Goal: Transaction & Acquisition: Purchase product/service

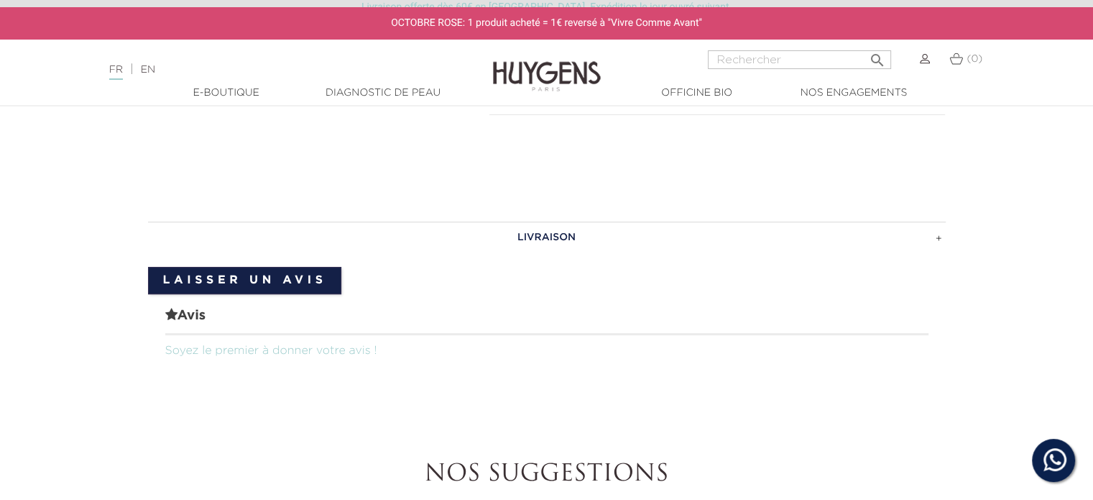
scroll to position [144, 0]
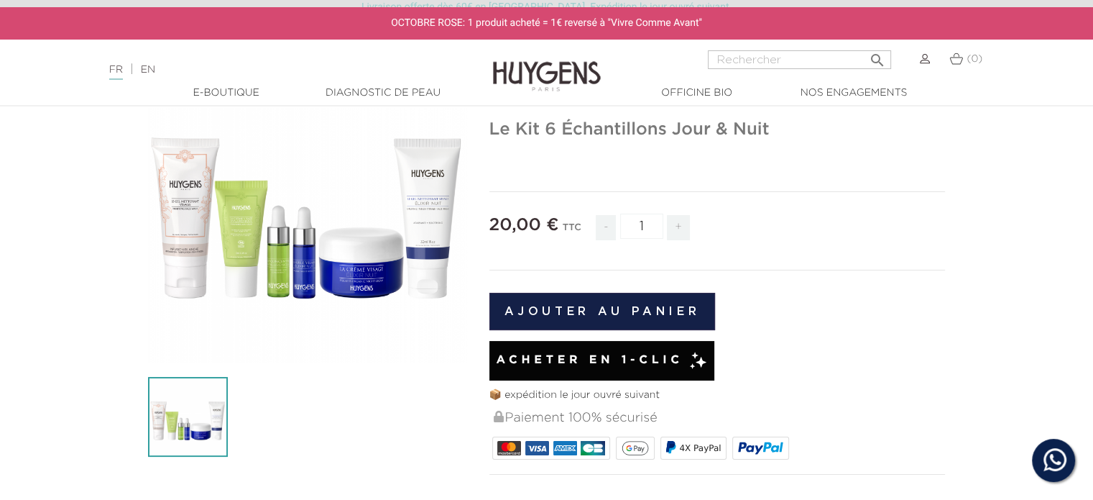
click at [683, 227] on span "+" at bounding box center [678, 227] width 23 height 25
type input "2"
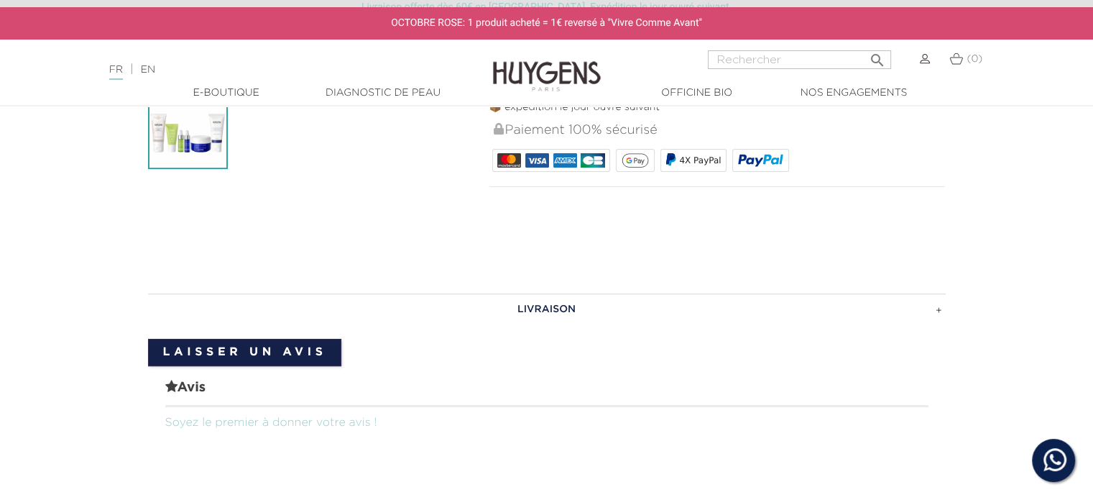
scroll to position [359, 0]
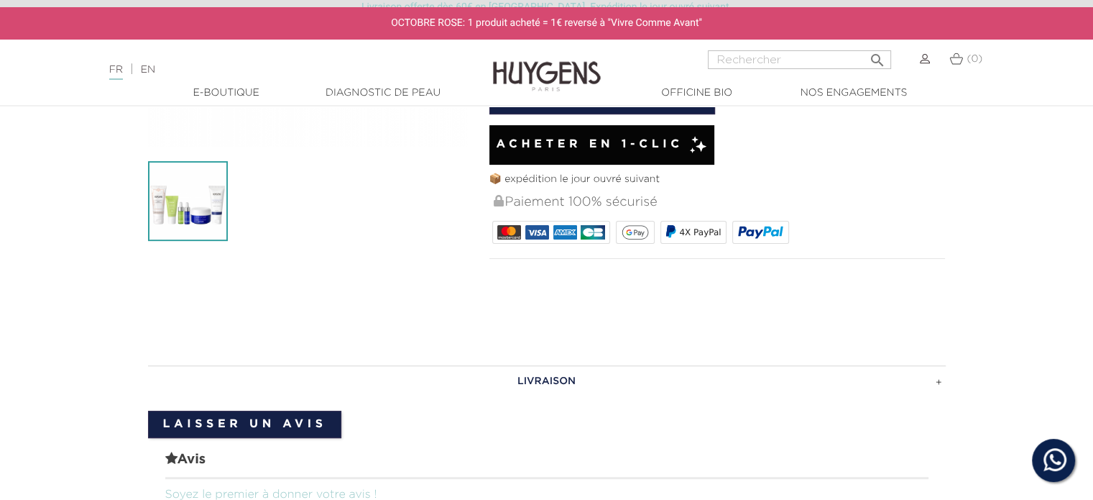
click at [942, 380] on h3 "LIVRAISON" at bounding box center [547, 381] width 798 height 32
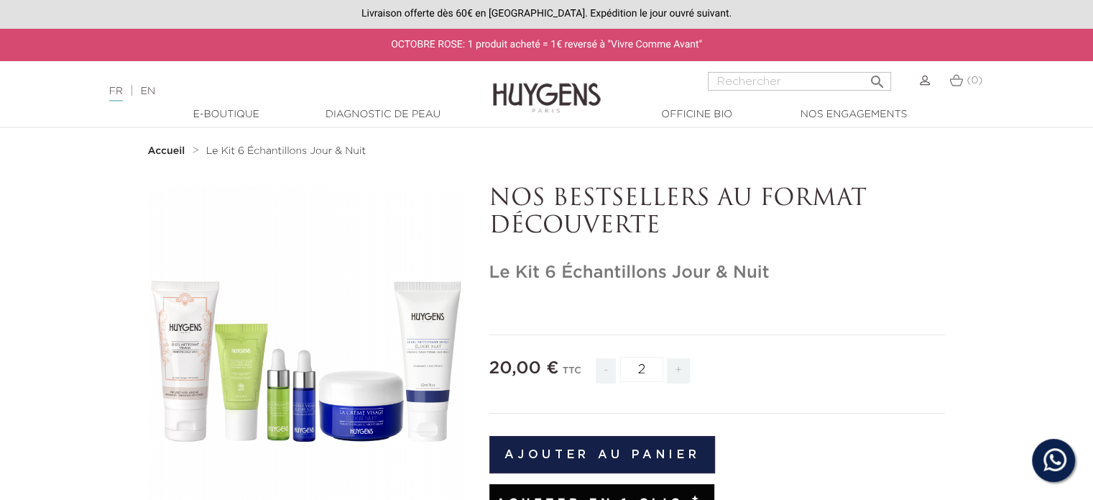
scroll to position [72, 0]
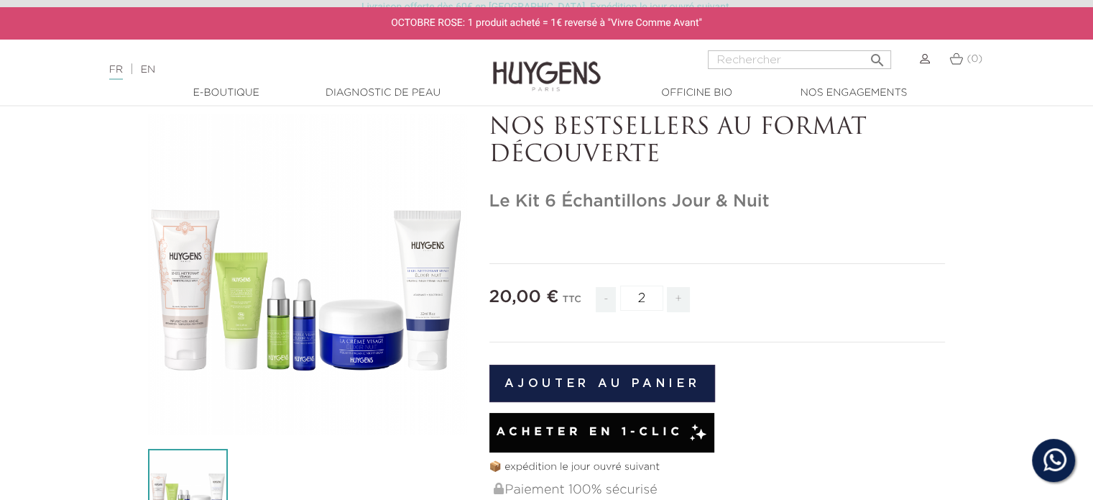
click at [603, 390] on button "Ajouter au panier" at bounding box center [603, 382] width 226 height 37
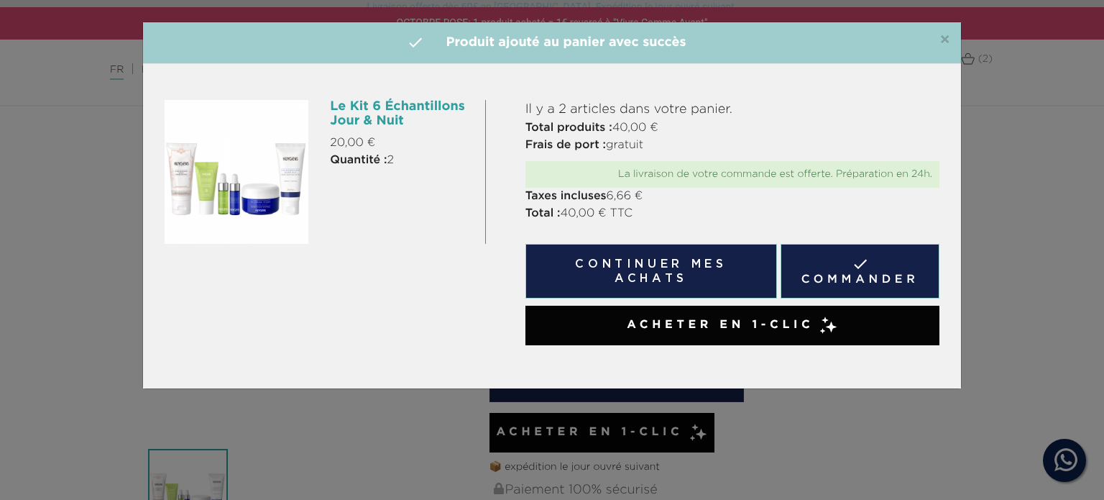
click at [944, 37] on span "×" at bounding box center [945, 40] width 11 height 17
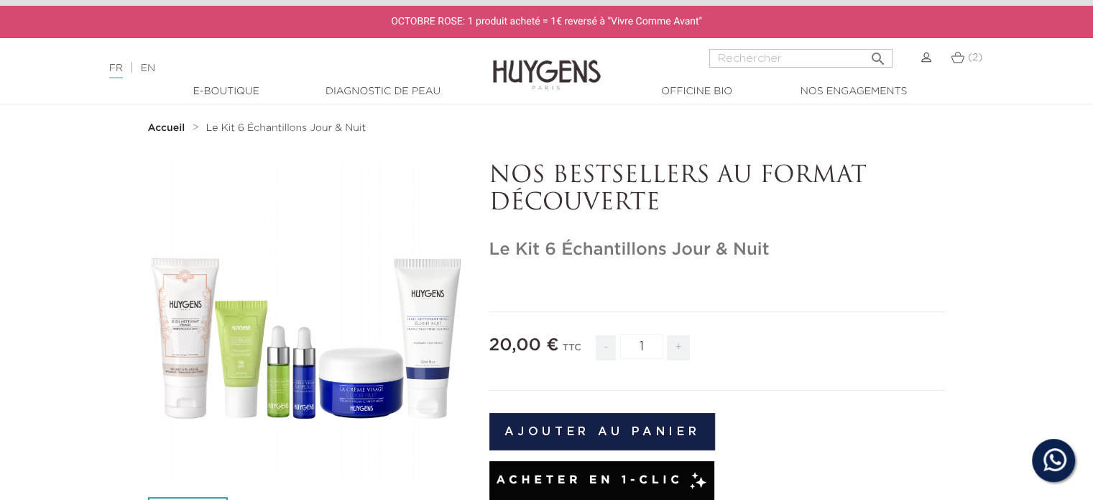
scroll to position [0, 0]
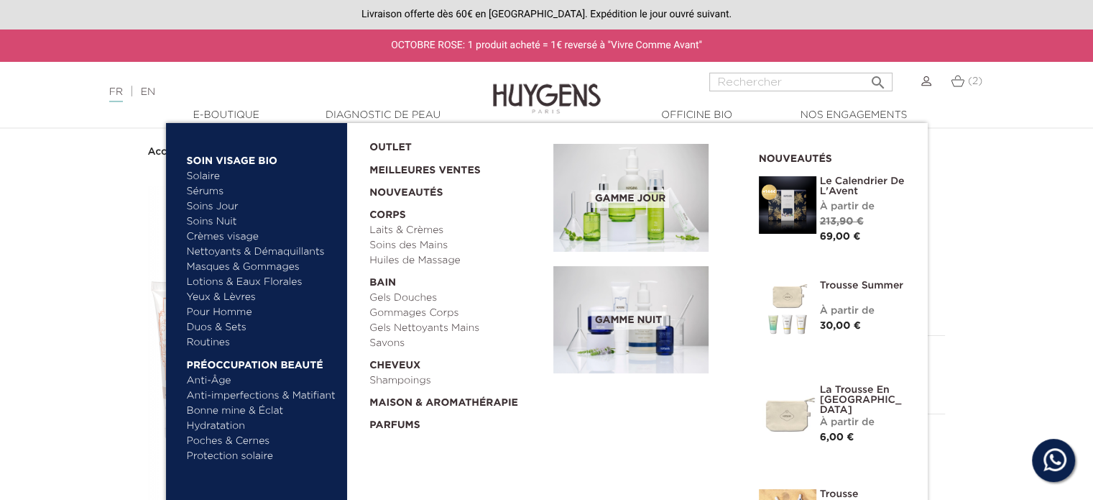
click at [414, 261] on link "Huiles de Massage" at bounding box center [457, 260] width 174 height 15
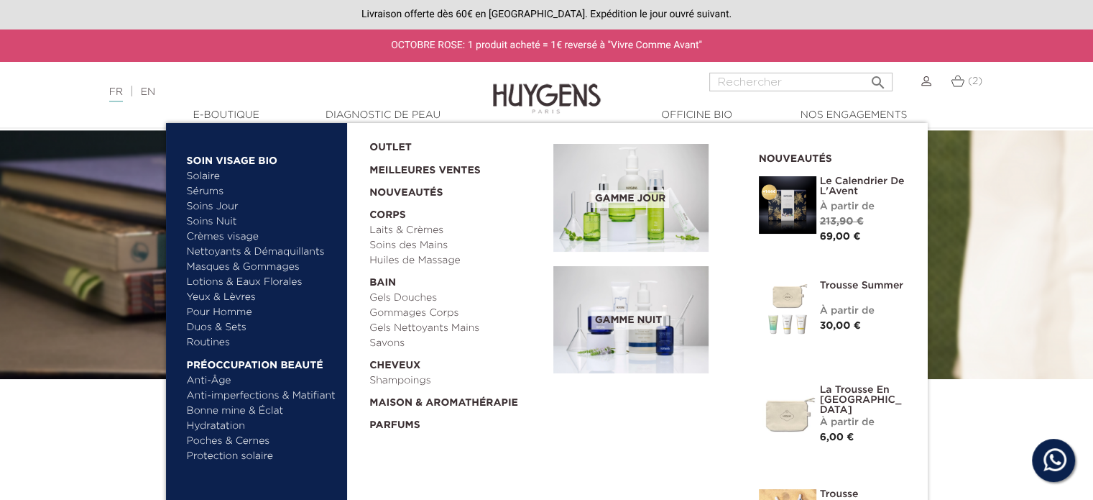
click at [216, 383] on link "Anti-Âge" at bounding box center [262, 380] width 150 height 15
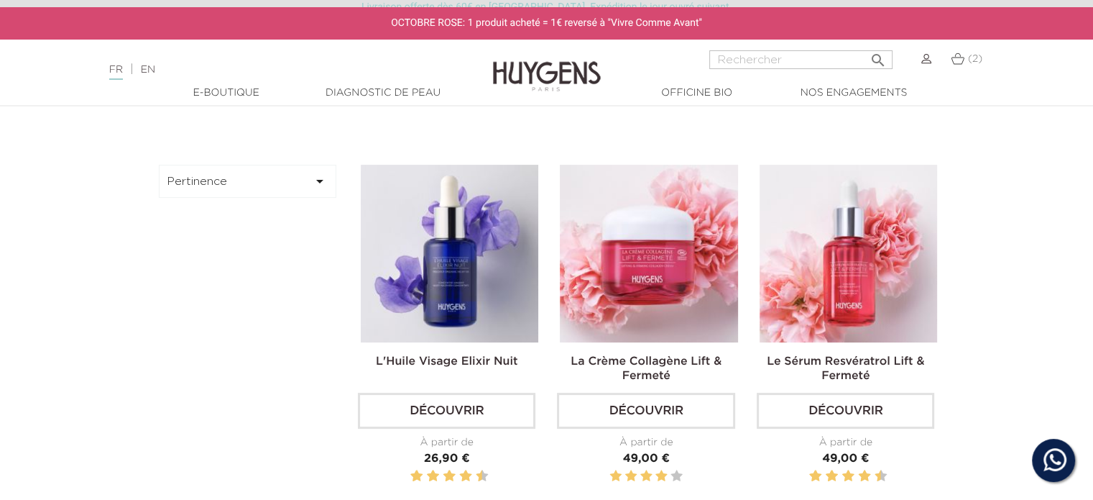
scroll to position [21, 0]
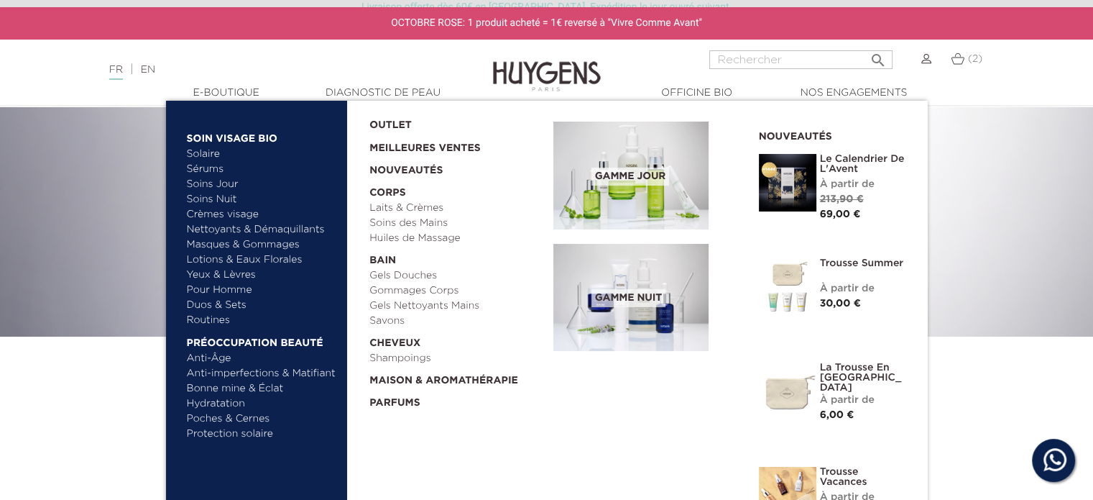
click at [216, 321] on link "Routines" at bounding box center [262, 320] width 150 height 15
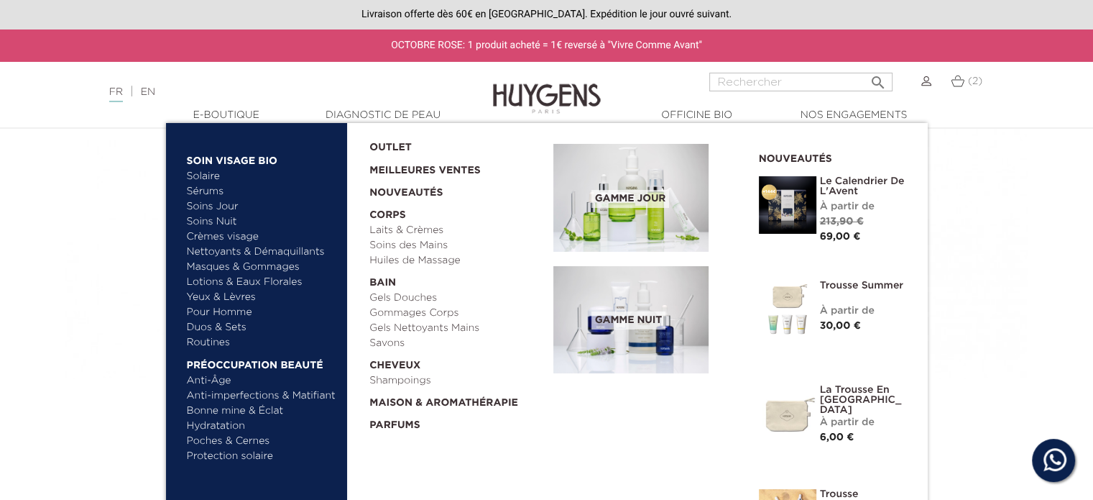
click at [207, 189] on link "Sérums" at bounding box center [262, 191] width 150 height 15
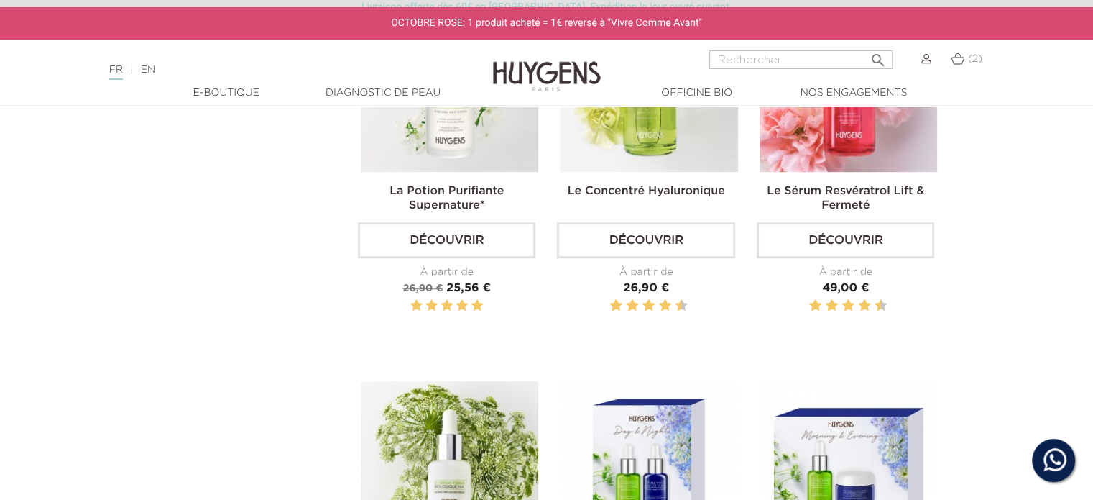
scroll to position [807, 0]
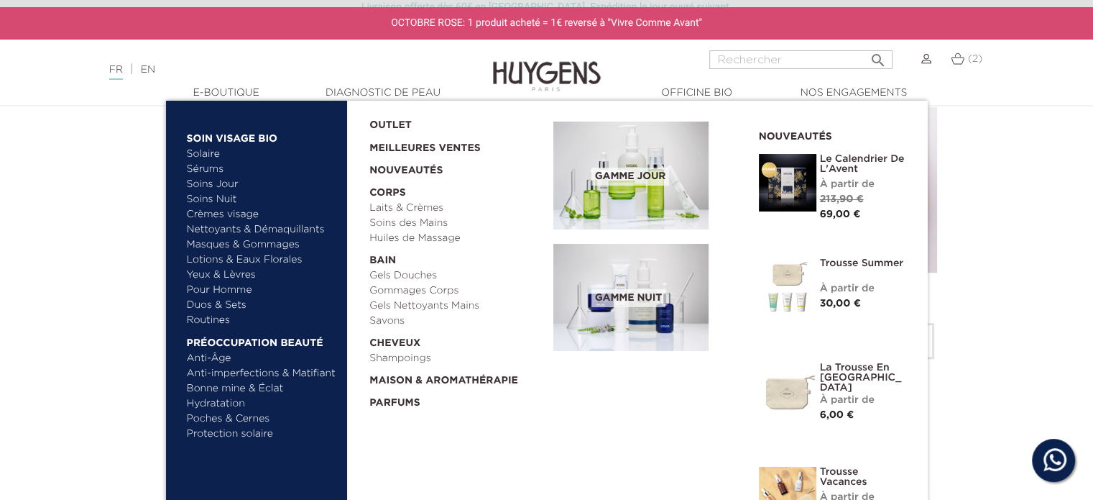
click at [223, 185] on link "Soins Jour" at bounding box center [262, 184] width 150 height 15
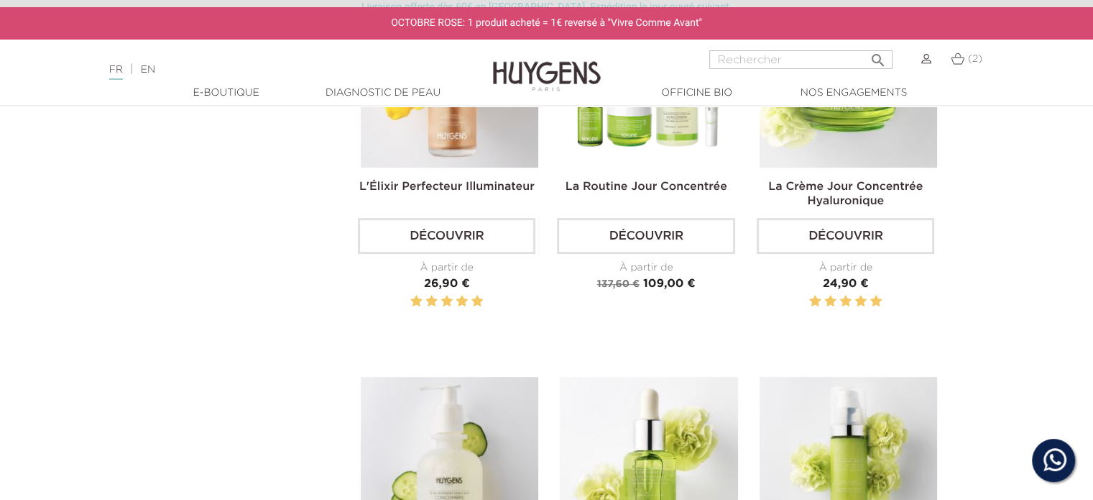
scroll to position [431, 0]
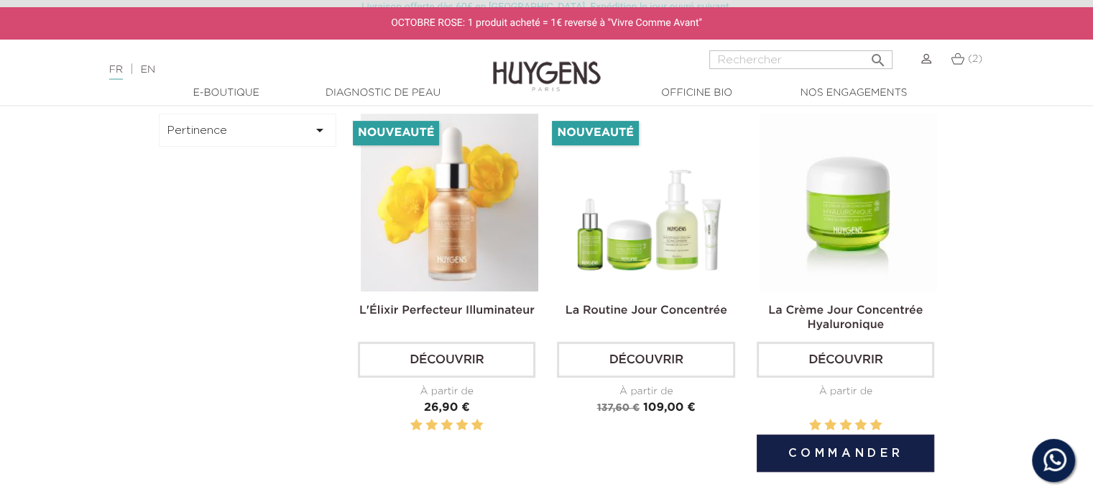
click at [853, 193] on img at bounding box center [849, 203] width 178 height 178
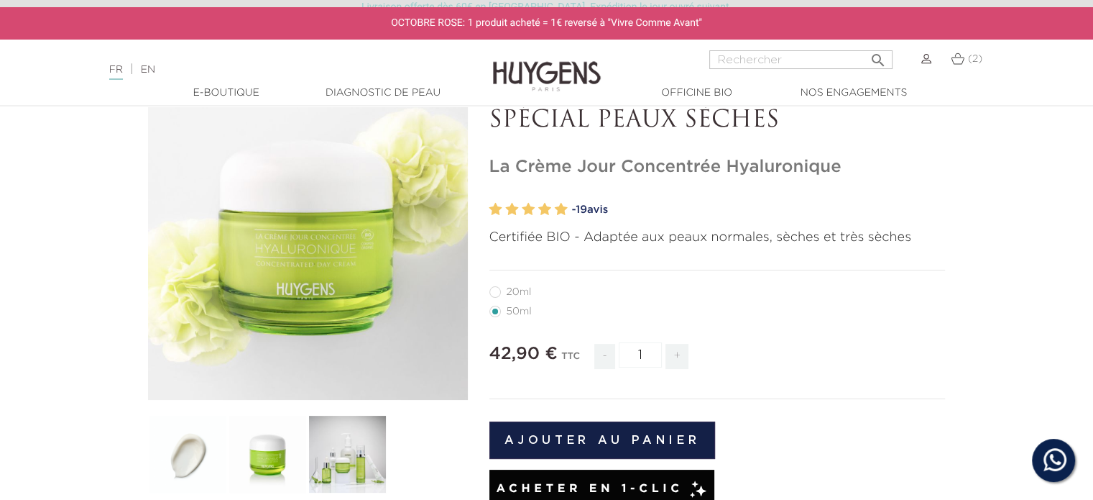
click at [492, 290] on label27"] "20ml" at bounding box center [520, 292] width 60 height 12
radio input "true"
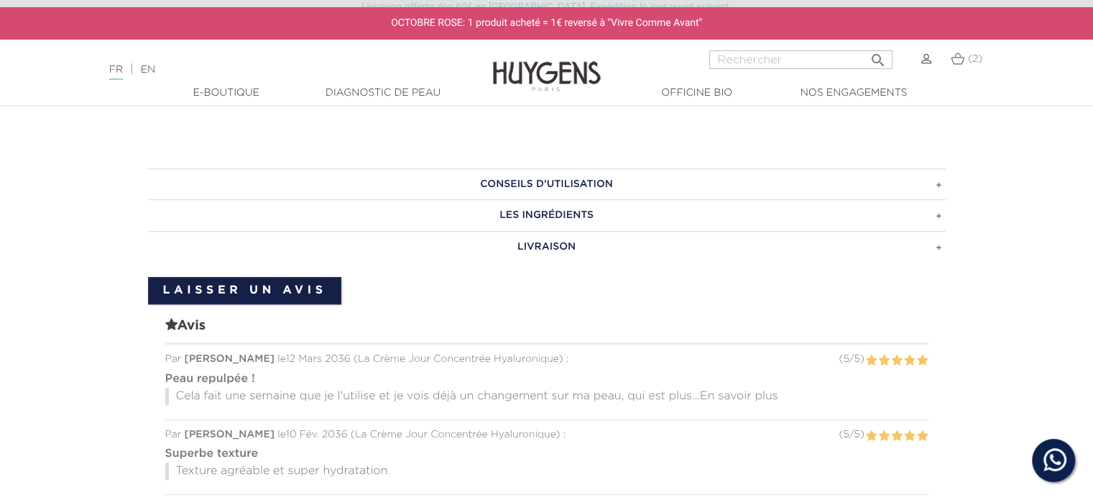
scroll to position [863, 0]
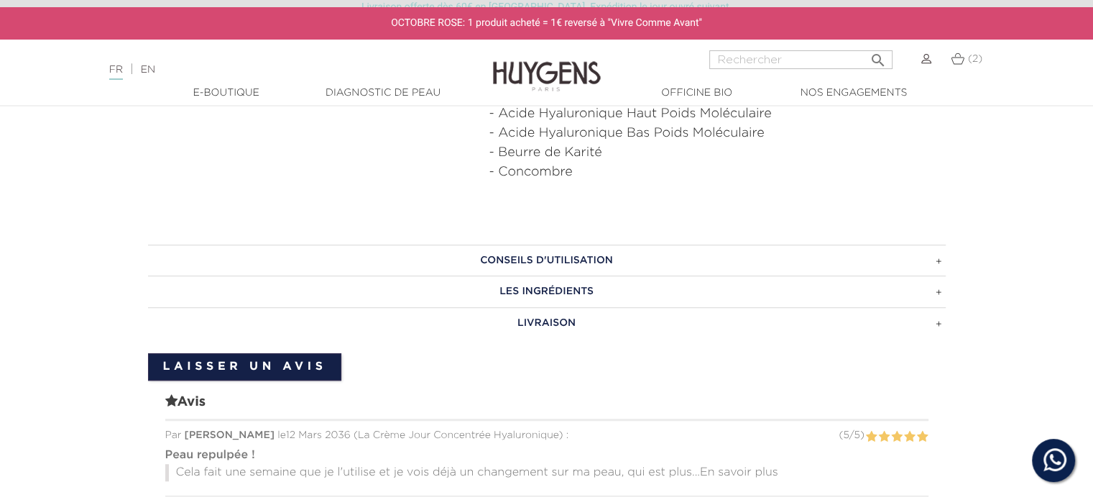
click at [935, 258] on h3 "Conseils d'utilisation" at bounding box center [547, 260] width 798 height 32
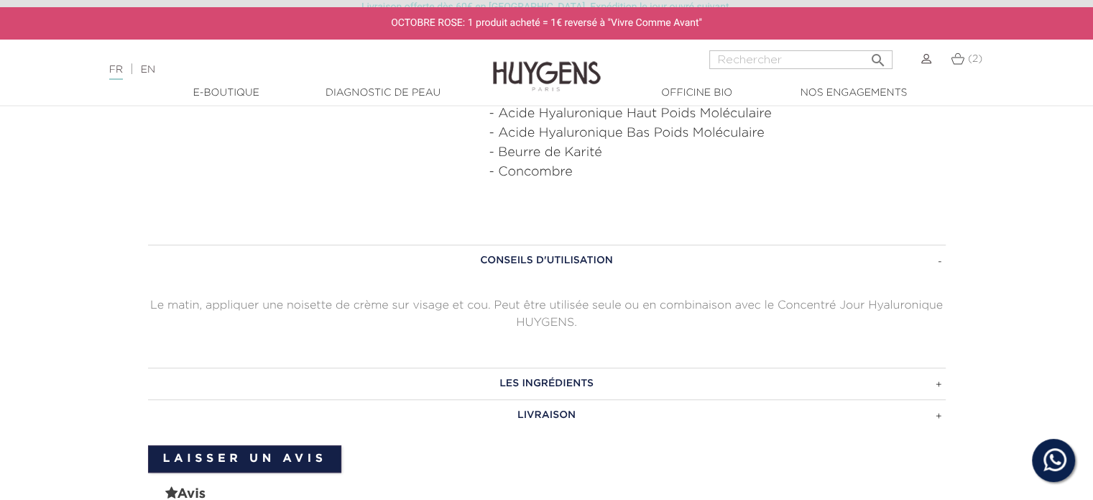
click at [935, 258] on h3 "Conseils d'utilisation" at bounding box center [547, 260] width 798 height 32
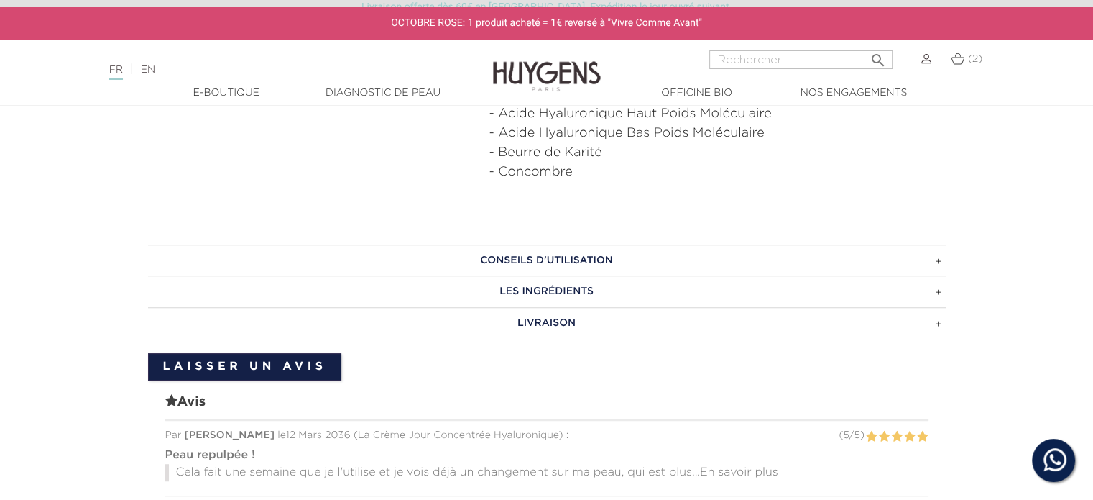
click at [935, 293] on h3 "Les ingrédients" at bounding box center [547, 291] width 798 height 32
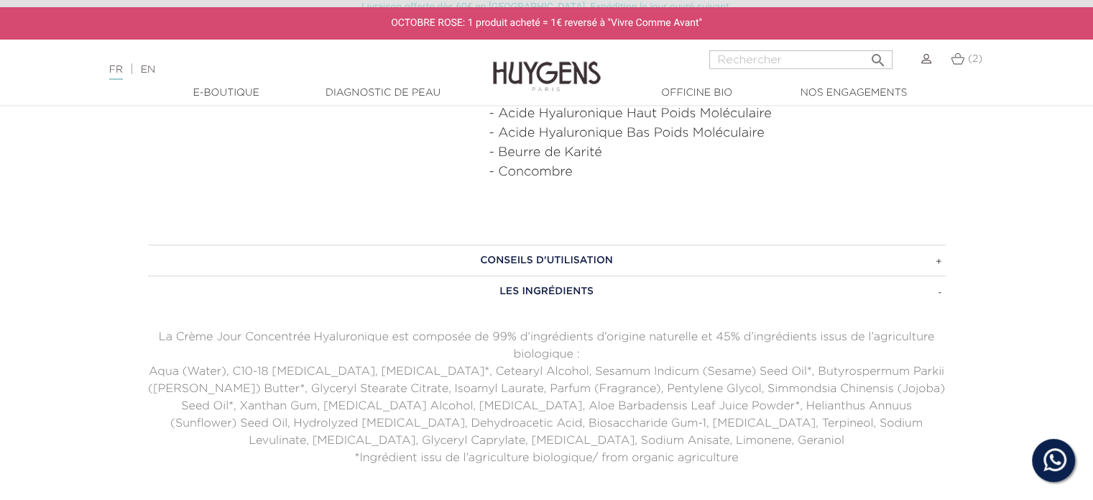
click at [935, 293] on h3 "Les ingrédients" at bounding box center [547, 291] width 798 height 32
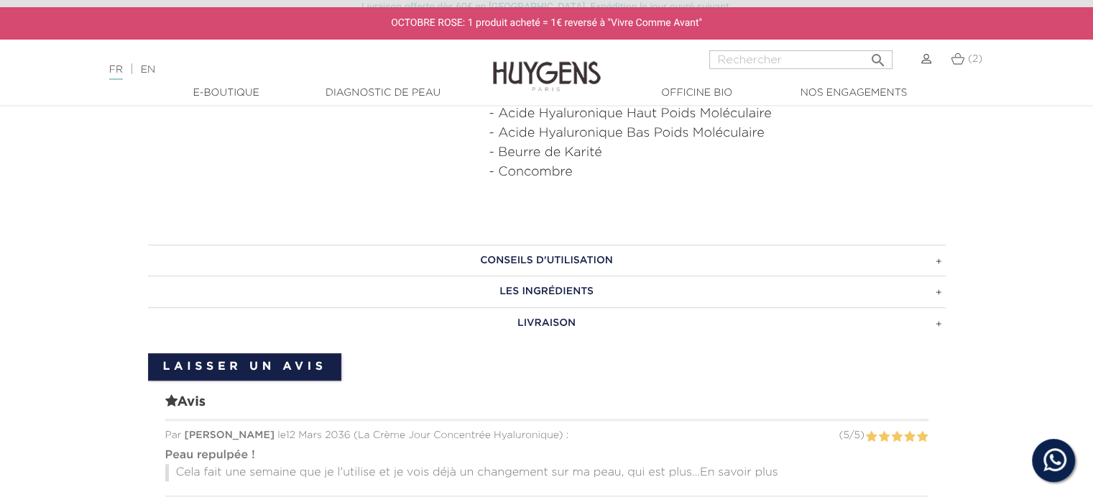
click at [931, 314] on h3 "Livraison" at bounding box center [547, 323] width 798 height 32
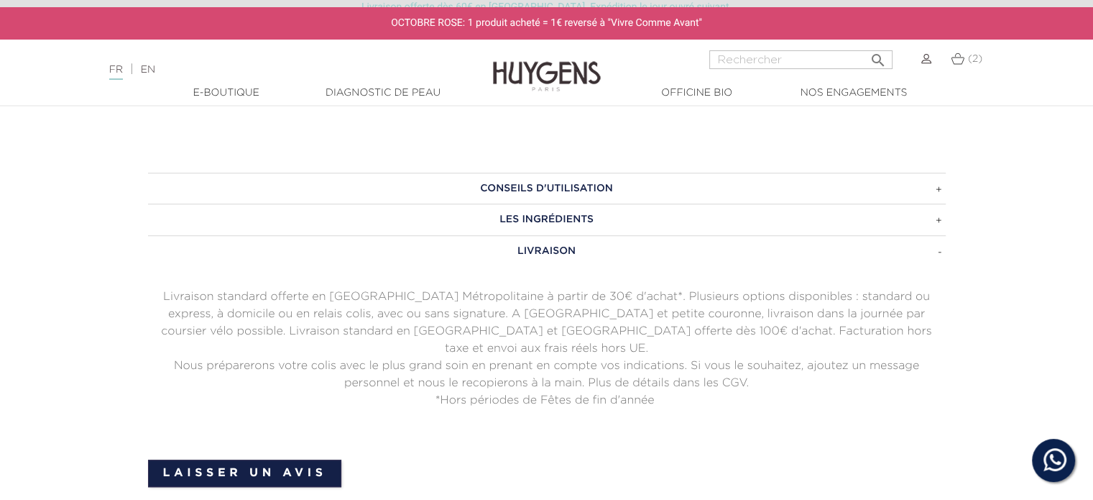
click at [934, 247] on h3 "Livraison" at bounding box center [547, 251] width 798 height 32
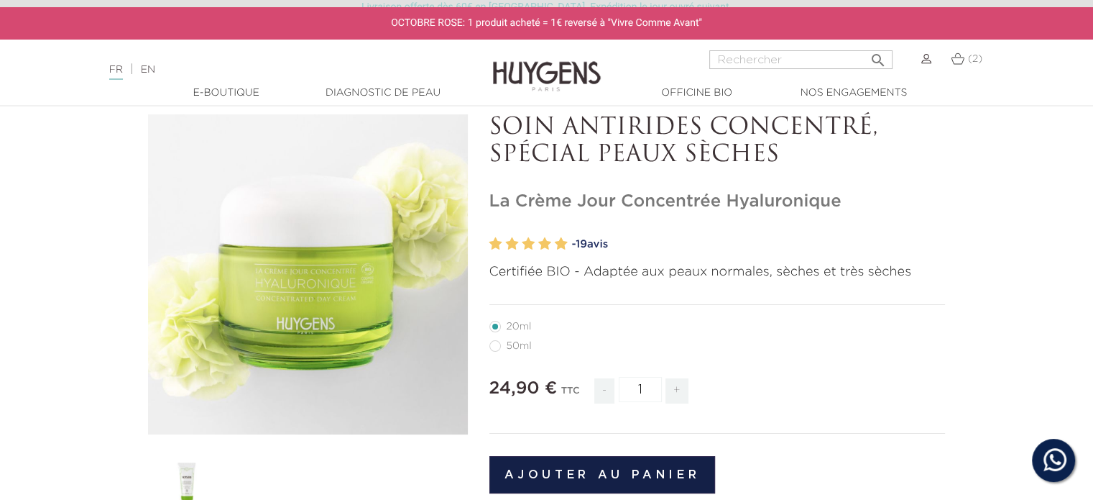
scroll to position [144, 0]
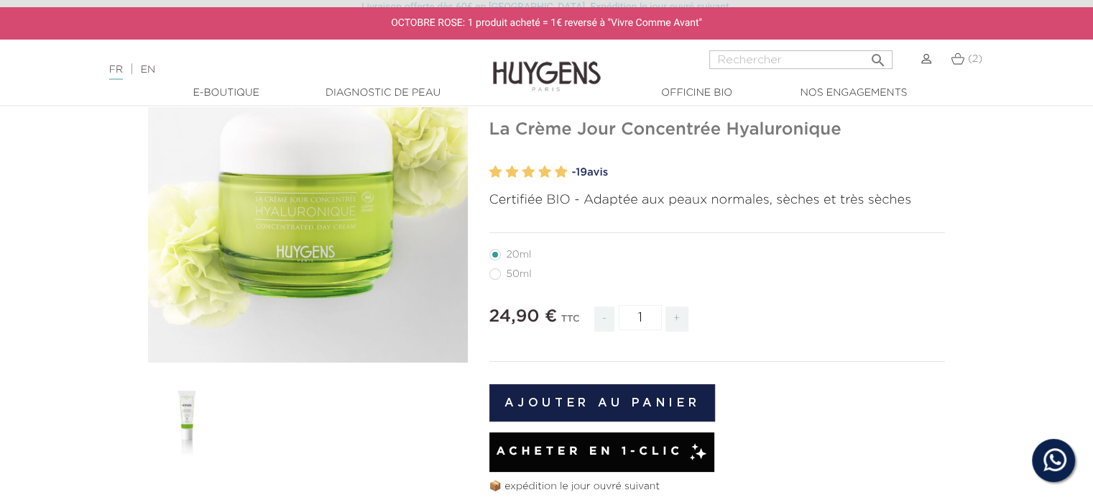
click at [589, 402] on button "Ajouter au panier" at bounding box center [603, 402] width 226 height 37
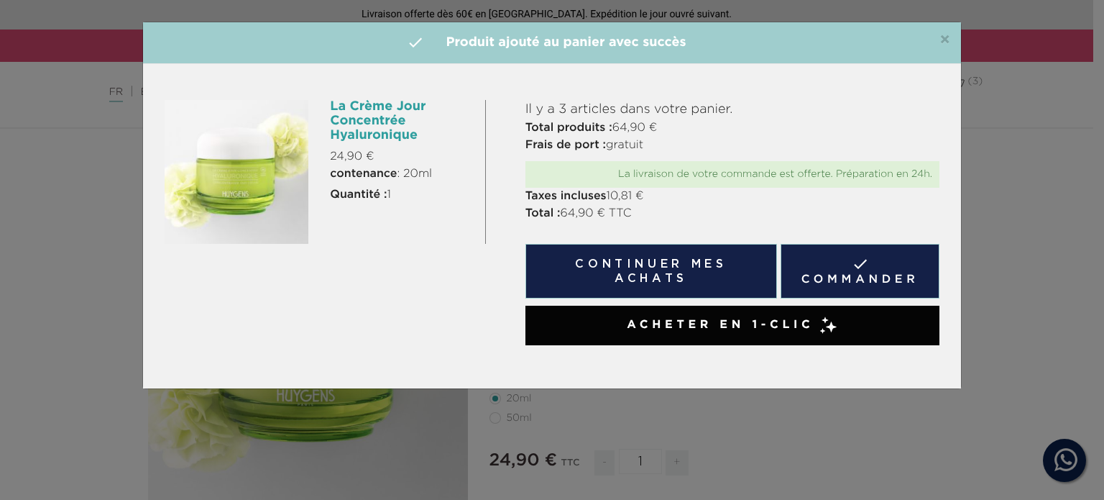
click at [698, 271] on button "Continuer mes achats" at bounding box center [652, 271] width 252 height 55
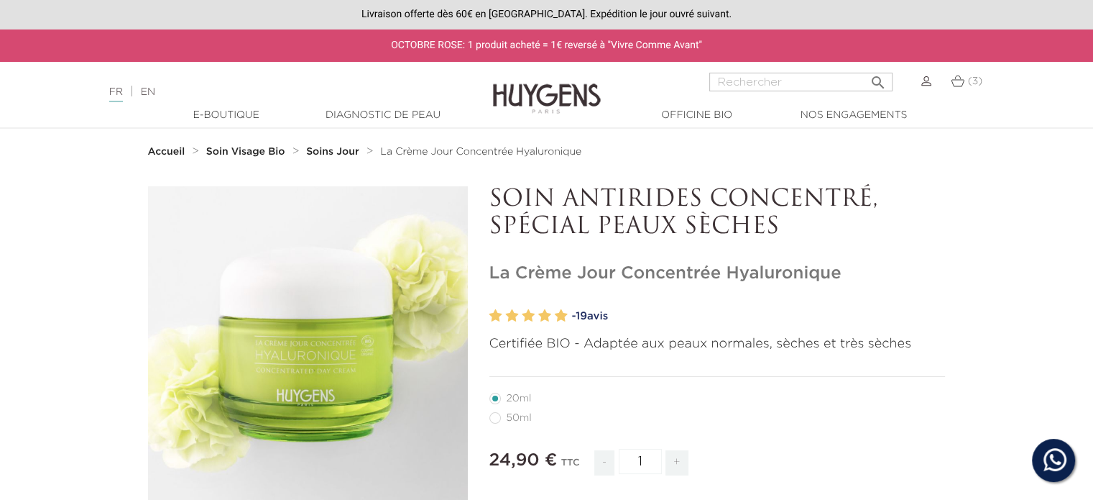
click at [257, 151] on strong "Soin Visage Bio" at bounding box center [245, 152] width 79 height 10
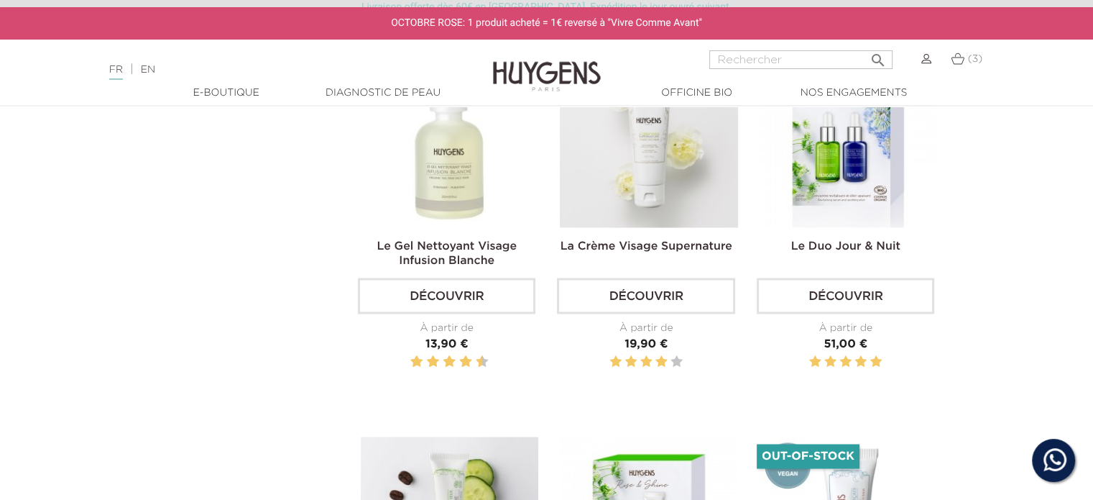
scroll to position [2444, 0]
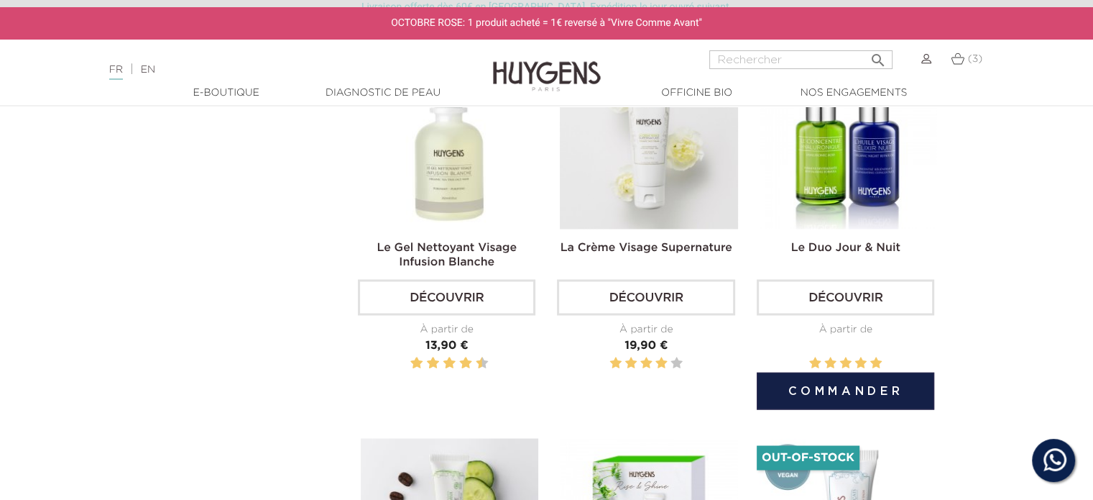
click at [852, 162] on img at bounding box center [849, 140] width 178 height 178
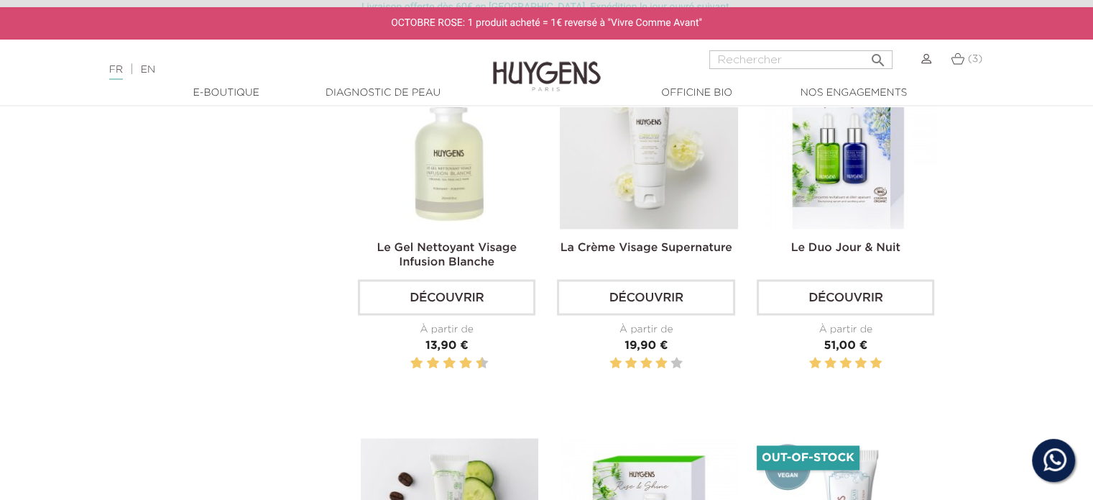
scroll to position [2505, 0]
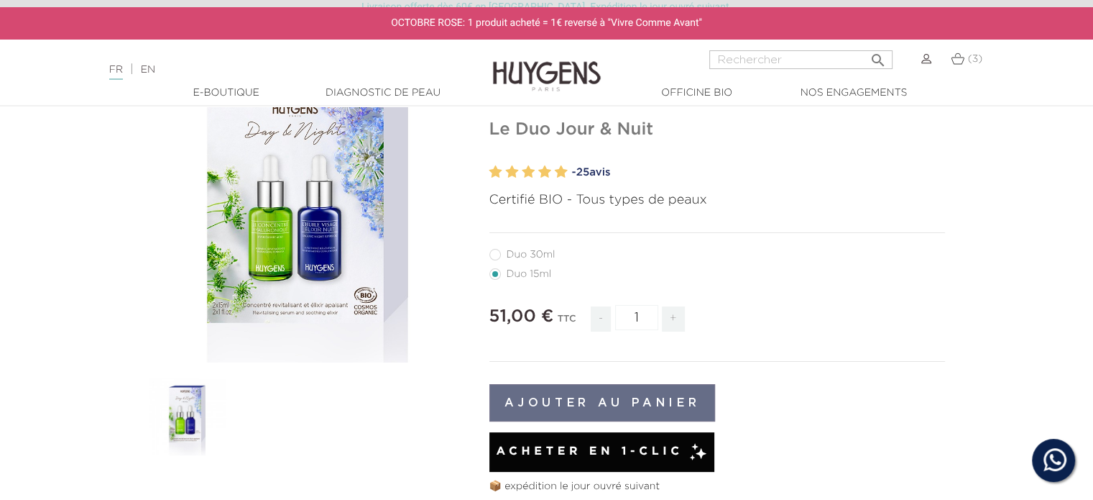
click at [492, 254] on label40"] "Duo 30ml" at bounding box center [531, 255] width 83 height 12
radio input "true"
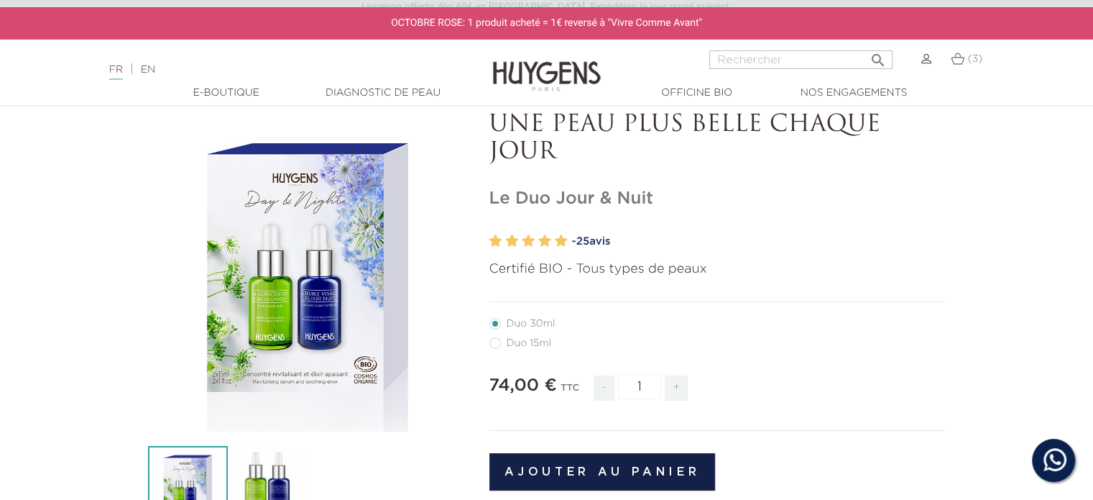
scroll to position [70, 0]
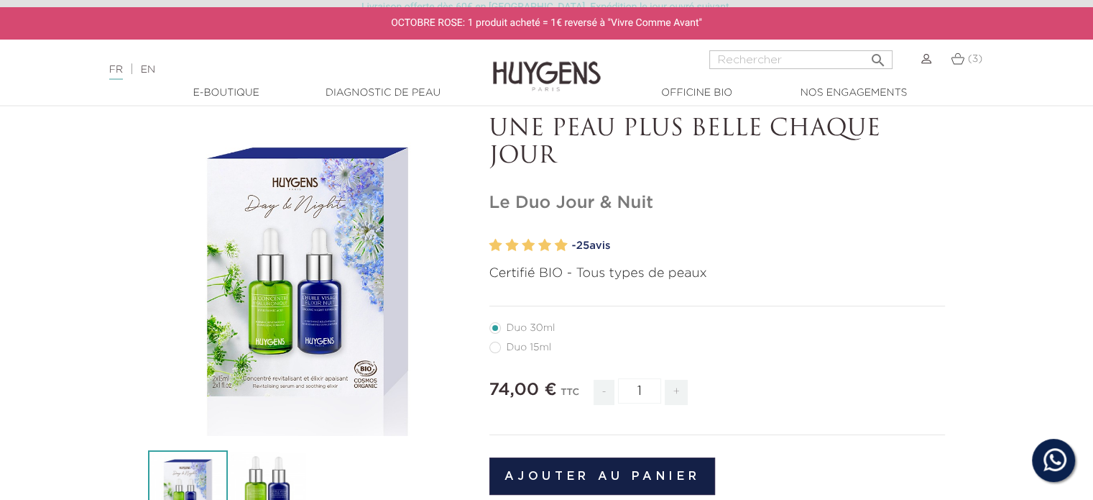
click at [492, 347] on label41"] "Duo 15ml" at bounding box center [530, 347] width 80 height 12
radio input "true"
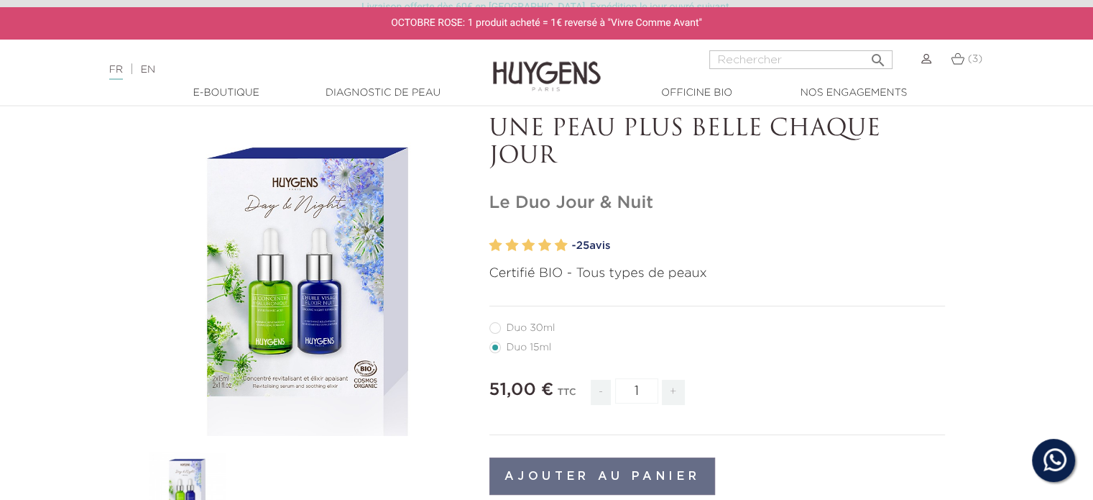
click at [959, 60] on img at bounding box center [958, 58] width 14 height 12
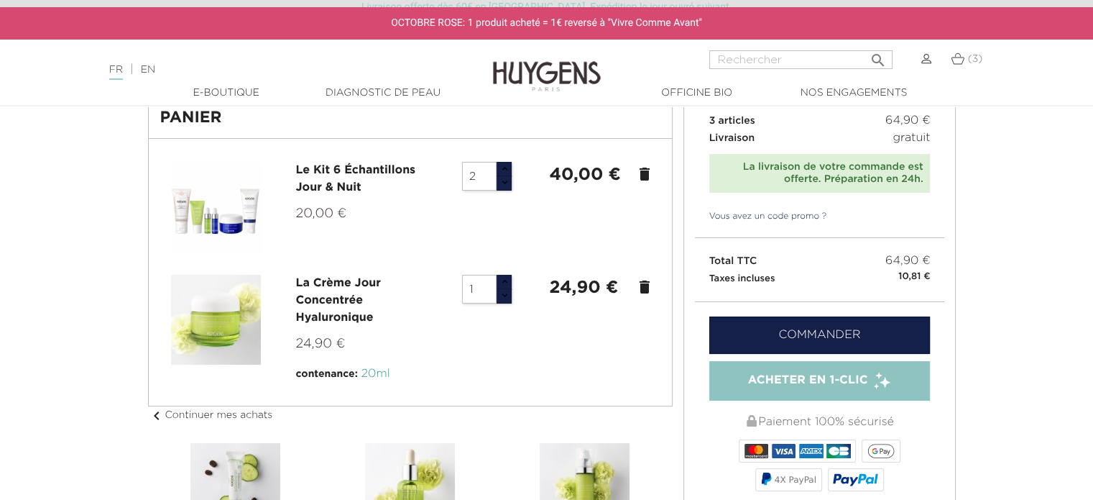
click at [334, 172] on link "Le Kit 6 Échantillons Jour & Nuit" at bounding box center [356, 179] width 120 height 29
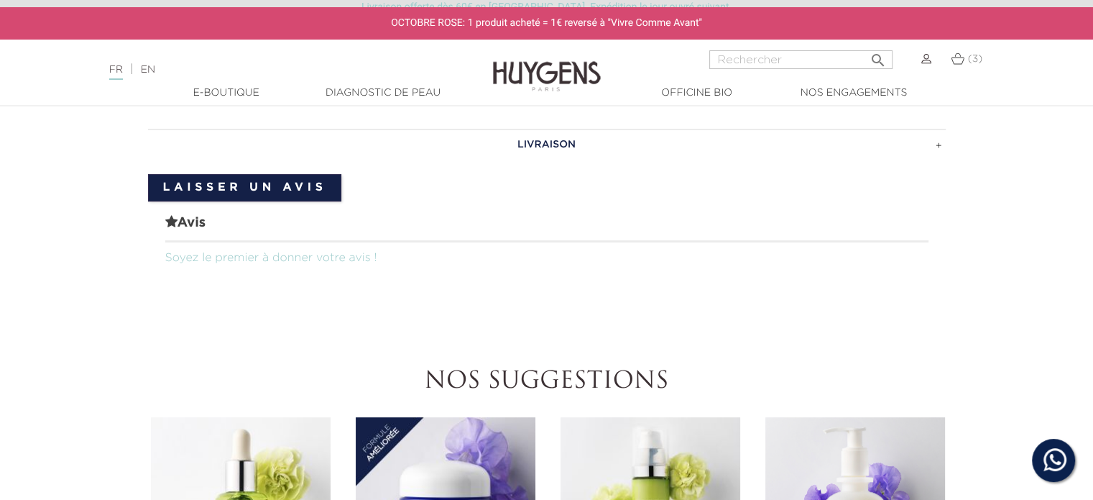
scroll to position [575, 0]
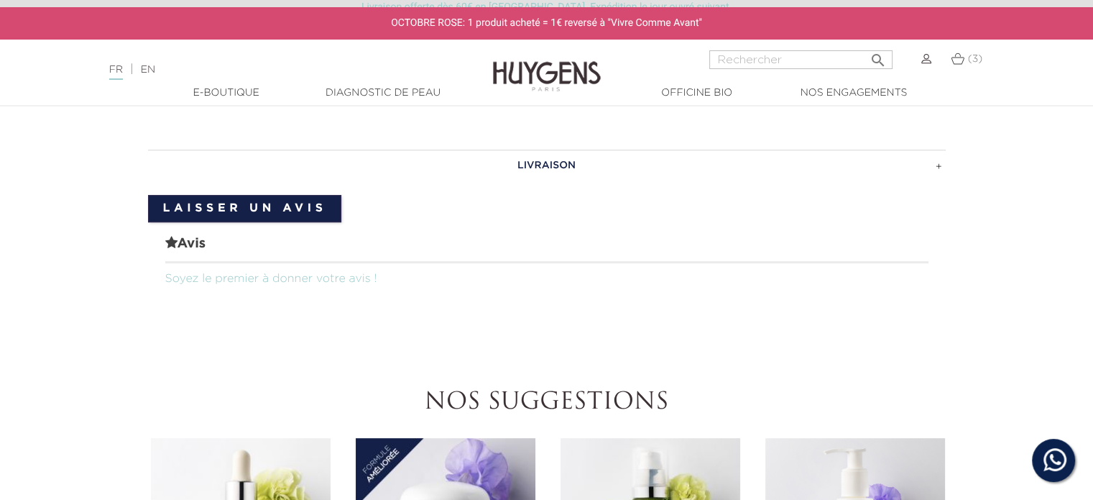
click at [944, 167] on h3 "LIVRAISON" at bounding box center [547, 166] width 798 height 32
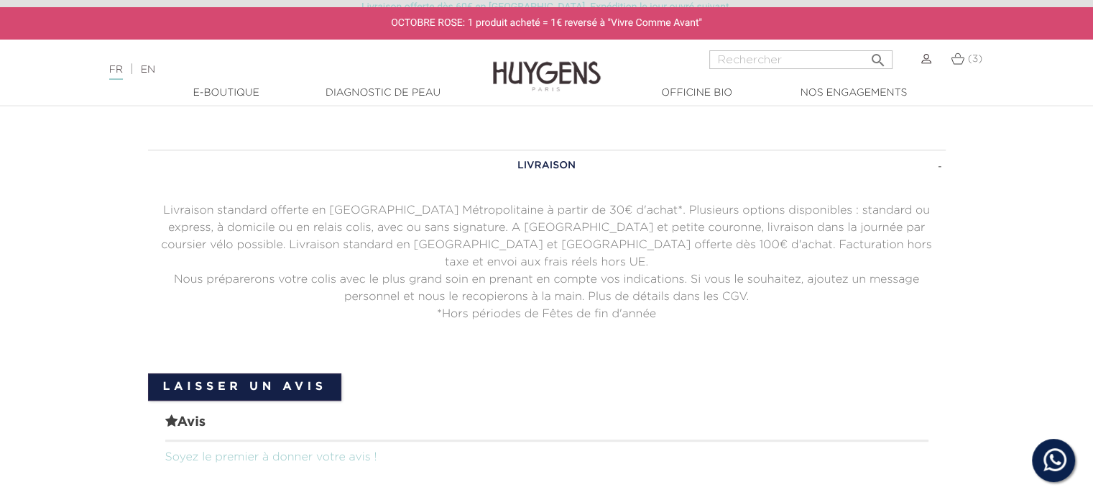
click at [944, 167] on h3 "LIVRAISON" at bounding box center [547, 166] width 798 height 32
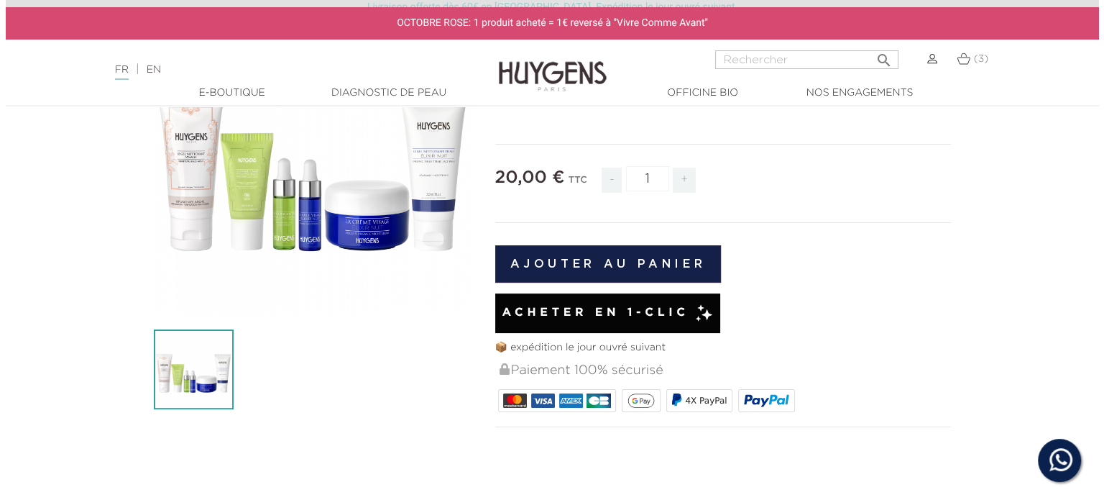
scroll to position [72, 0]
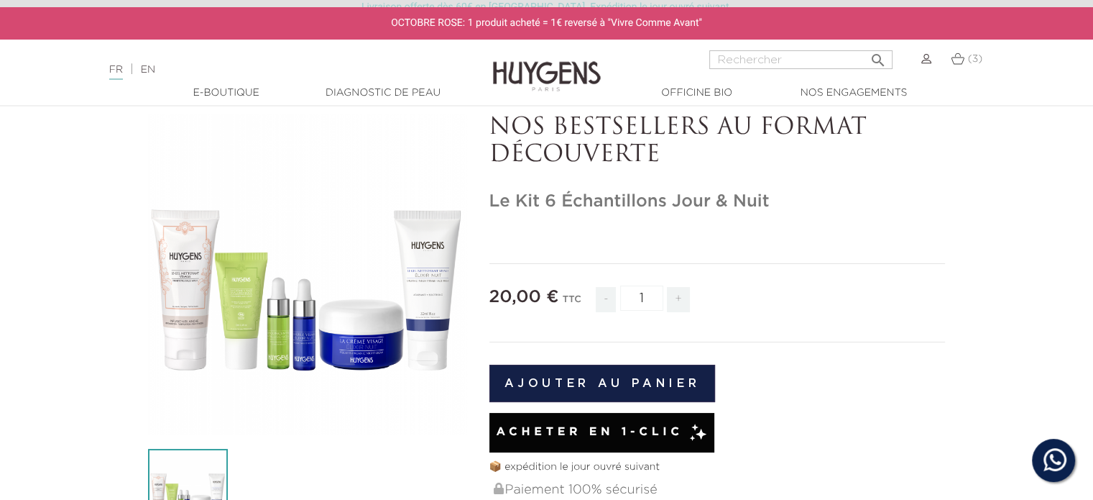
click at [296, 267] on icon "" at bounding box center [308, 275] width 72 height 72
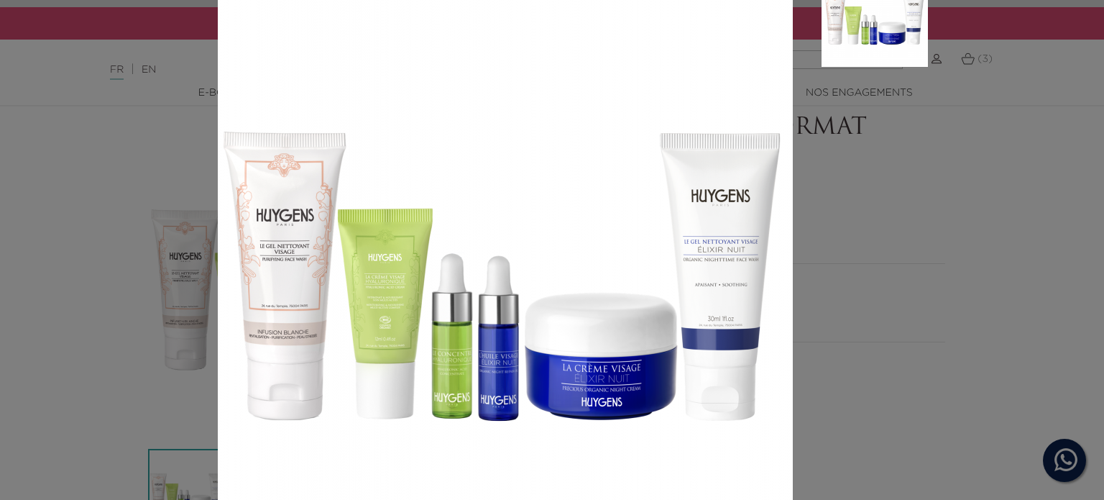
click at [1042, 215] on div at bounding box center [552, 250] width 1104 height 500
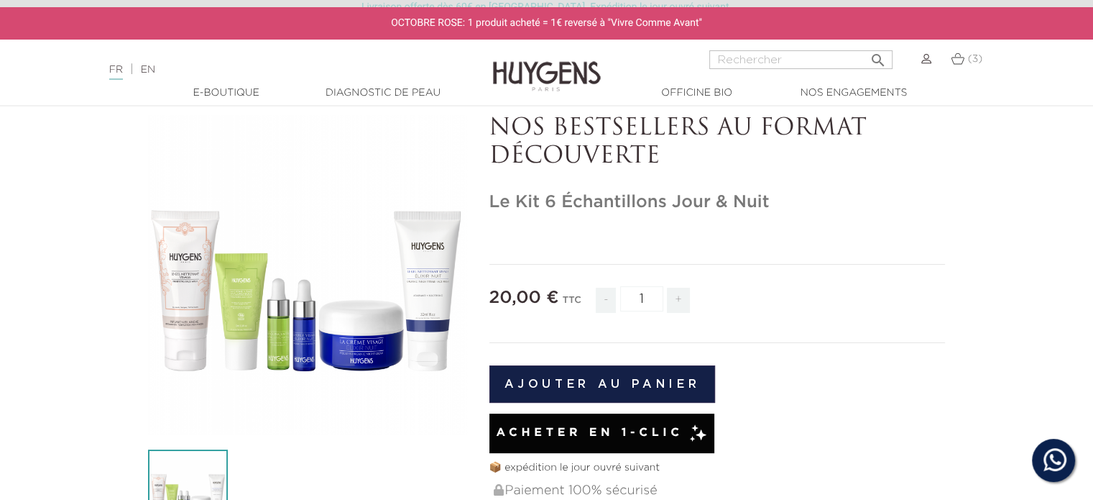
scroll to position [0, 0]
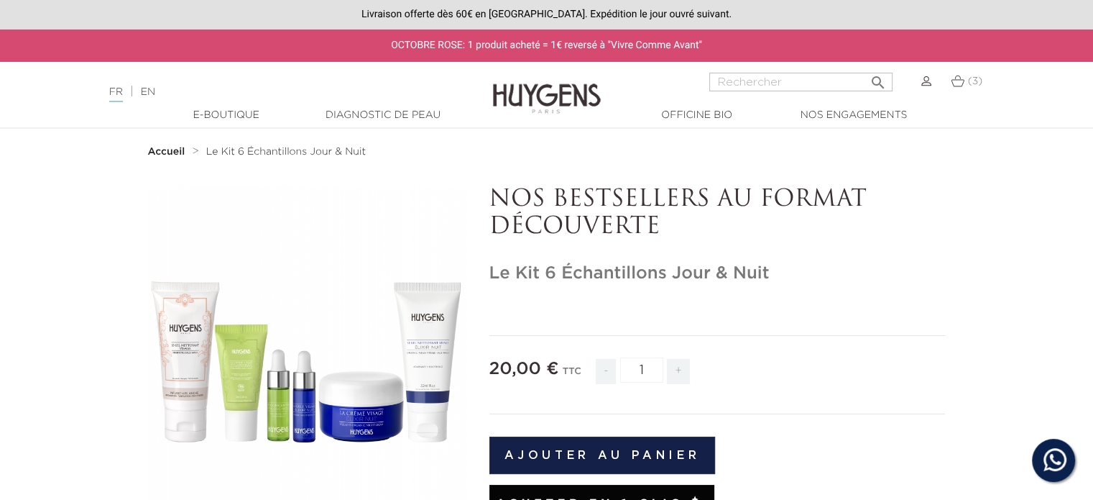
click at [963, 80] on img at bounding box center [958, 81] width 14 height 12
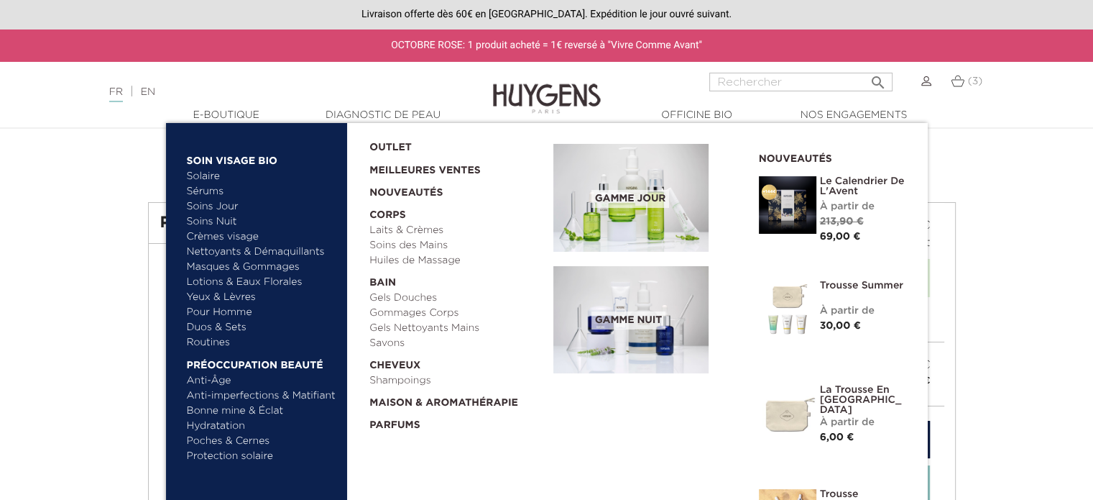
click at [219, 235] on link "Crèmes visage" at bounding box center [262, 236] width 150 height 15
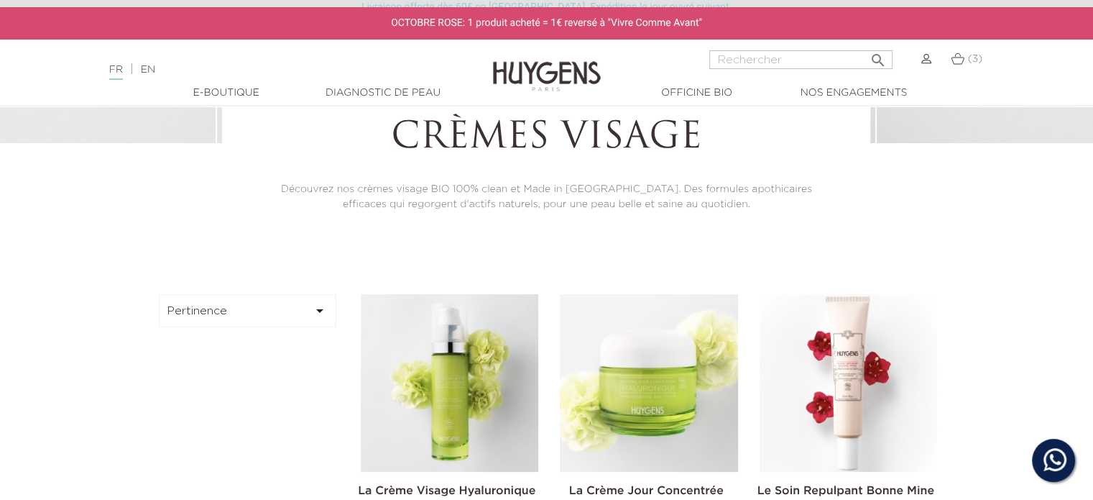
scroll to position [72, 0]
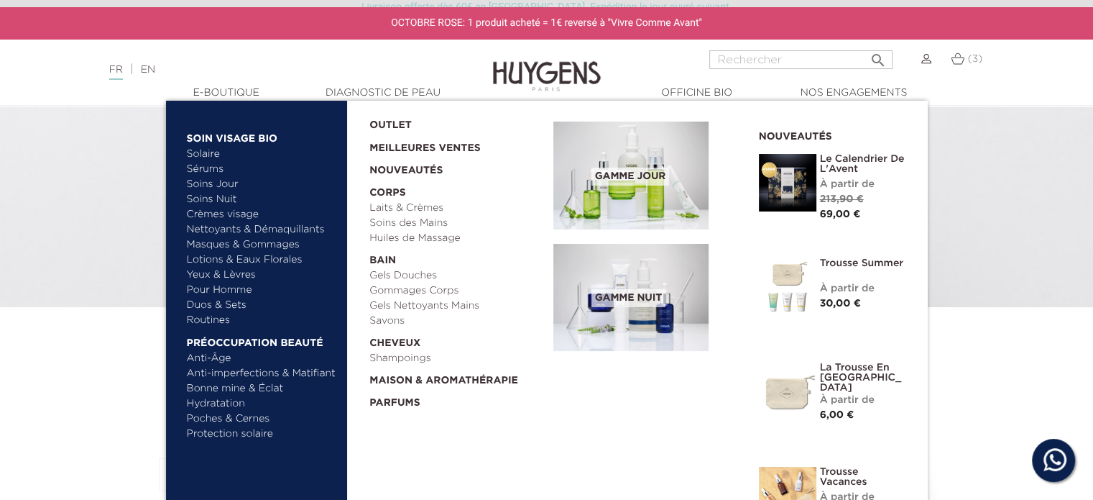
click at [253, 227] on link "Nettoyants & Démaquillants" at bounding box center [262, 229] width 150 height 15
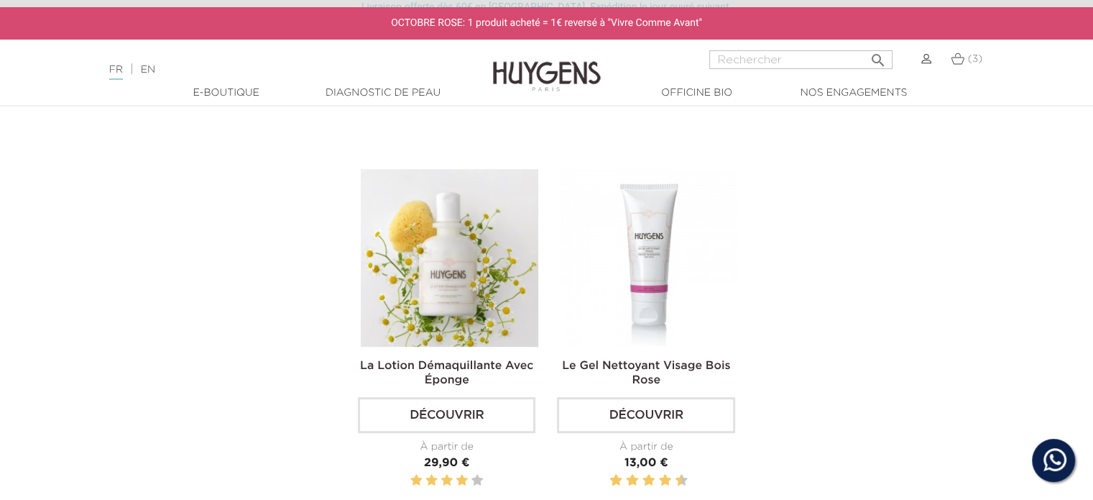
scroll to position [503, 0]
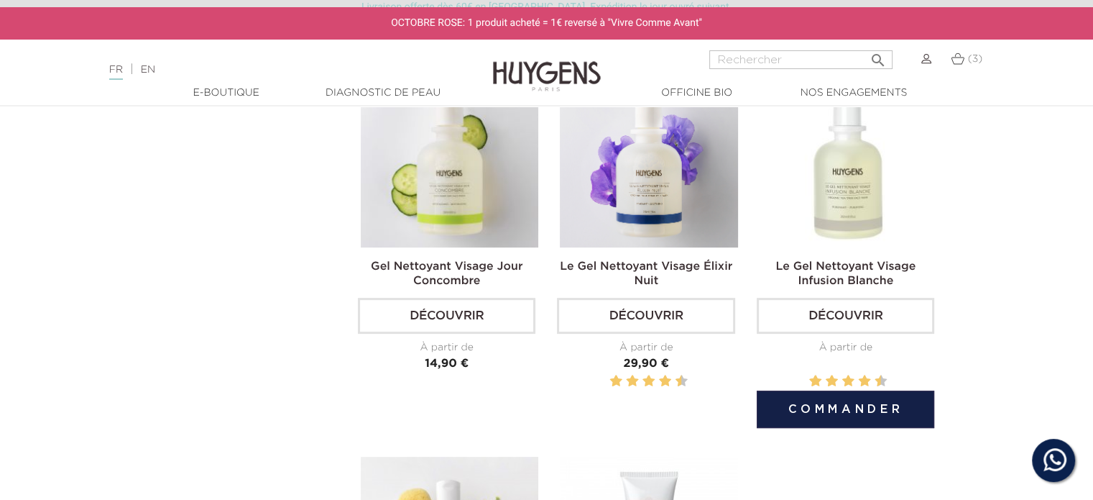
click at [855, 308] on link "Découvrir" at bounding box center [846, 316] width 178 height 36
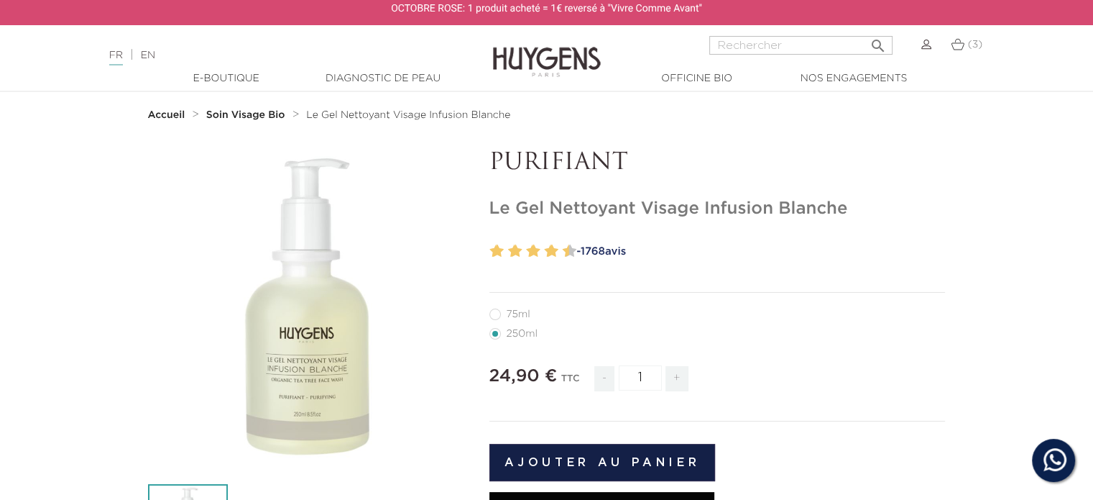
scroll to position [72, 0]
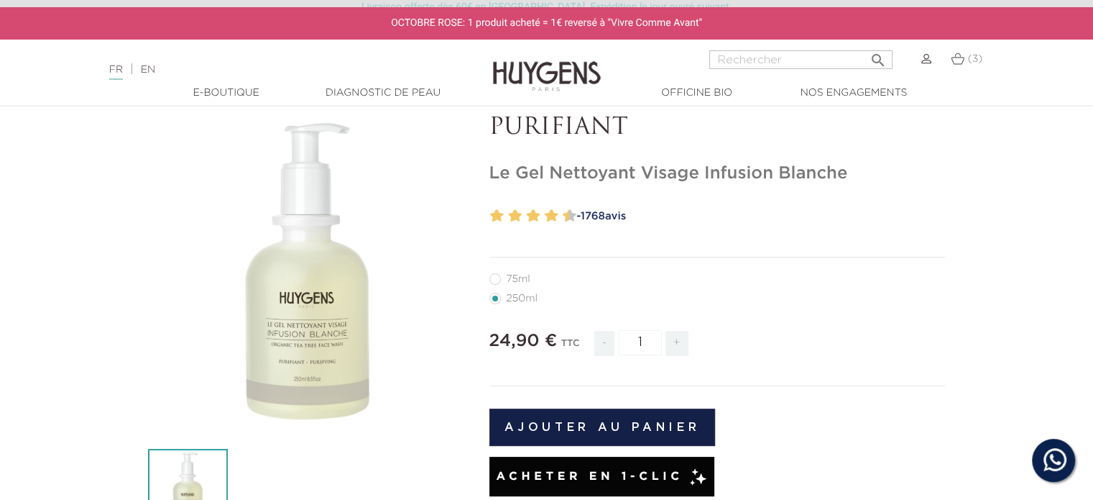
click at [497, 281] on label11"] "75ml" at bounding box center [519, 279] width 58 height 12
radio input "true"
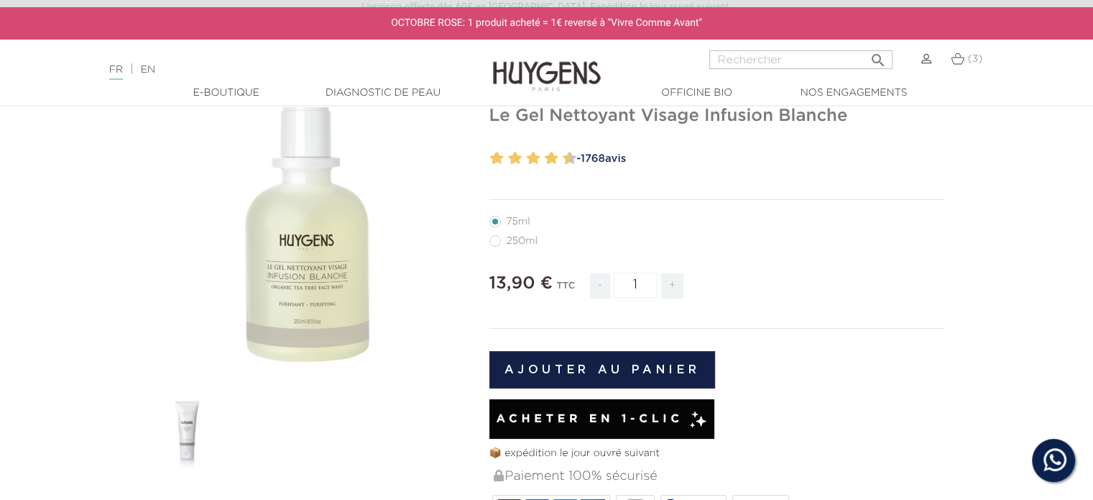
scroll to position [216, 0]
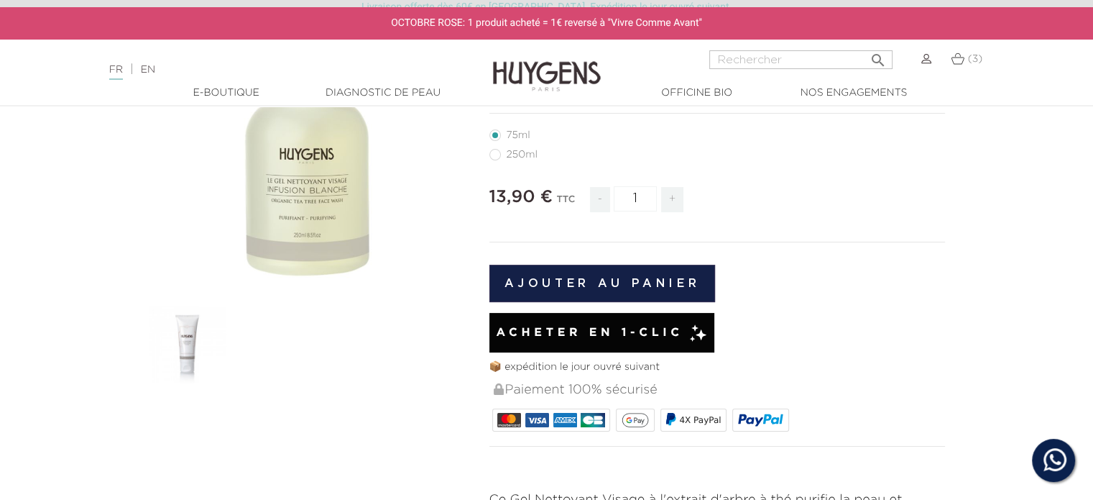
click at [162, 339] on img at bounding box center [188, 345] width 80 height 80
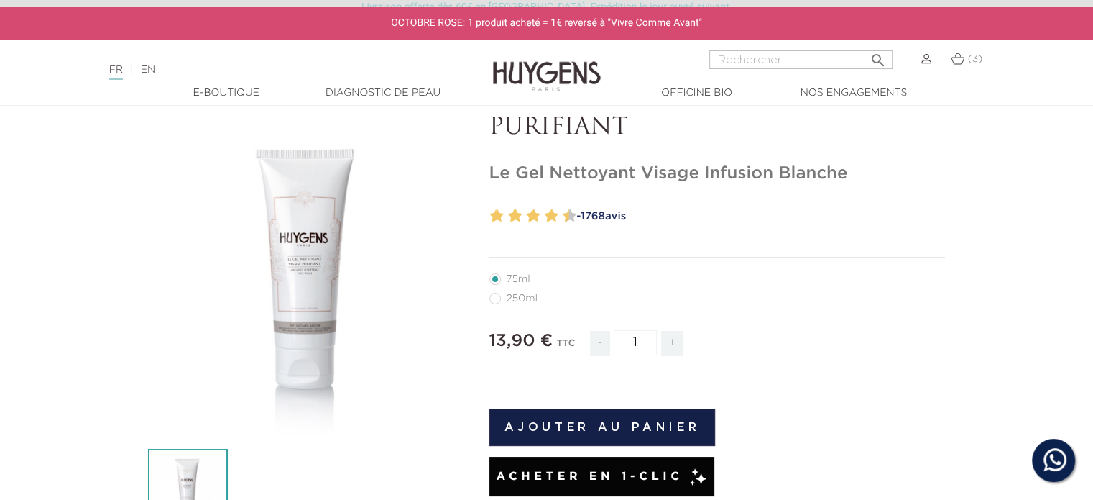
scroll to position [0, 0]
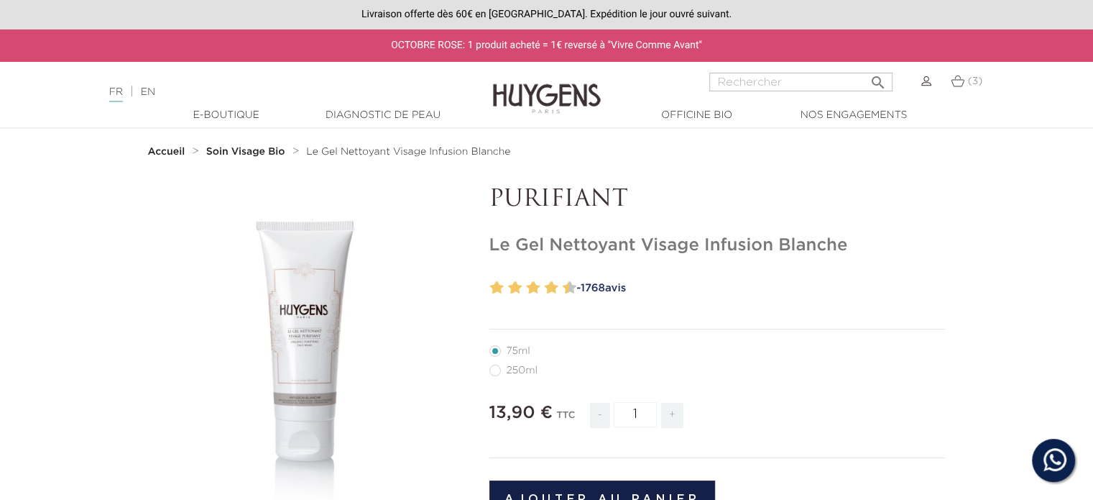
click at [250, 152] on strong "Soin Visage Bio" at bounding box center [245, 152] width 79 height 10
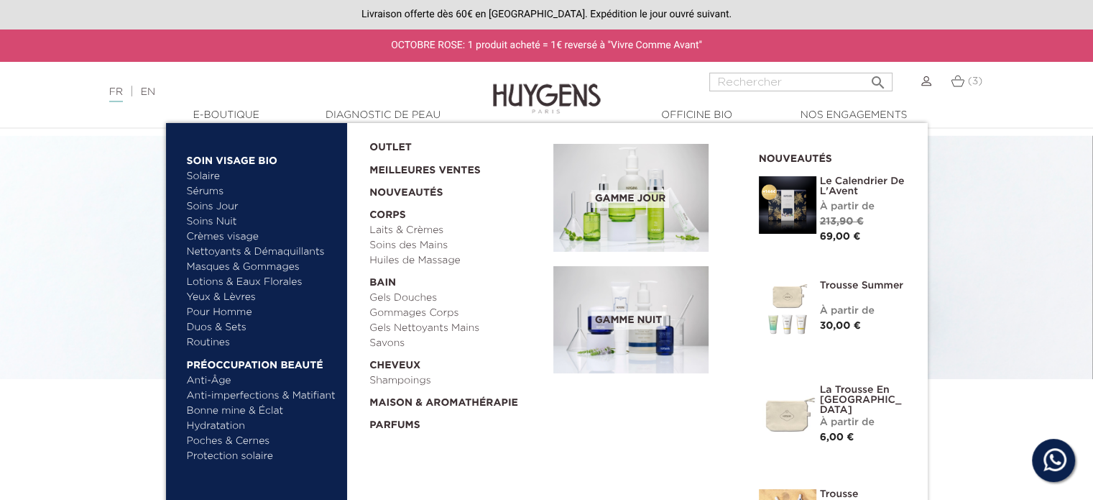
click at [242, 266] on link "Masques & Gommages" at bounding box center [262, 267] width 150 height 15
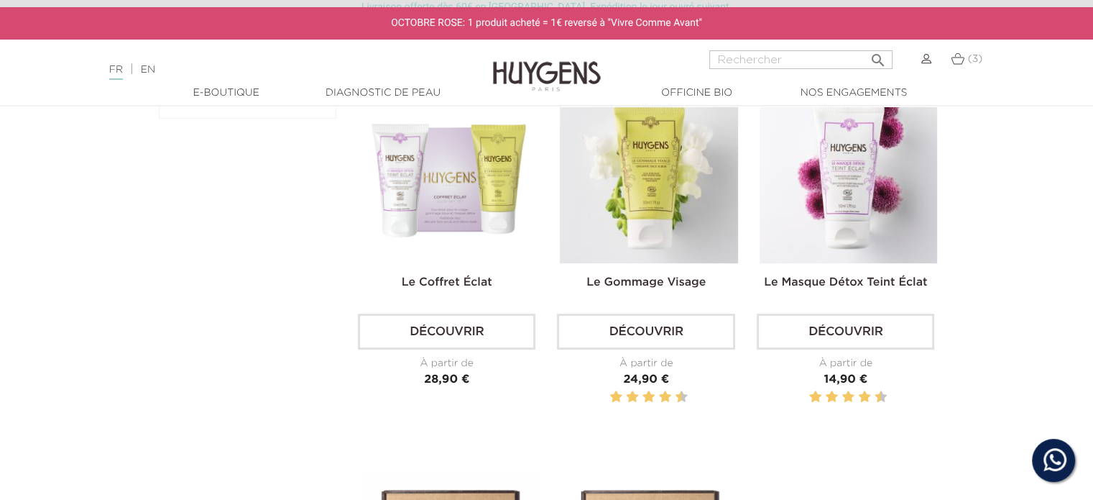
scroll to position [359, 0]
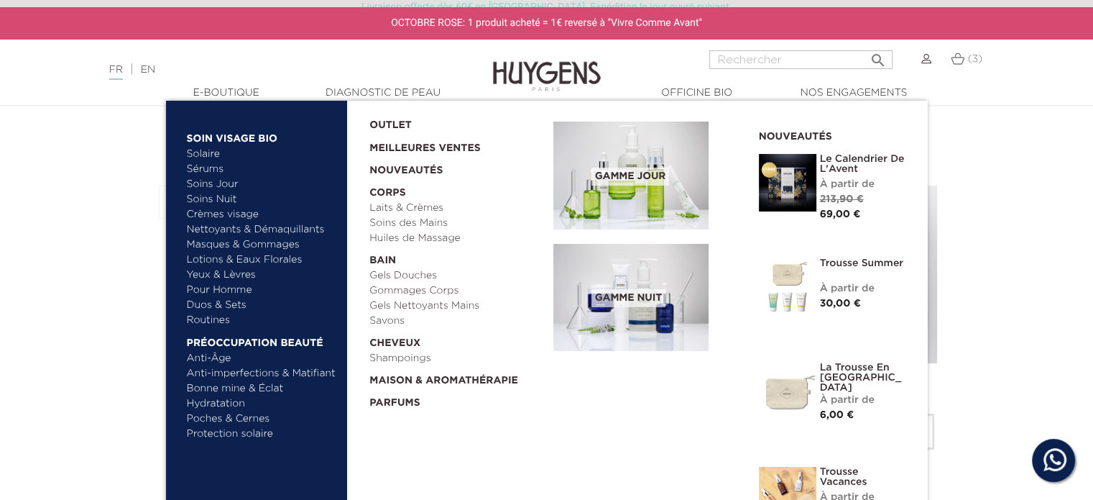
click at [271, 260] on link "Lotions & Eaux Florales" at bounding box center [262, 259] width 150 height 15
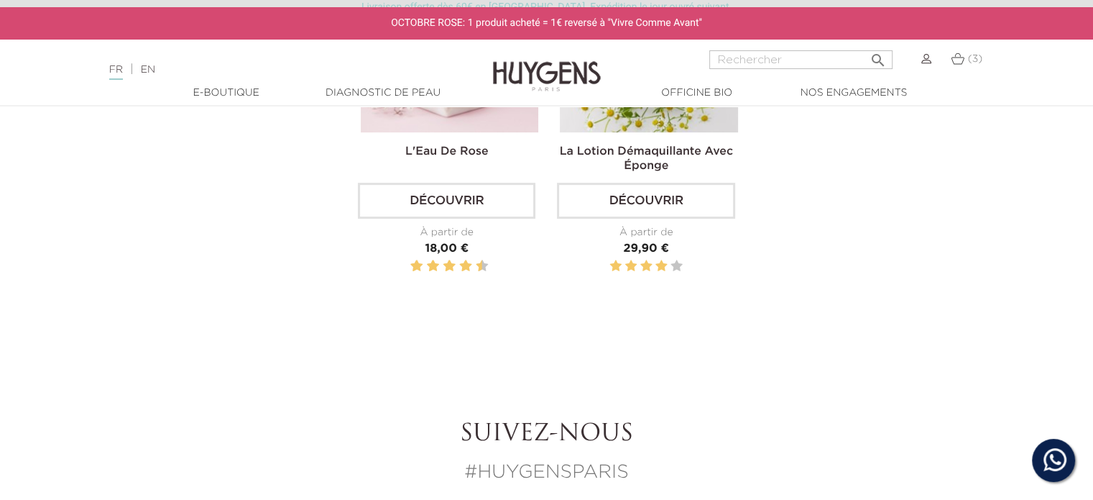
scroll to position [72, 0]
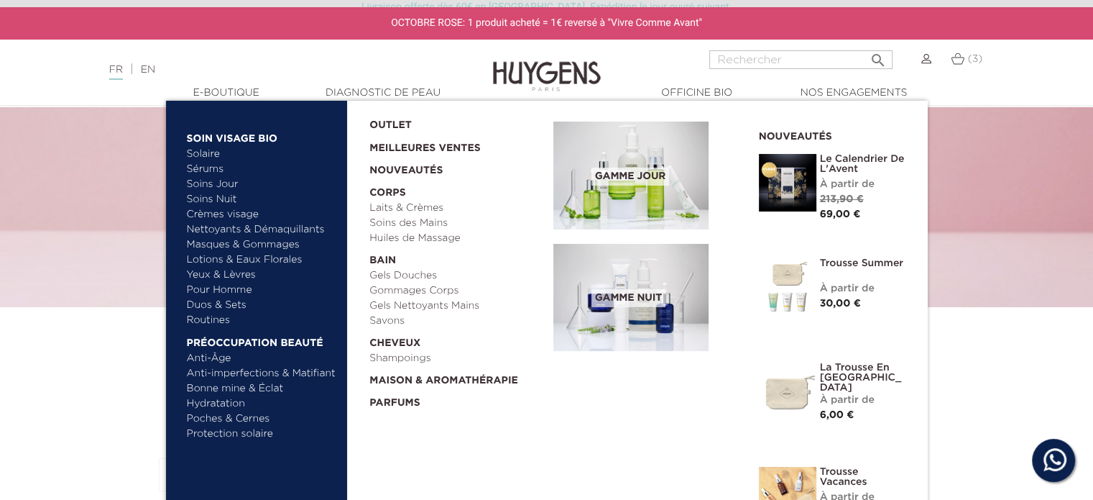
click at [230, 272] on link "Yeux & Lèvres" at bounding box center [262, 274] width 150 height 15
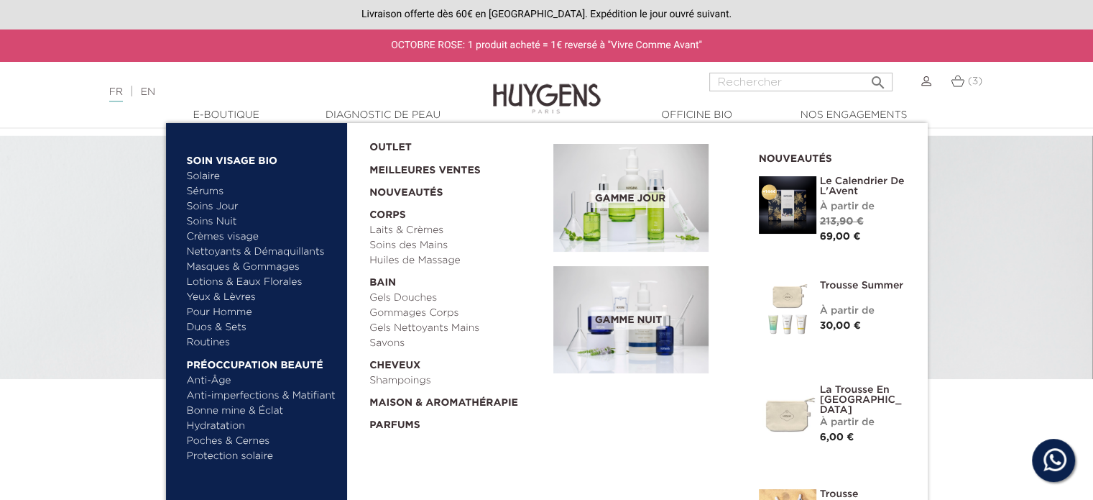
click at [224, 324] on link "Duos & Sets" at bounding box center [262, 327] width 150 height 15
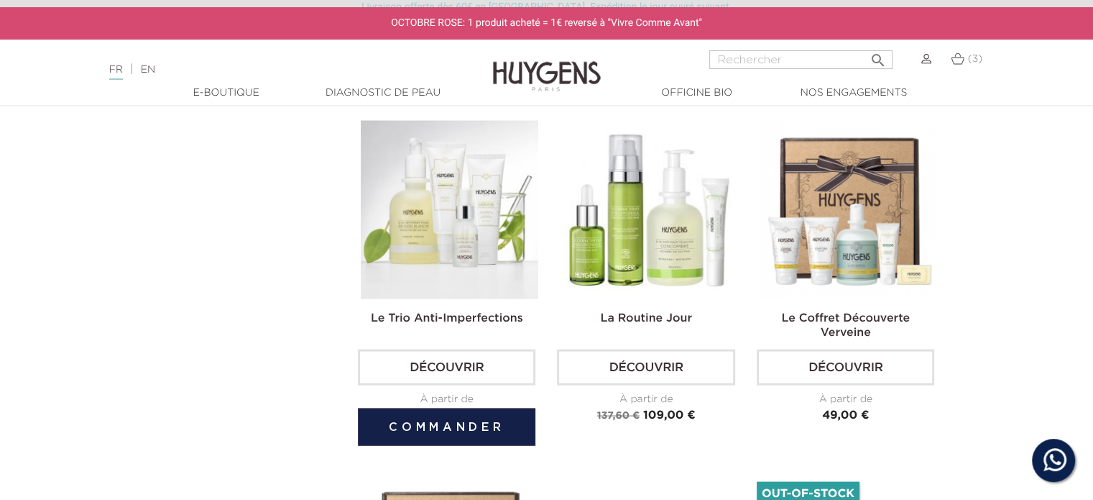
scroll to position [2157, 0]
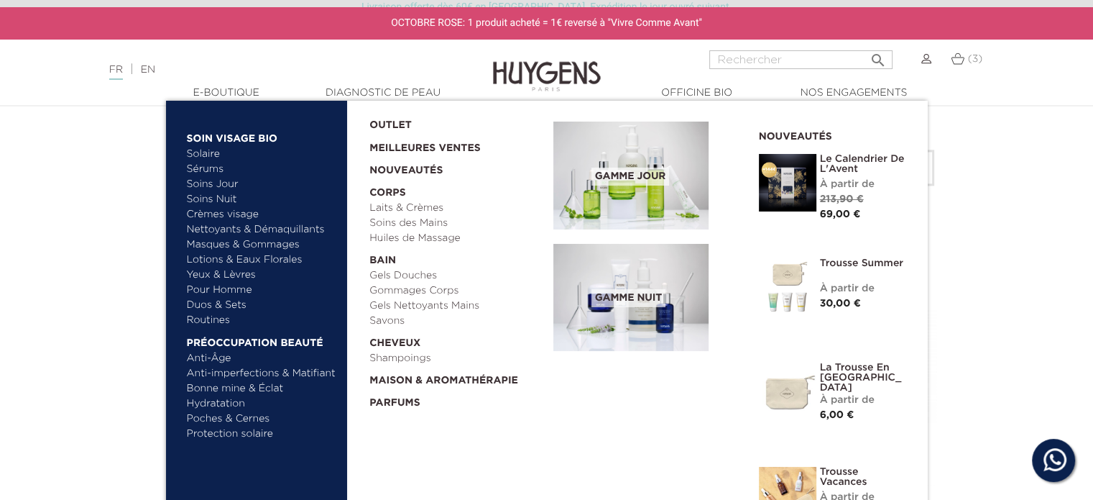
click at [210, 318] on link "Routines" at bounding box center [262, 320] width 150 height 15
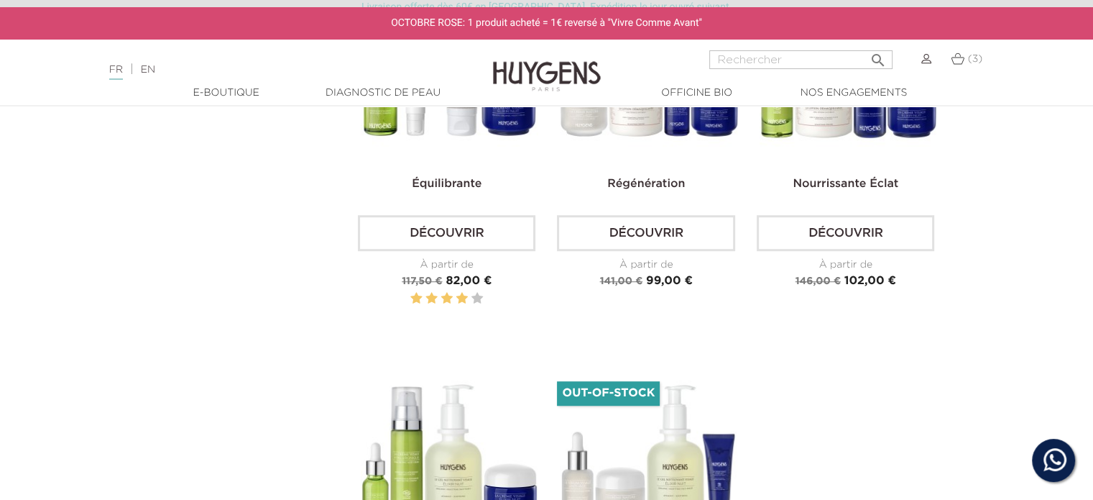
scroll to position [719, 0]
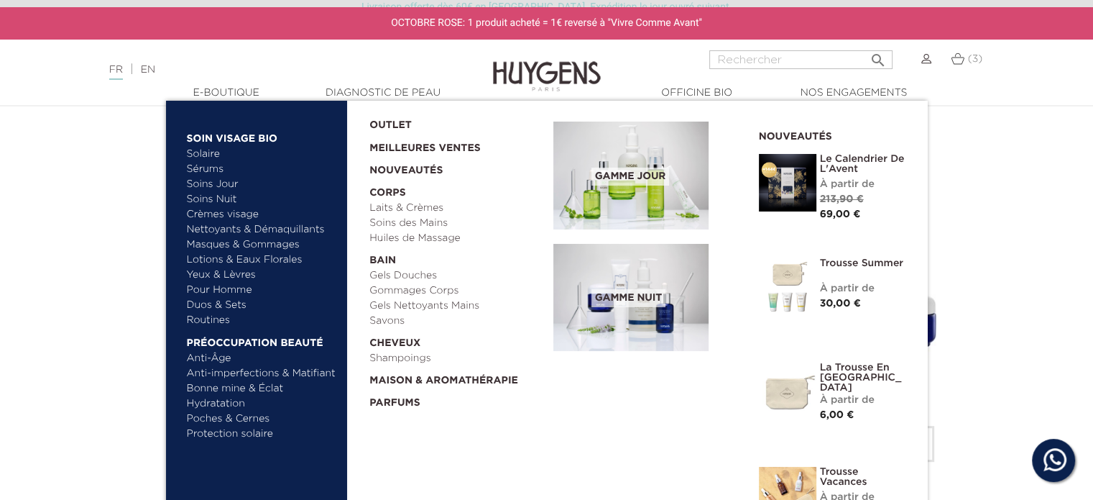
click at [219, 358] on link "Anti-Âge" at bounding box center [262, 358] width 150 height 15
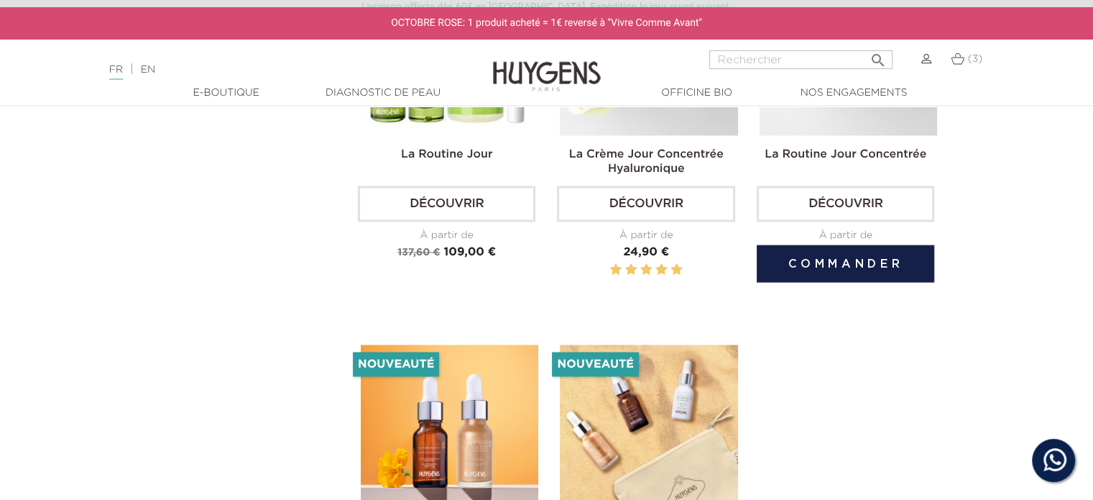
scroll to position [2372, 0]
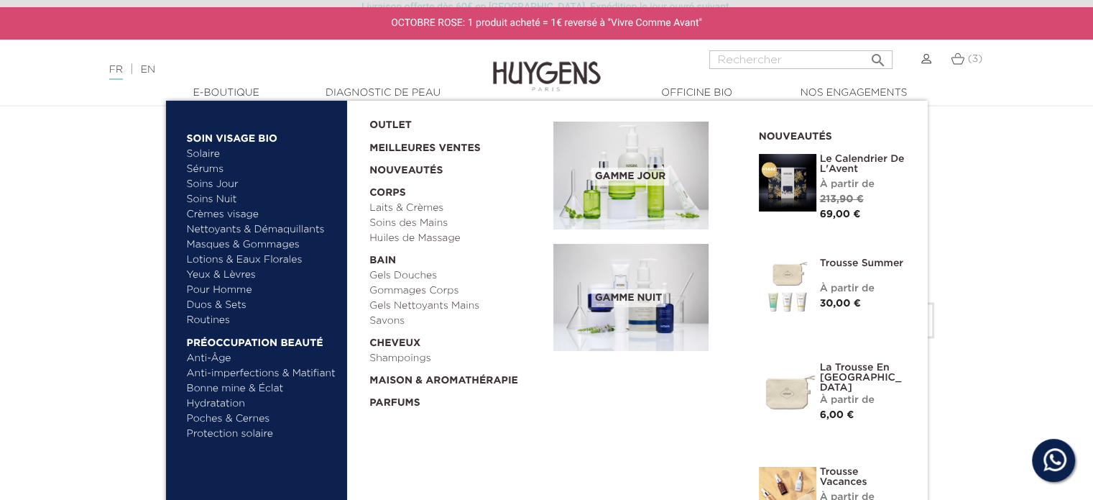
click at [284, 375] on link "Anti-imperfections & Matifiant" at bounding box center [262, 373] width 150 height 15
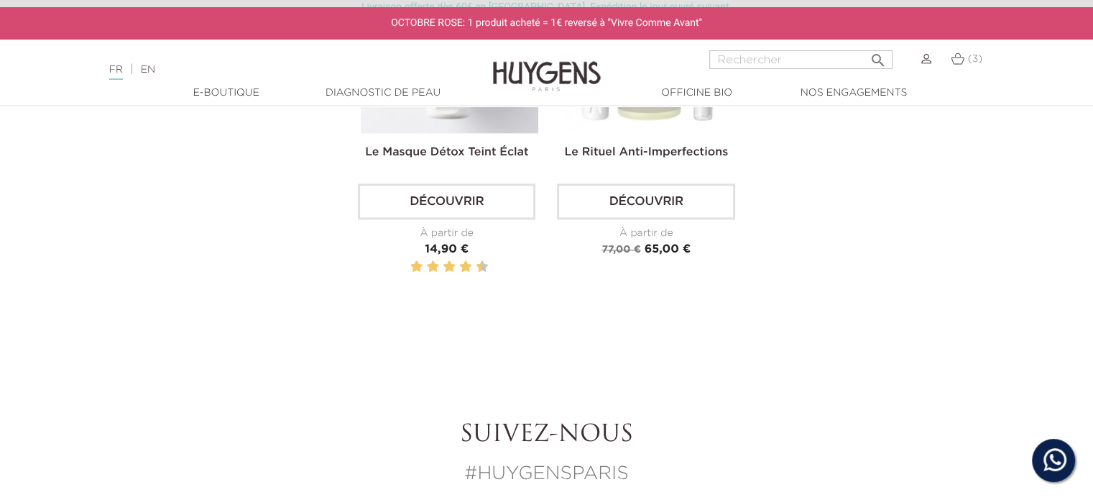
scroll to position [1797, 0]
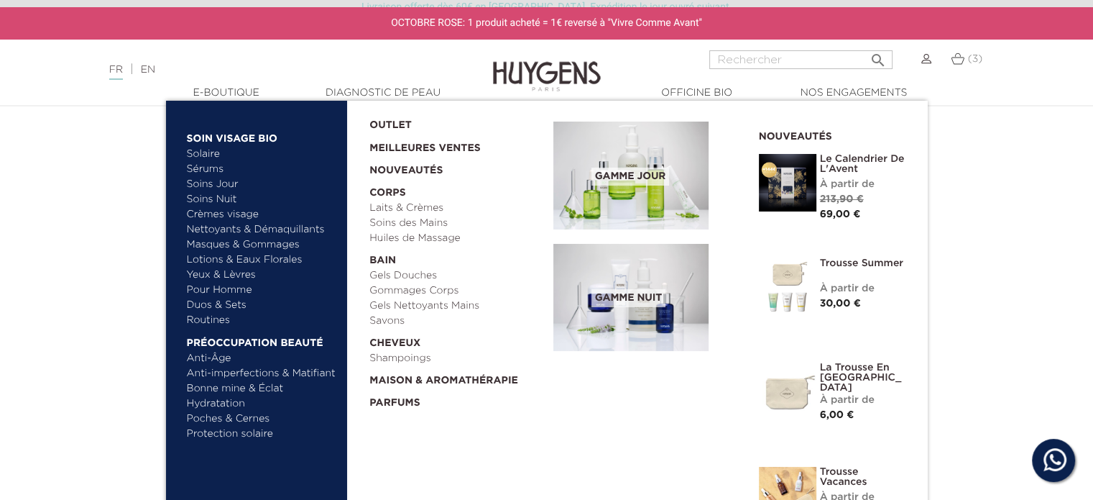
click at [255, 387] on link "Bonne mine & Éclat" at bounding box center [262, 388] width 150 height 15
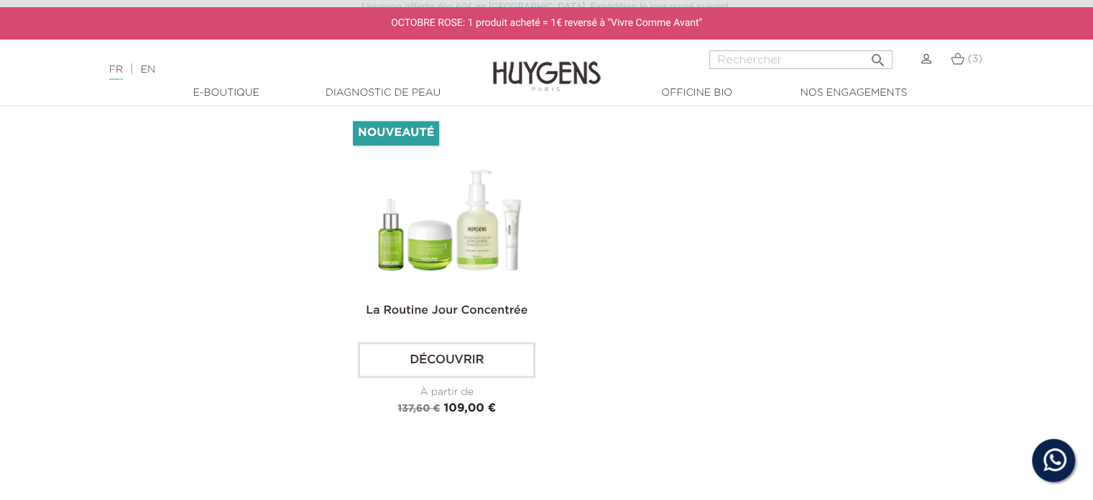
scroll to position [2372, 0]
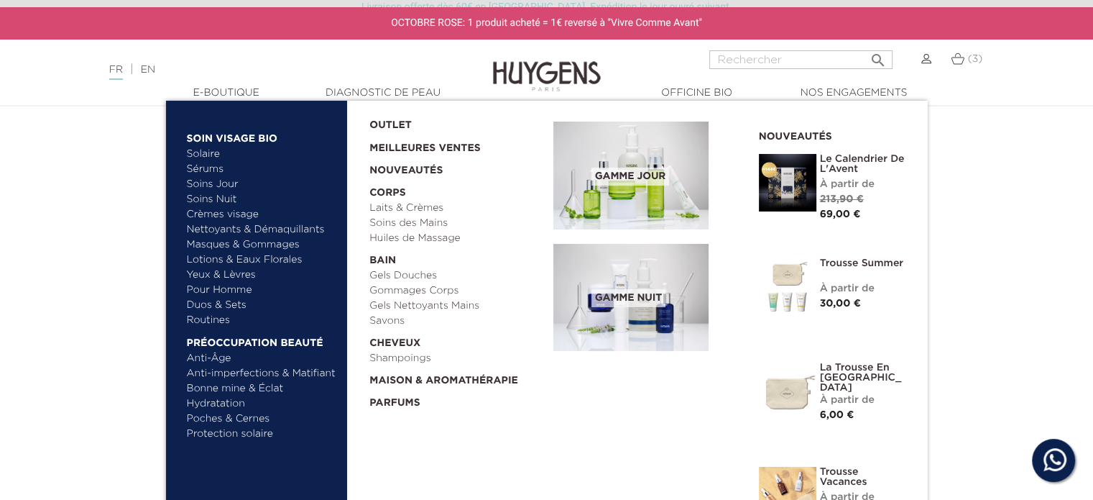
click at [221, 401] on link "Hydratation" at bounding box center [262, 403] width 150 height 15
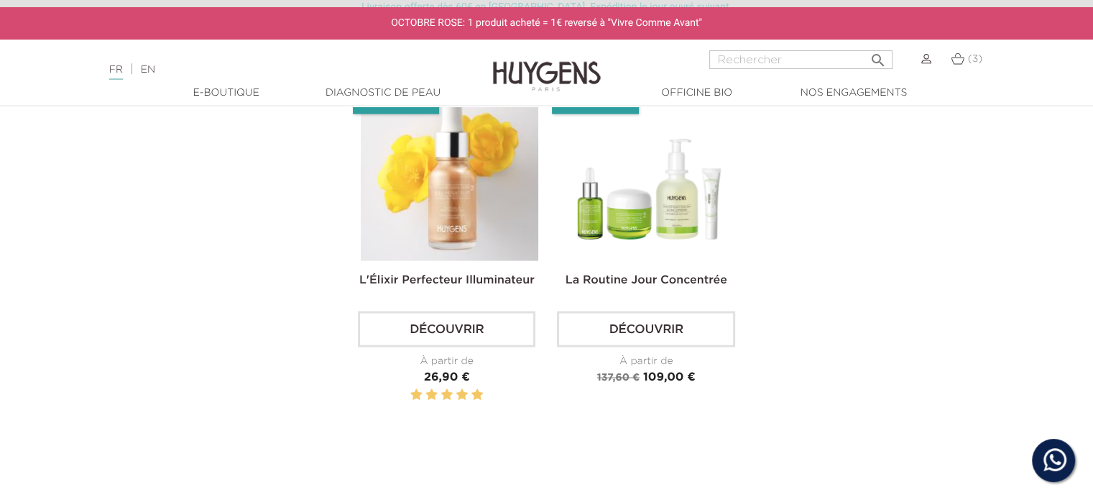
scroll to position [2804, 0]
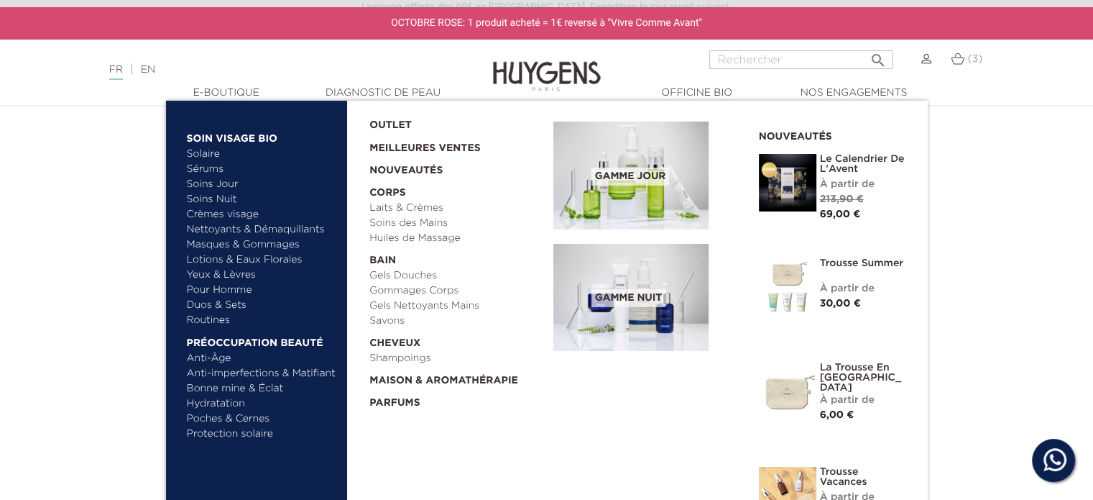
click at [216, 403] on link "Hydratation" at bounding box center [262, 403] width 150 height 15
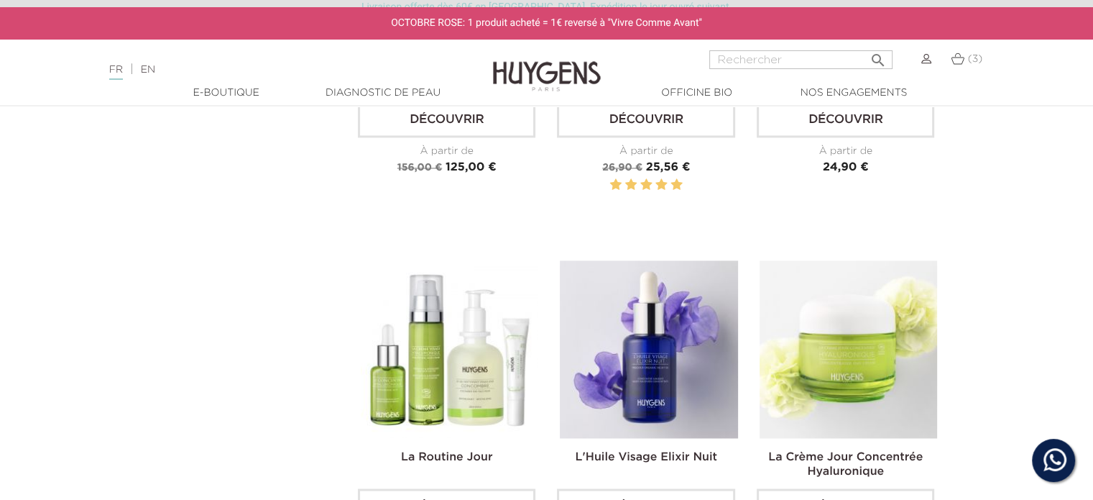
scroll to position [2229, 0]
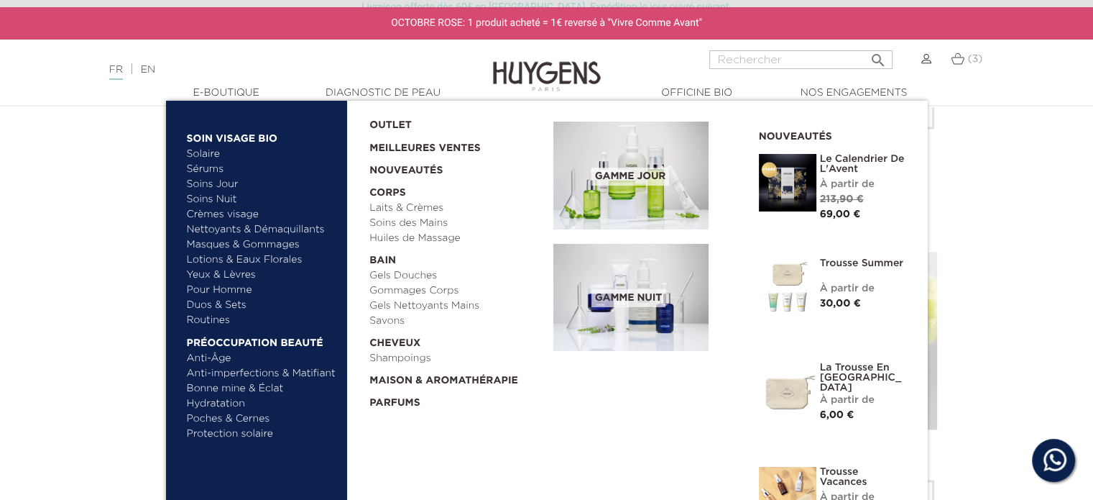
click at [223, 416] on link "Poches & Cernes" at bounding box center [262, 418] width 150 height 15
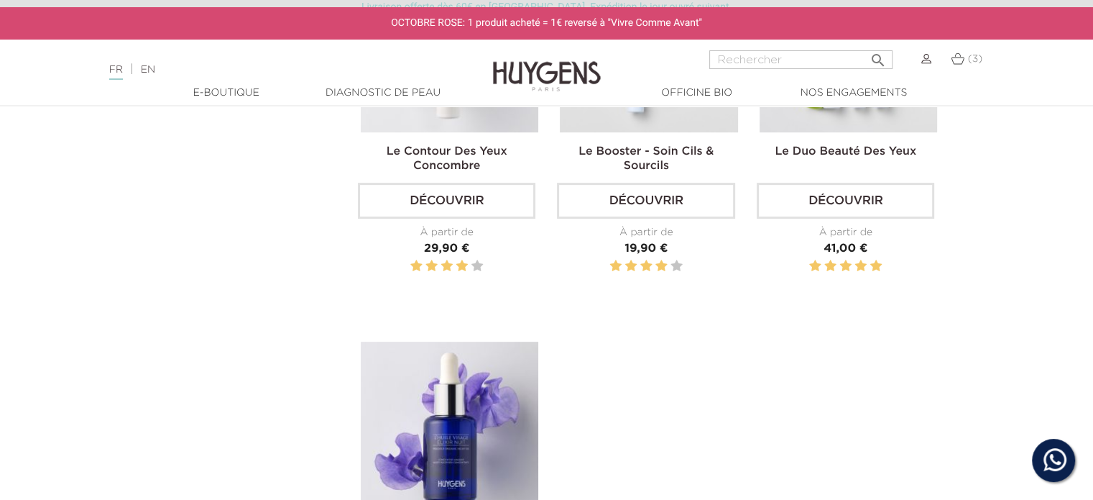
scroll to position [431, 0]
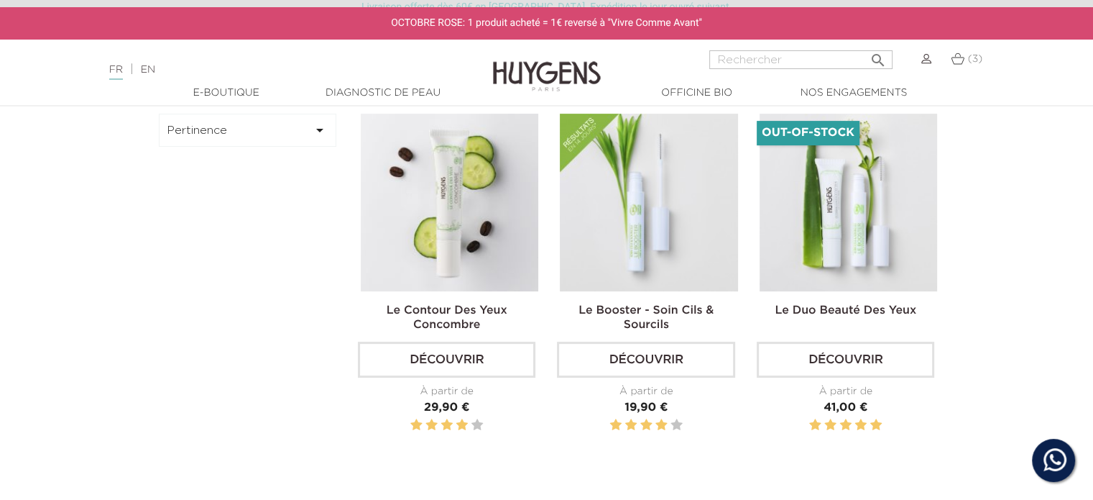
click at [966, 61] on link "(3)" at bounding box center [967, 59] width 32 height 12
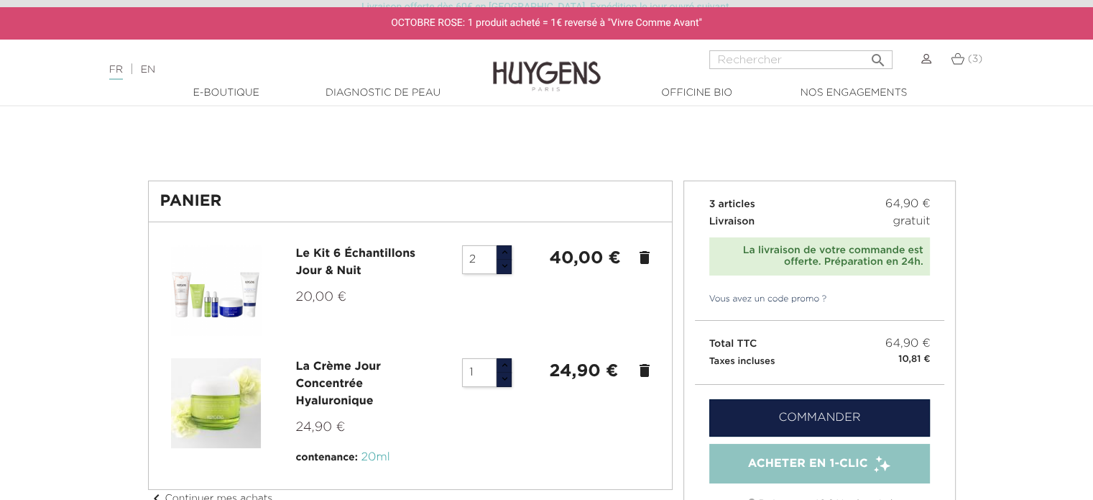
scroll to position [72, 0]
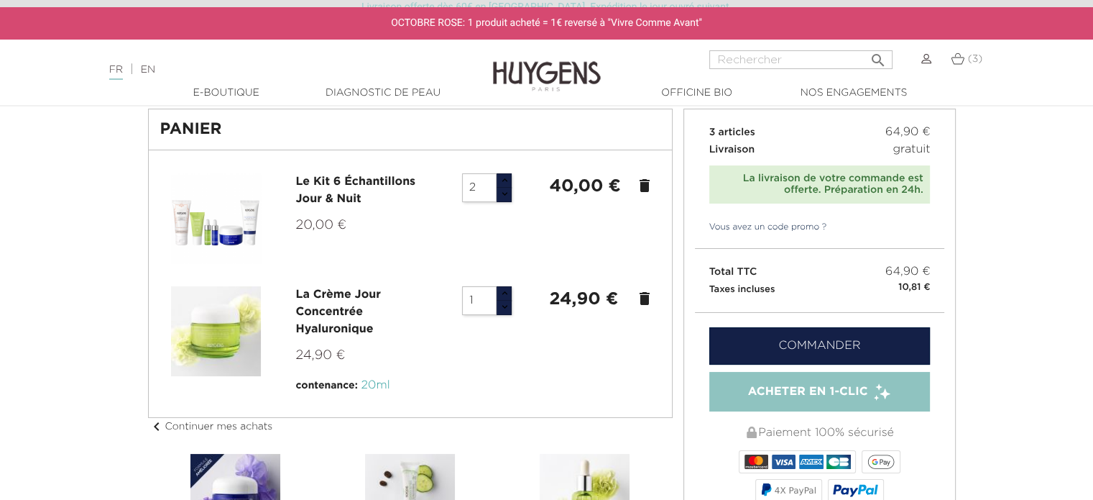
click at [776, 227] on link "Vous avez un code promo ?" at bounding box center [761, 227] width 132 height 13
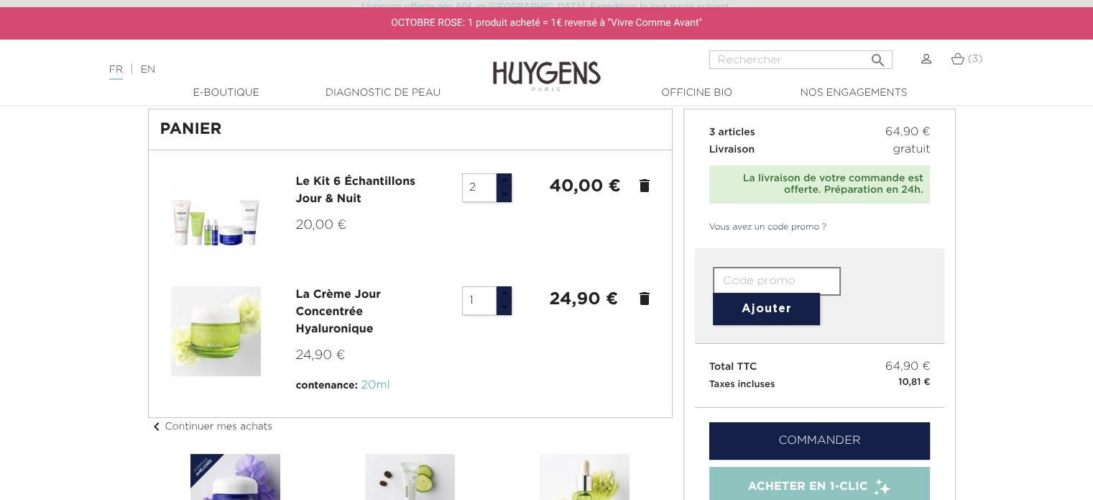
click at [755, 281] on input "text" at bounding box center [777, 281] width 128 height 29
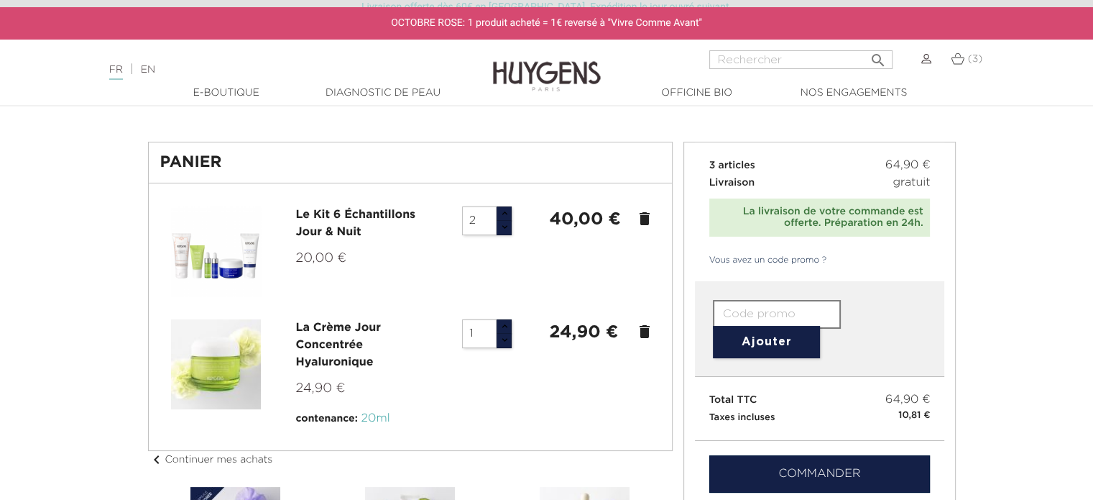
scroll to position [0, 0]
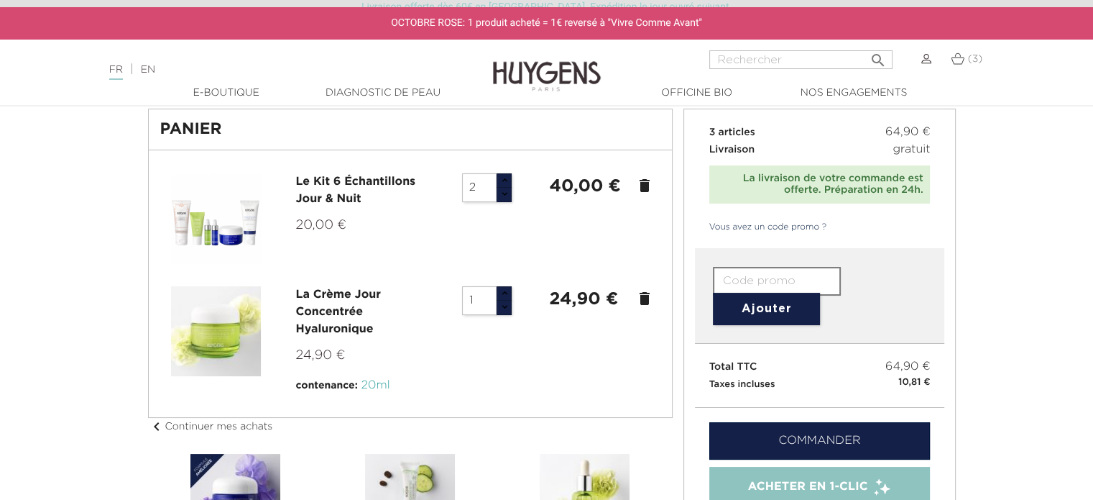
scroll to position [72, 0]
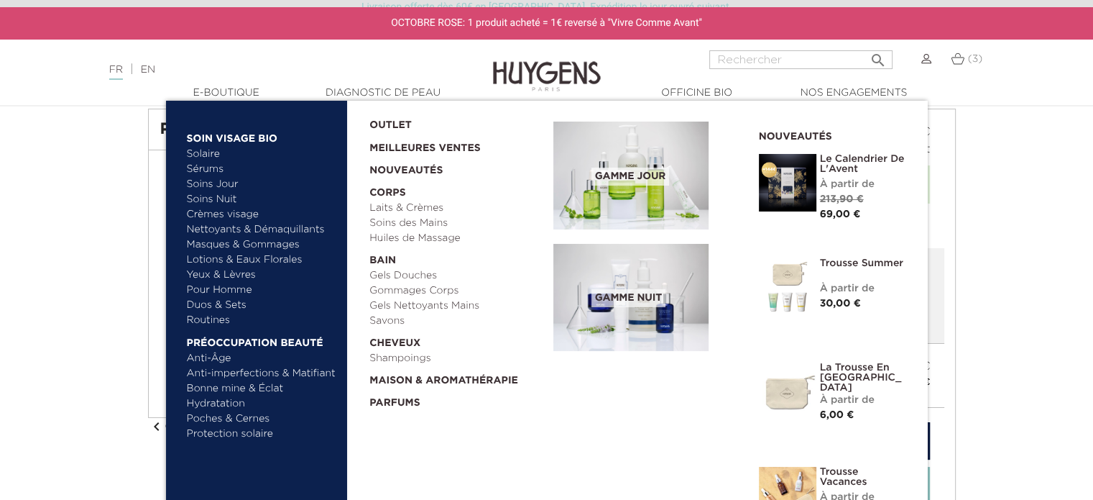
click at [207, 416] on link "Poches & Cernes" at bounding box center [262, 418] width 150 height 15
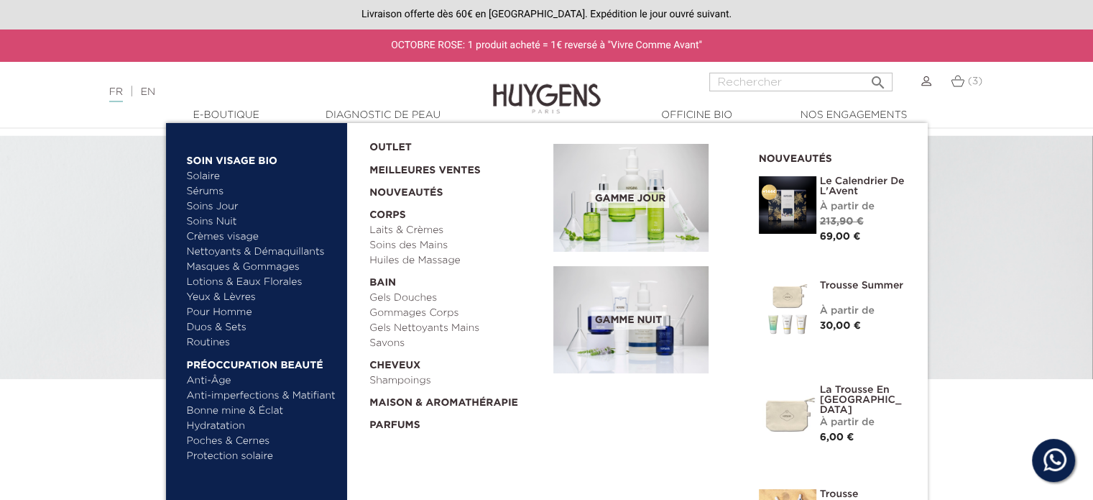
click at [203, 174] on link "Solaire" at bounding box center [262, 176] width 150 height 15
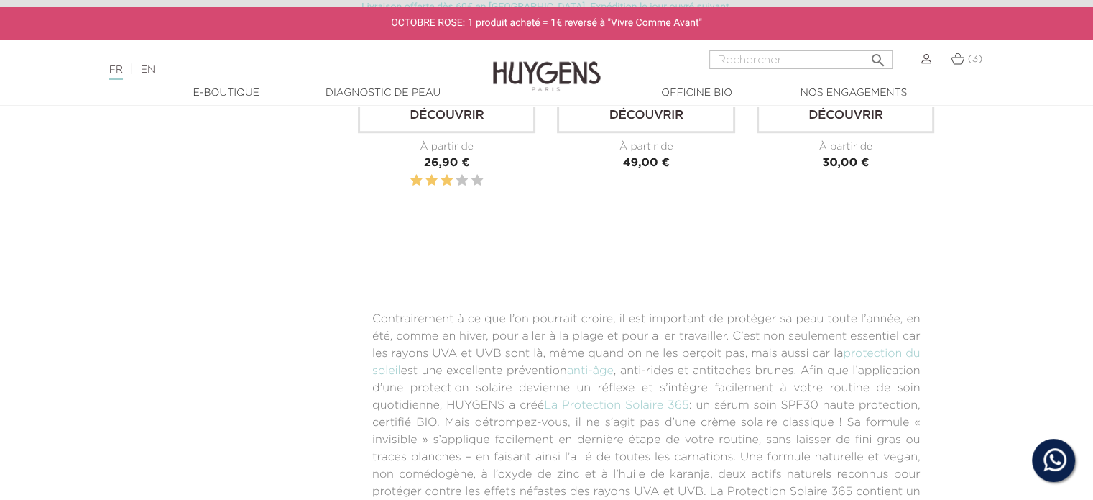
scroll to position [1150, 0]
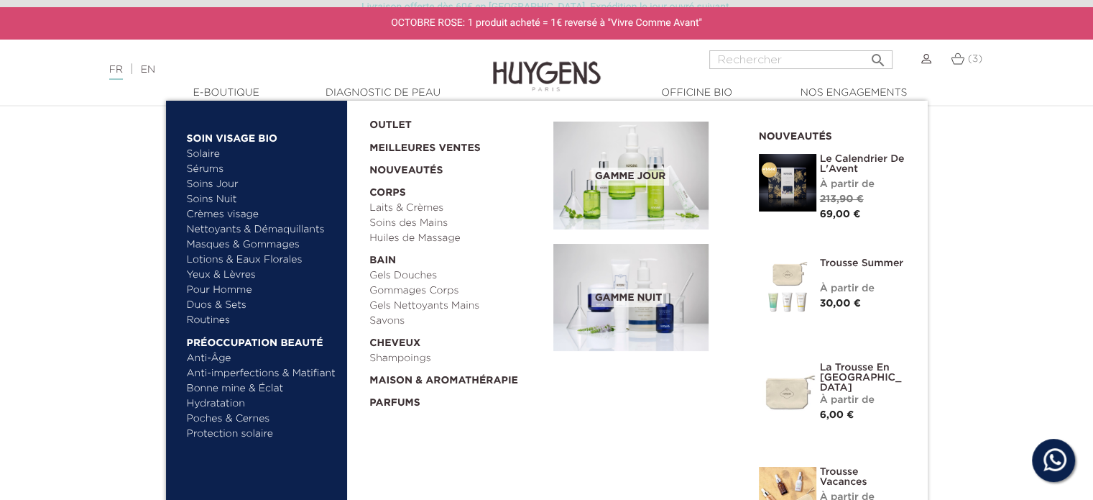
click at [207, 169] on link "Sérums" at bounding box center [262, 169] width 150 height 15
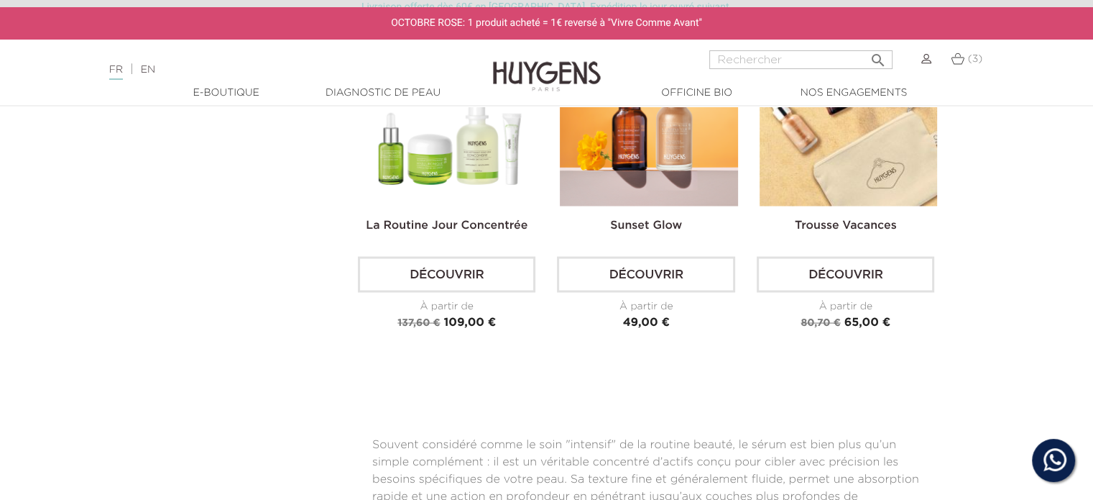
scroll to position [2804, 0]
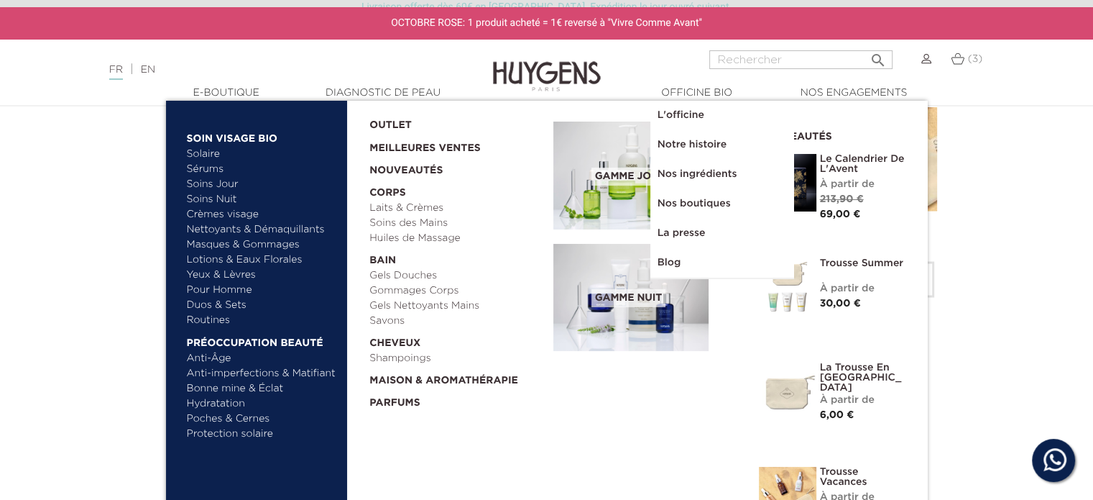
click at [209, 181] on link "Soins Jour" at bounding box center [262, 184] width 150 height 15
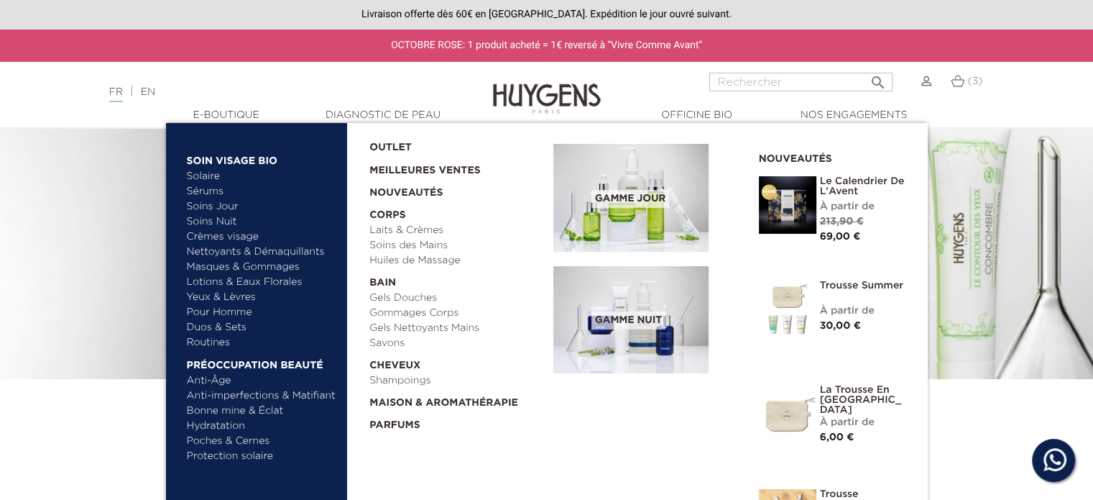
click at [398, 144] on link "OUTLET" at bounding box center [450, 144] width 161 height 22
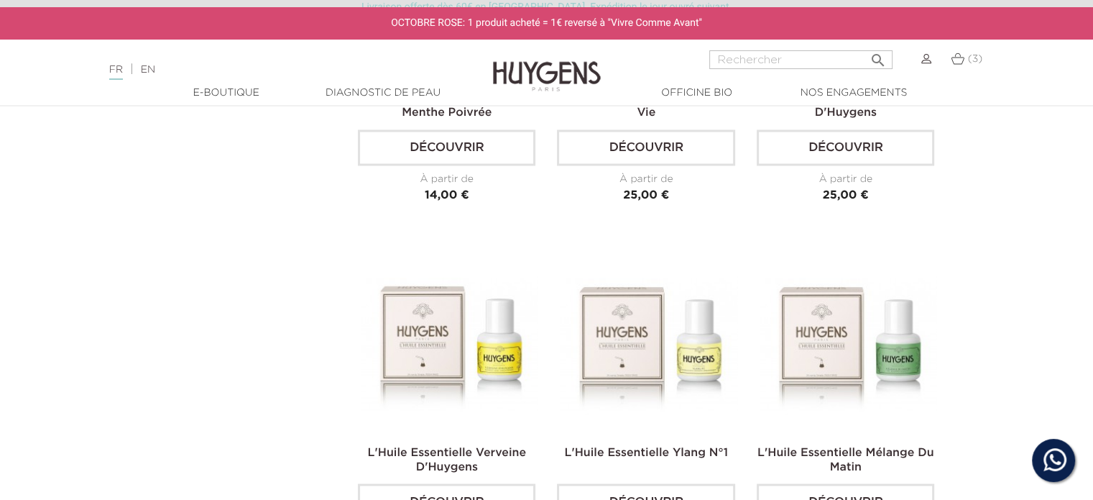
scroll to position [2372, 0]
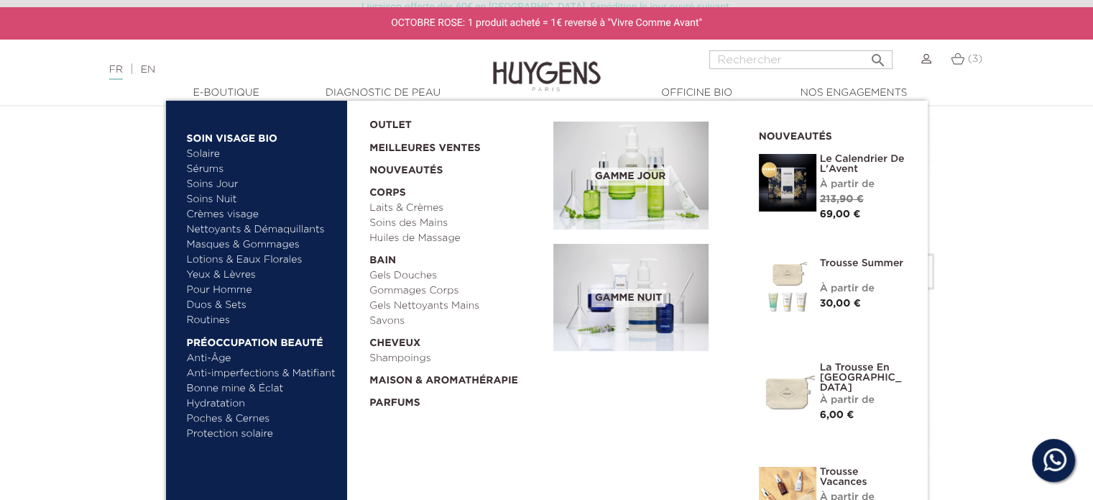
click at [407, 170] on link "Nouveautés" at bounding box center [457, 167] width 174 height 22
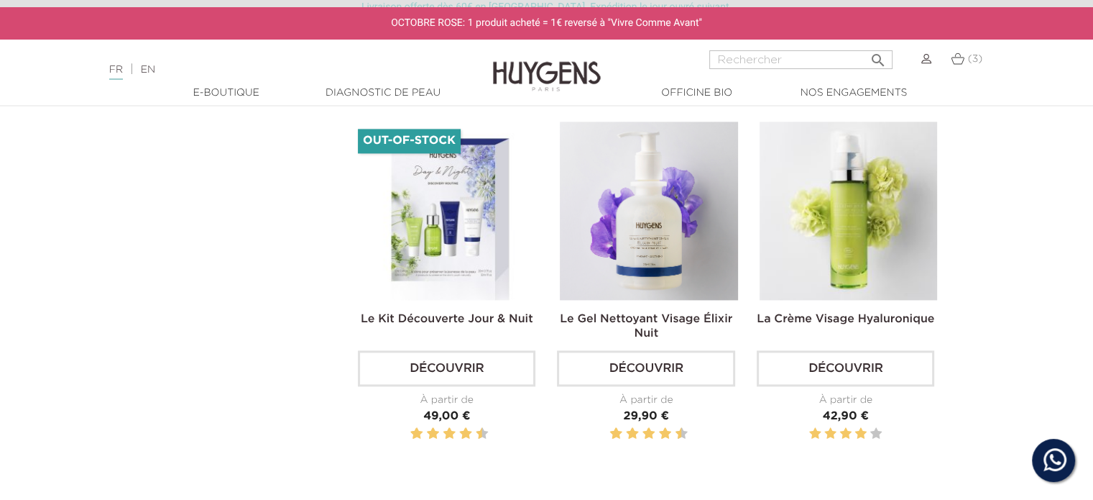
scroll to position [2300, 0]
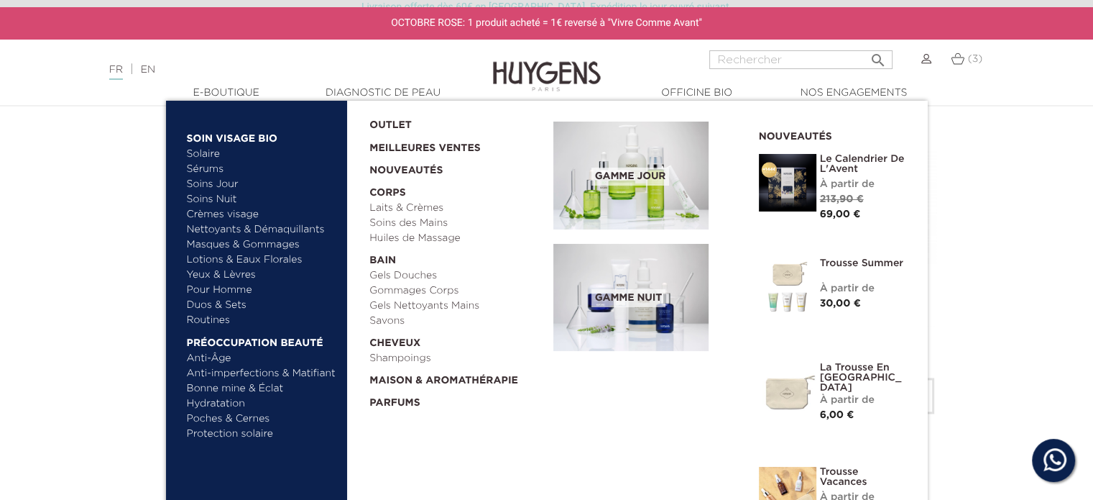
click at [431, 152] on link "Meilleures Ventes" at bounding box center [450, 144] width 161 height 23
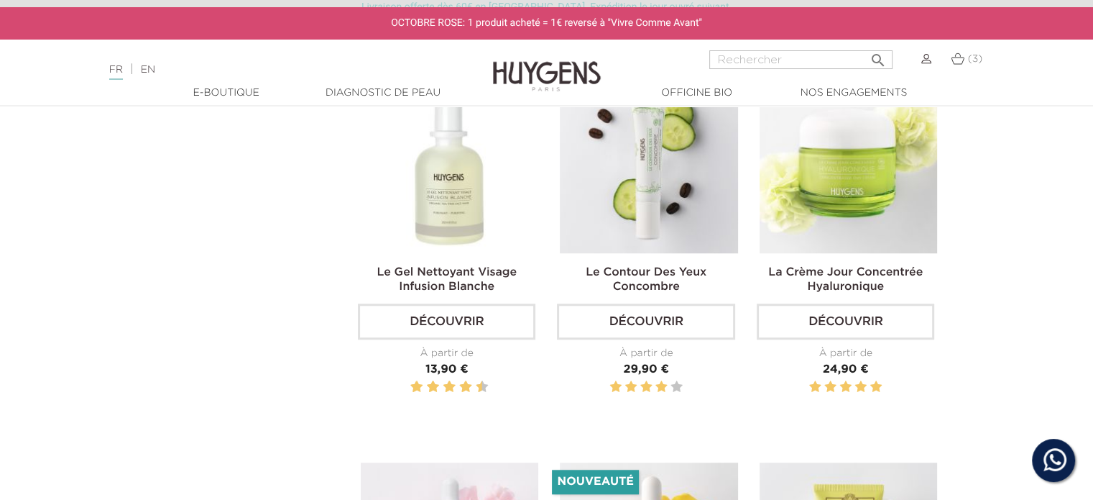
scroll to position [1222, 0]
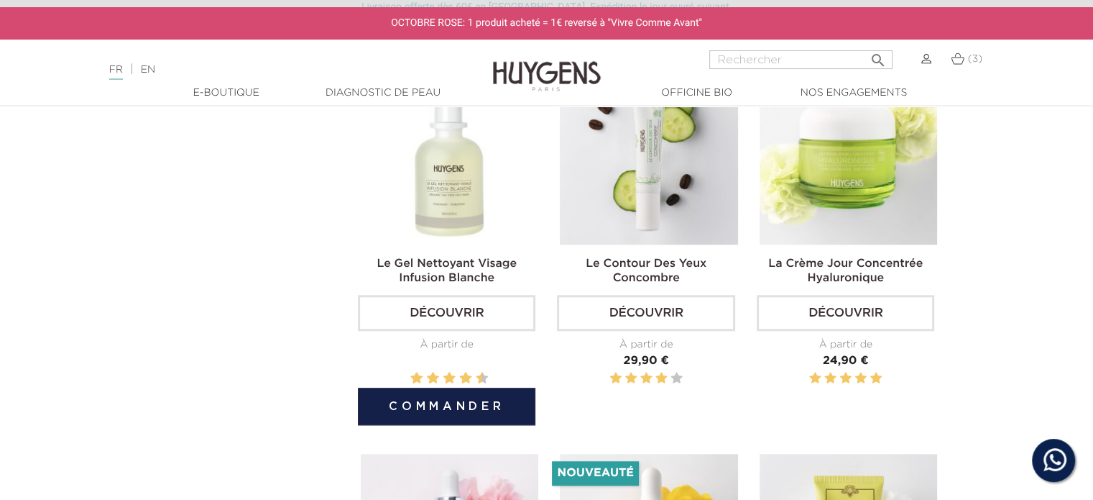
click at [456, 171] on img at bounding box center [450, 155] width 178 height 178
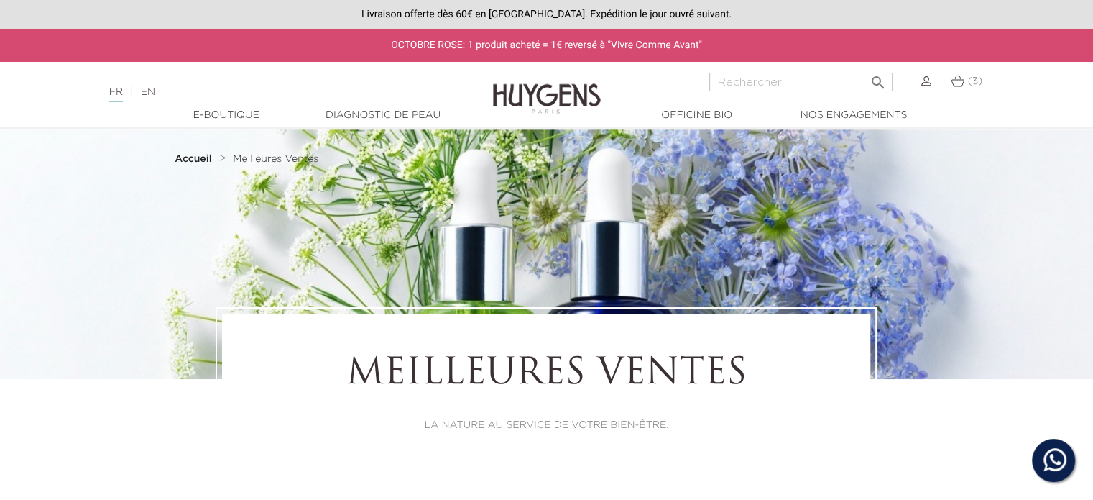
click at [960, 83] on img at bounding box center [958, 81] width 14 height 12
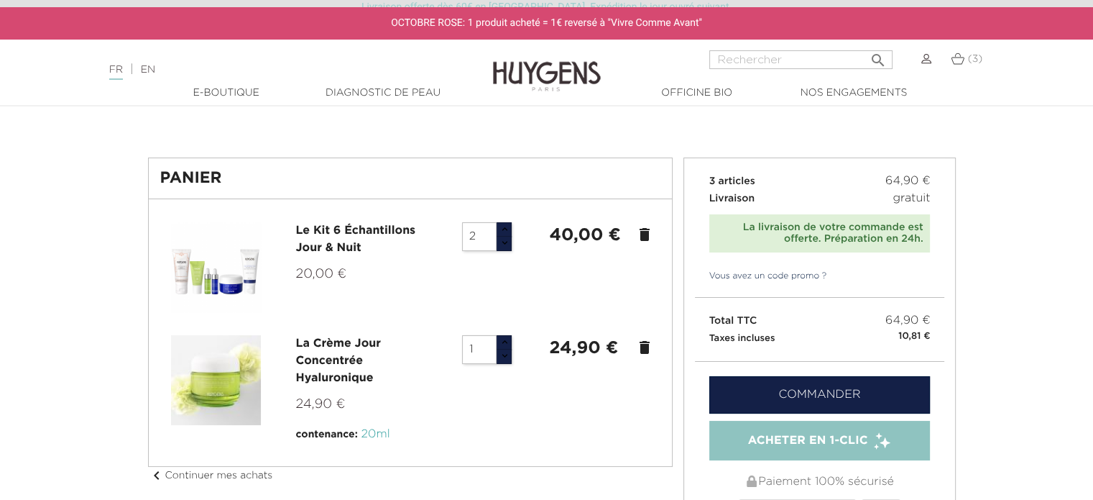
scroll to position [22, 0]
click at [782, 276] on link "Vous avez un code promo ?" at bounding box center [761, 276] width 132 height 13
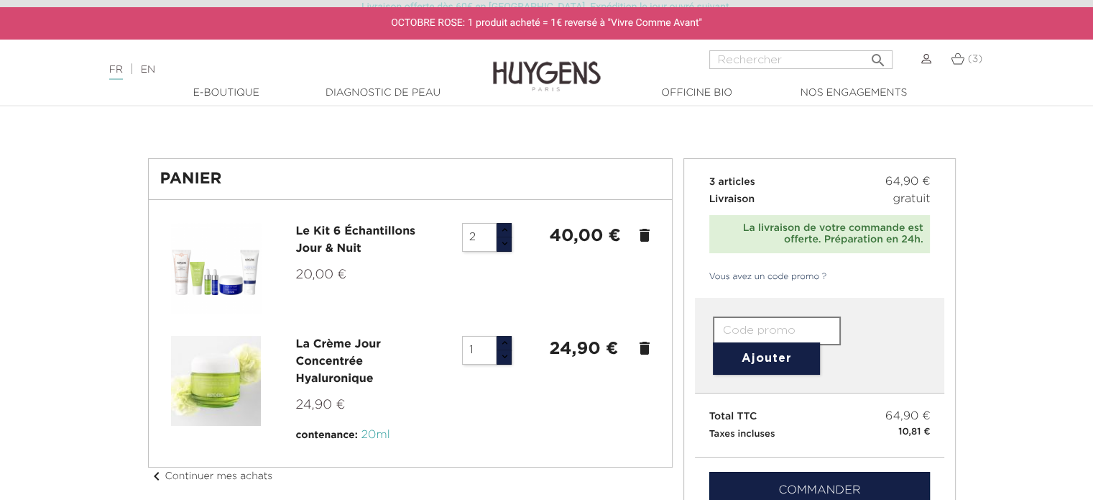
paste input "B78D-NWPI-3BDQ-6P3T"
type input "B78D-NWPI-3BDQ-6P3T"
click at [772, 367] on button "Ajouter" at bounding box center [766, 358] width 107 height 32
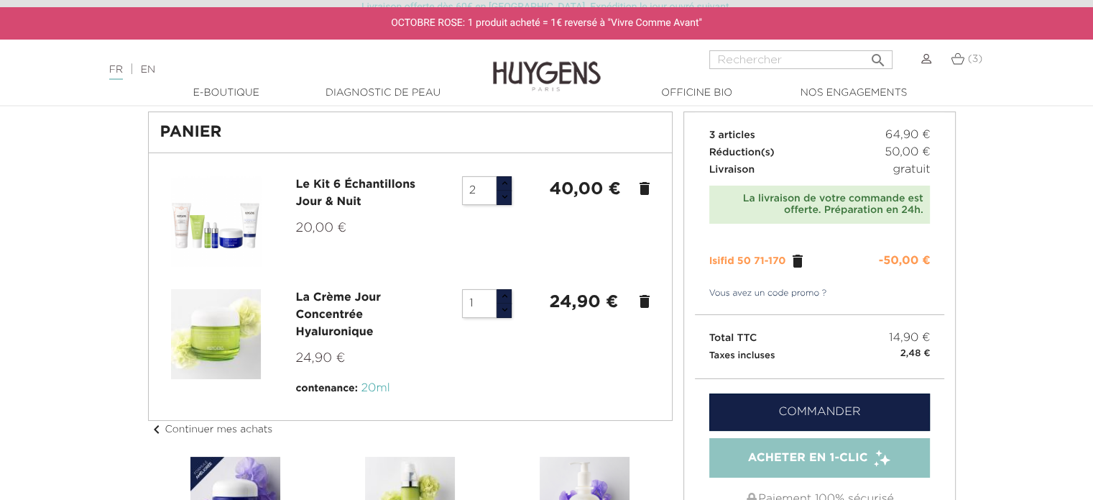
scroll to position [94, 0]
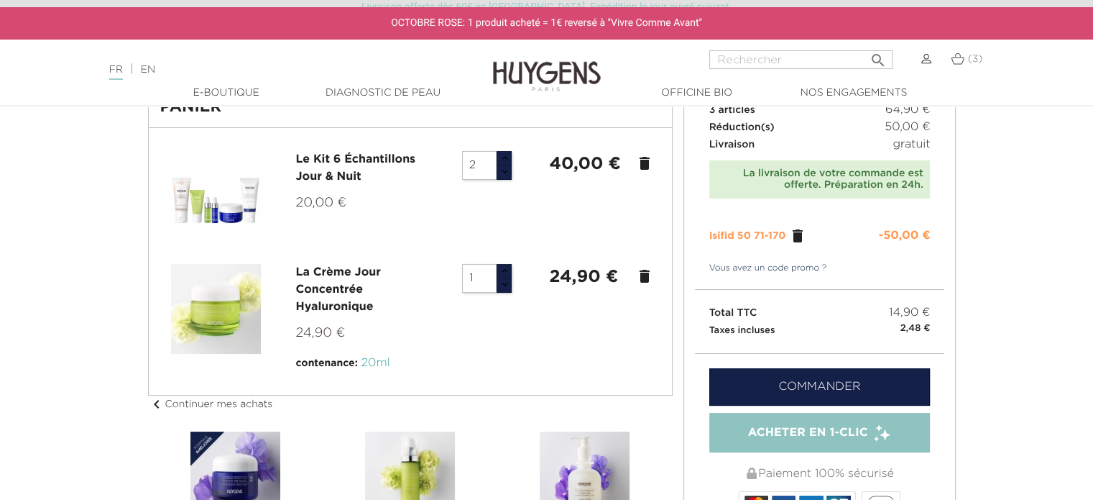
click at [820, 387] on link "Commander" at bounding box center [820, 386] width 221 height 37
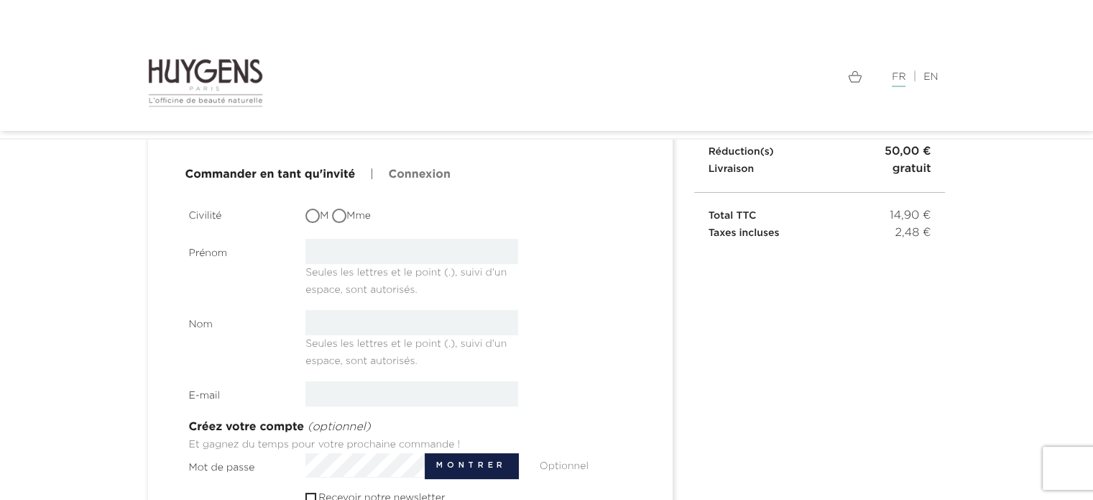
scroll to position [216, 0]
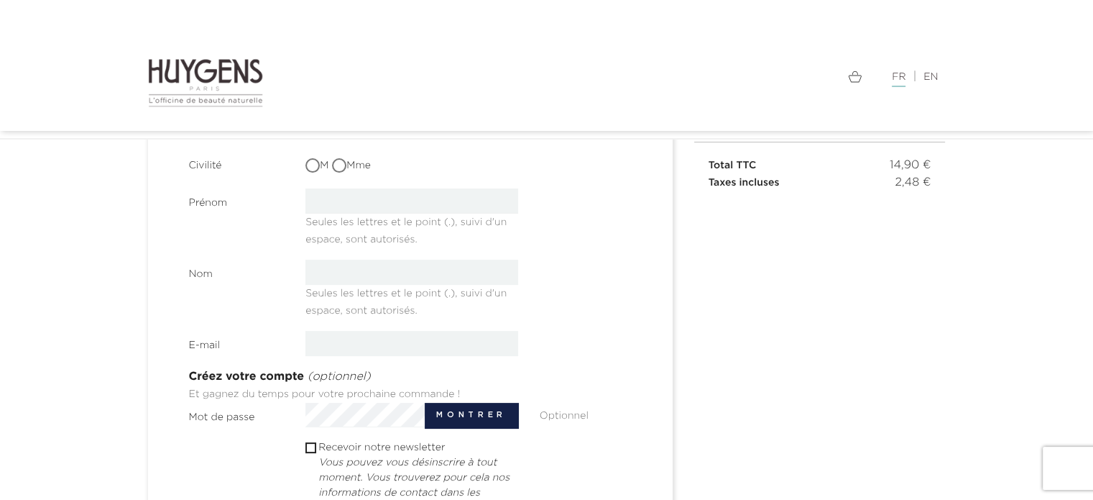
click at [313, 164] on input "M" at bounding box center [314, 167] width 14 height 14
radio input "true"
click at [355, 201] on input "text" at bounding box center [412, 200] width 213 height 25
click at [337, 276] on input "text" at bounding box center [412, 272] width 213 height 25
click at [594, 270] on div "Nom Seules les lettres et le point (.), suivi d'un espace, sont autorisés." at bounding box center [412, 290] width 468 height 60
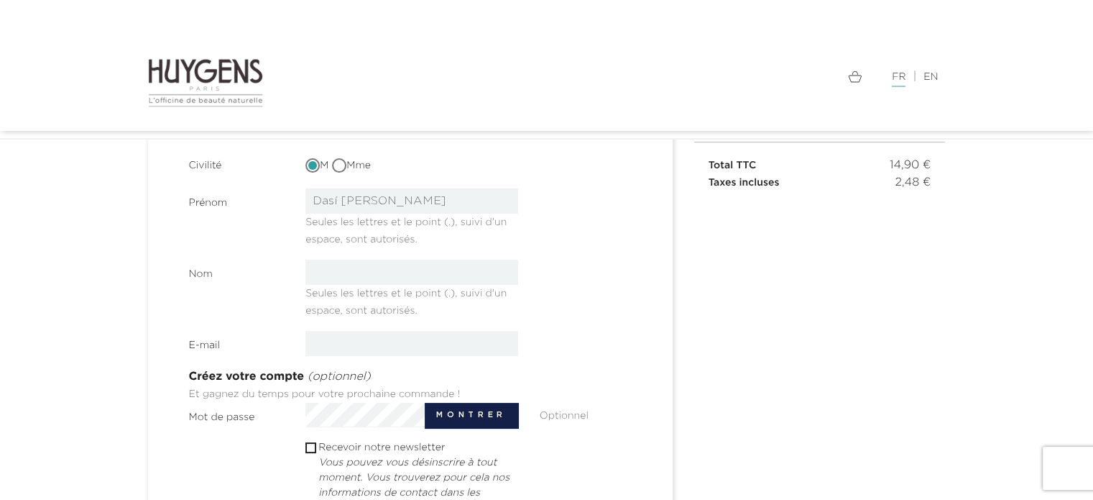
click at [408, 198] on input "Dasí Beltran" at bounding box center [412, 200] width 213 height 25
drag, startPoint x: 231, startPoint y: 201, endPoint x: 188, endPoint y: 203, distance: 43.9
click at [188, 203] on label "Prénom" at bounding box center [236, 199] width 117 height 22
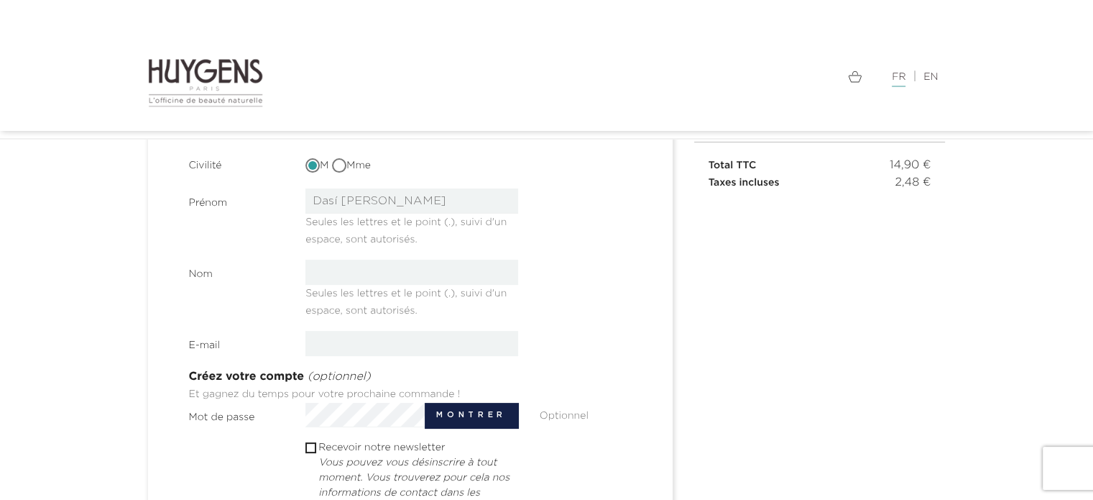
click at [215, 208] on label "Prénom" at bounding box center [236, 199] width 117 height 22
drag, startPoint x: 408, startPoint y: 200, endPoint x: 248, endPoint y: 194, distance: 159.7
click at [248, 194] on div "Prénom Dasí Beltran Seules les lettres et le point (.), suivi d'un espace, sont…" at bounding box center [412, 218] width 468 height 60
type input "Blas"
click at [331, 267] on input "text" at bounding box center [412, 272] width 213 height 25
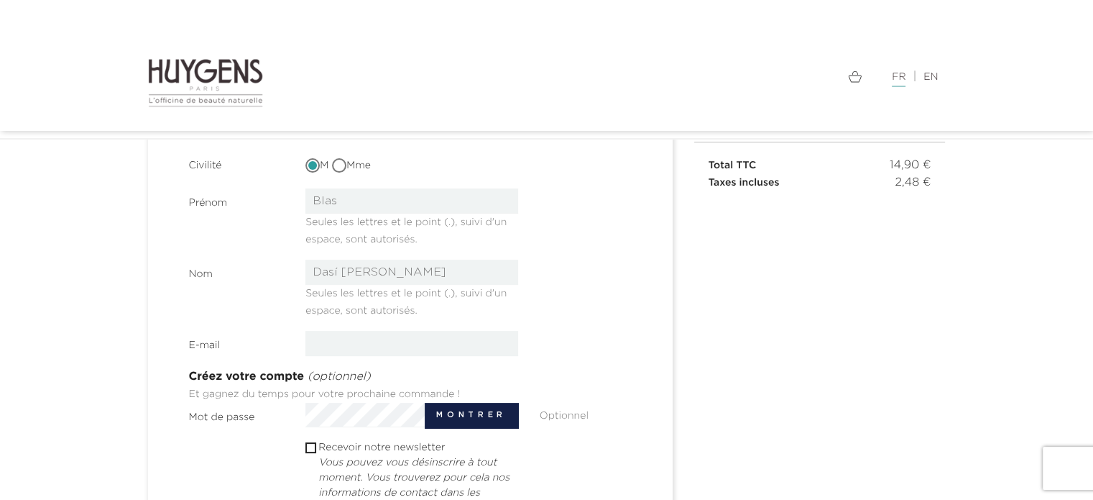
type input "Dasí Beltrán"
click at [391, 355] on input "email" at bounding box center [412, 343] width 213 height 25
type input "bdasibeltran@gmail.com"
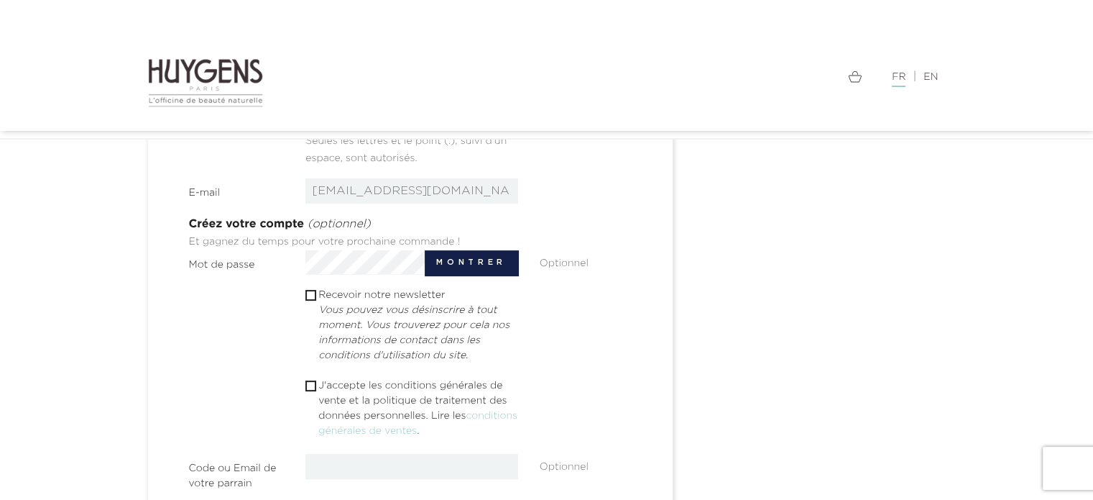
scroll to position [334, 0]
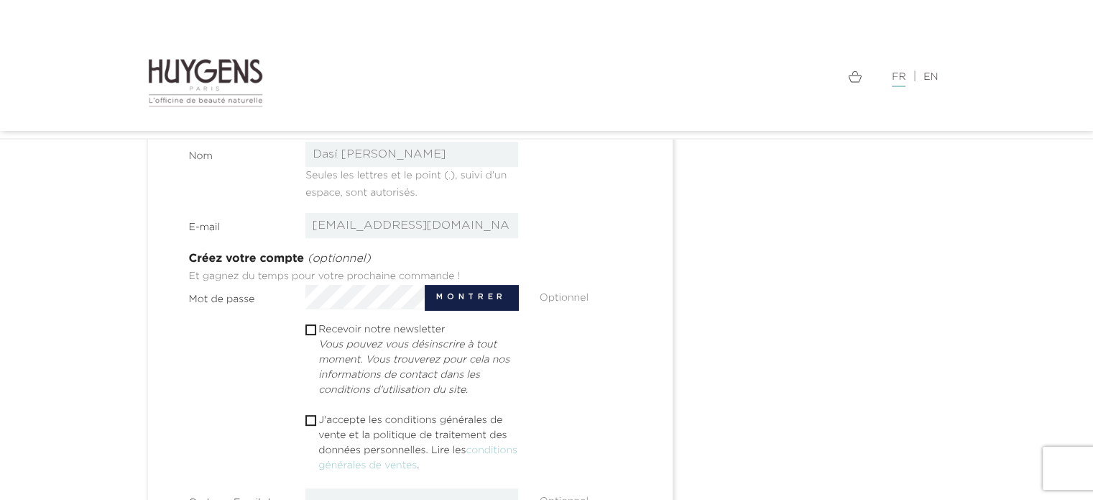
click at [489, 308] on button "Montrer" at bounding box center [471, 297] width 93 height 25
click at [484, 301] on button "Cacher" at bounding box center [477, 297] width 82 height 25
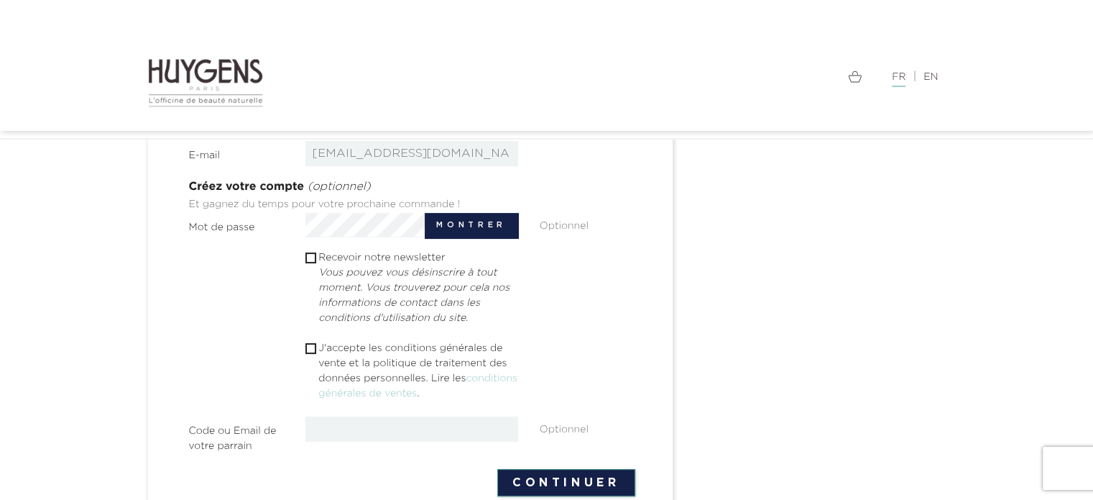
scroll to position [477, 0]
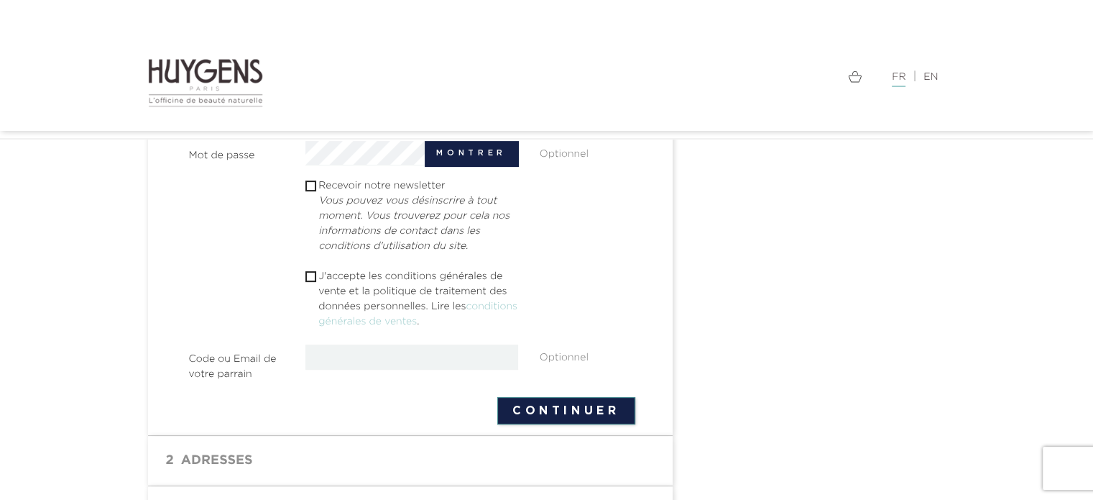
click at [310, 272] on input "checkbox" at bounding box center [310, 276] width 9 height 9
checkbox input "true"
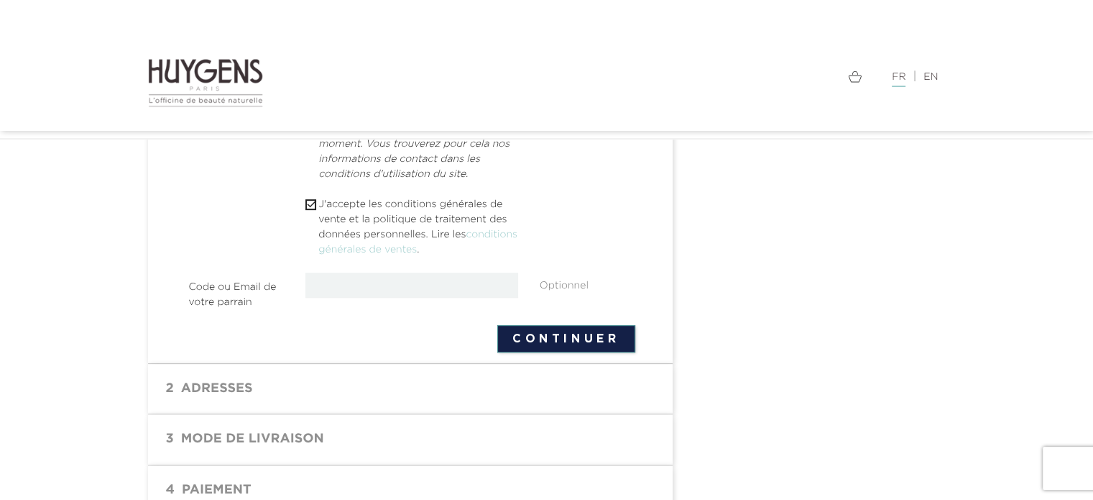
scroll to position [621, 0]
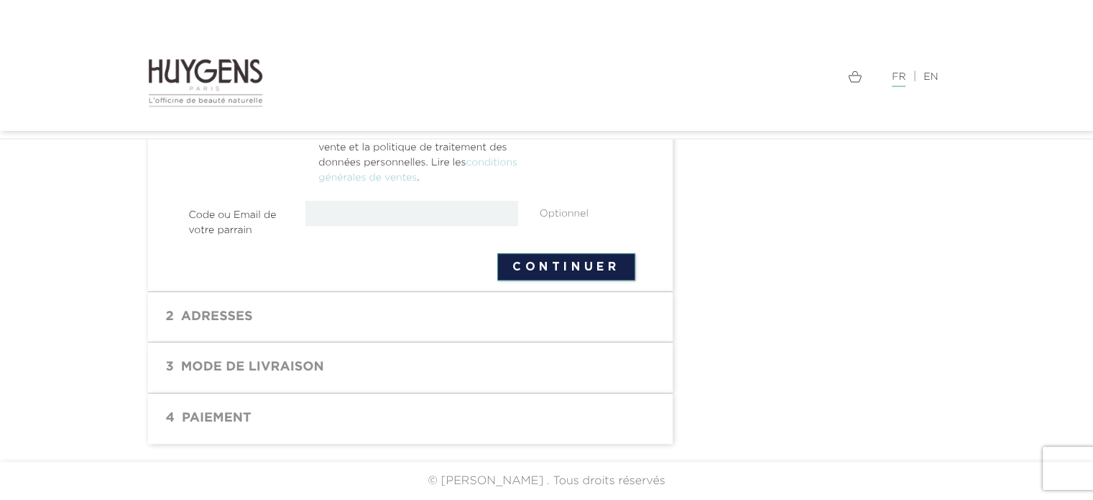
click at [540, 263] on button "Continuer" at bounding box center [566, 266] width 138 height 27
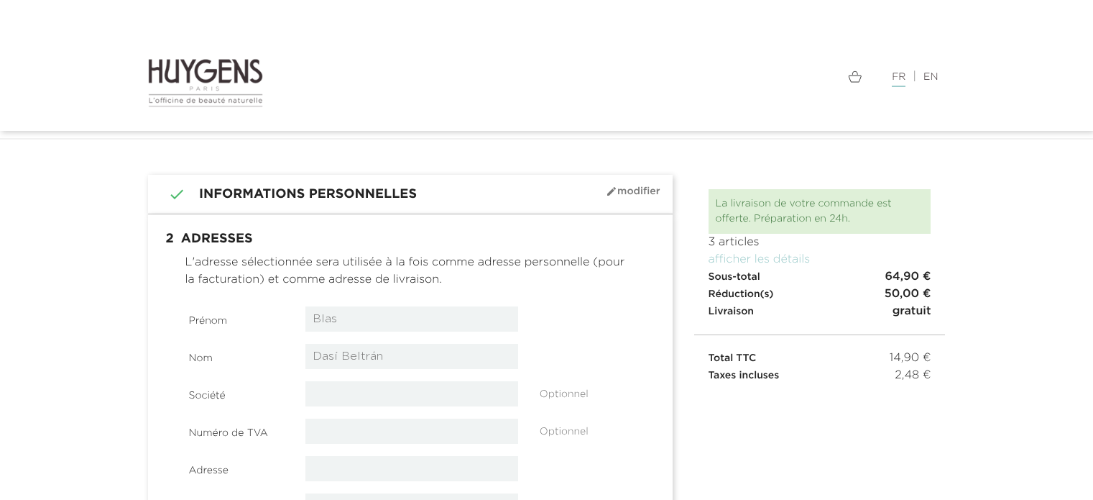
select select "8"
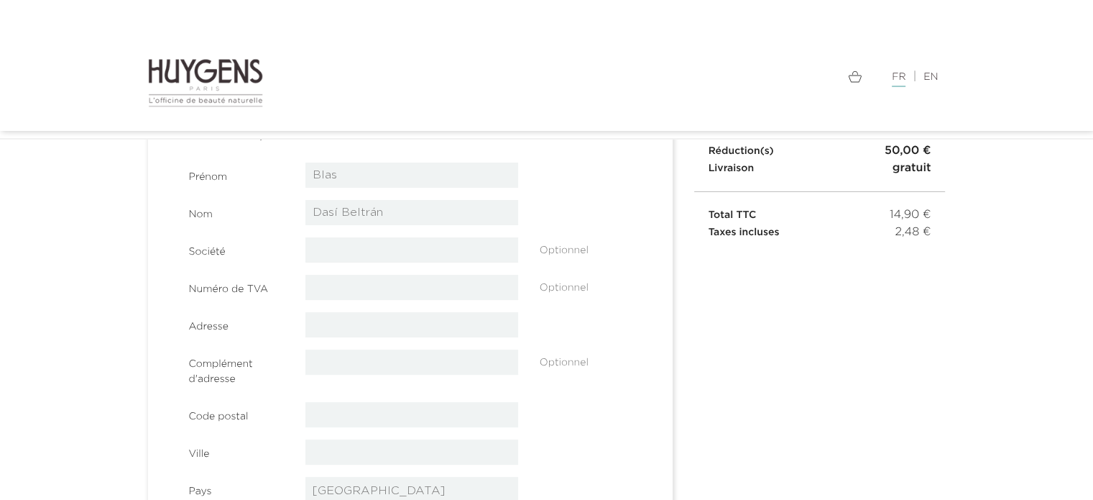
scroll to position [166, 0]
click at [343, 325] on input "text" at bounding box center [412, 324] width 213 height 25
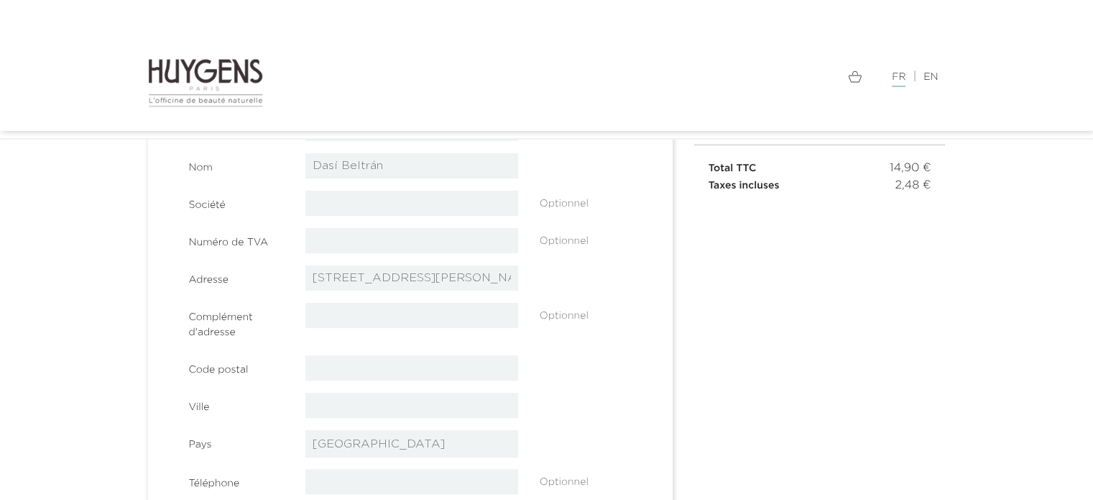
scroll to position [238, 0]
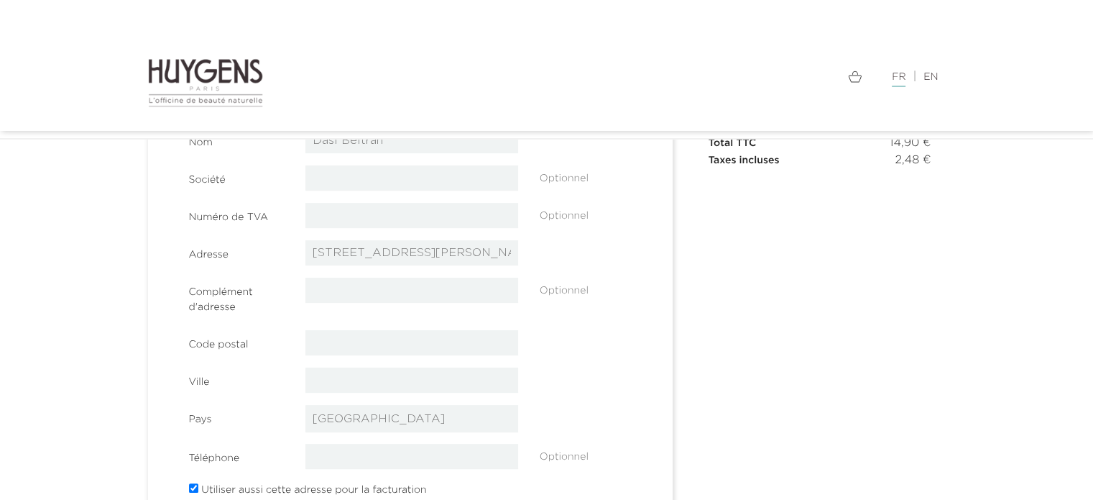
type input "[STREET_ADDRESS][PERSON_NAME]"
click at [375, 339] on input "text" at bounding box center [412, 342] width 213 height 25
type input "73570"
click at [382, 385] on input "text" at bounding box center [412, 379] width 213 height 25
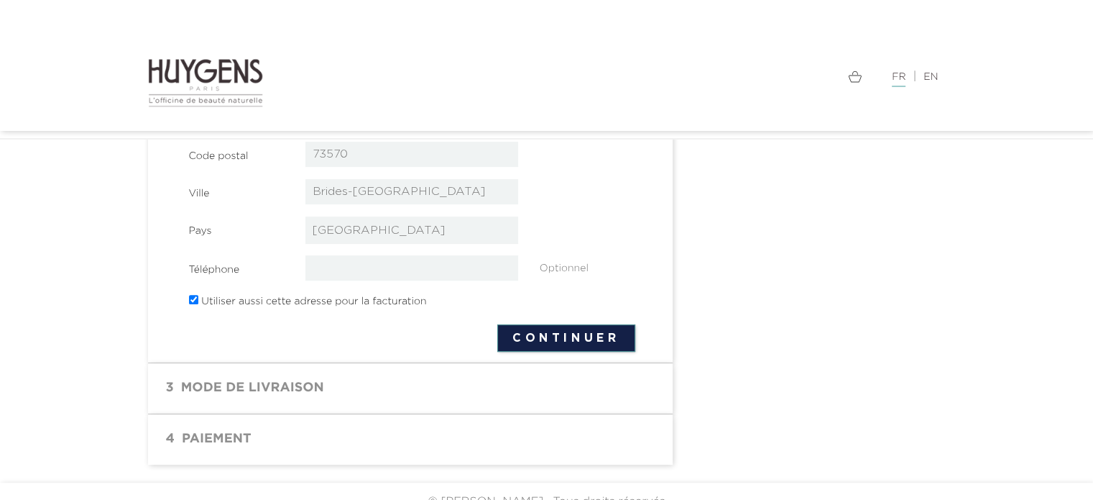
scroll to position [447, 0]
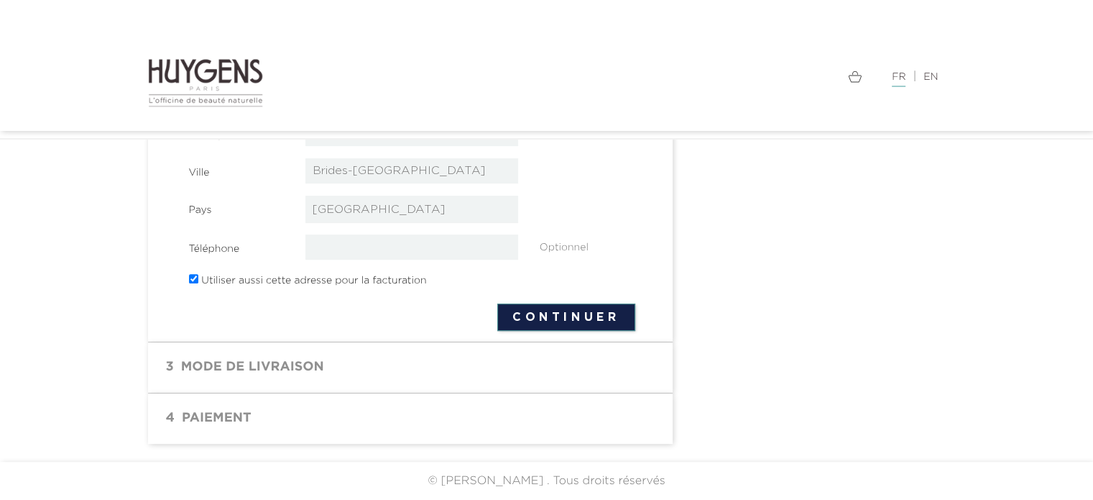
type input "Brides-Les-Bains"
click at [569, 321] on button "Continuer" at bounding box center [566, 316] width 138 height 27
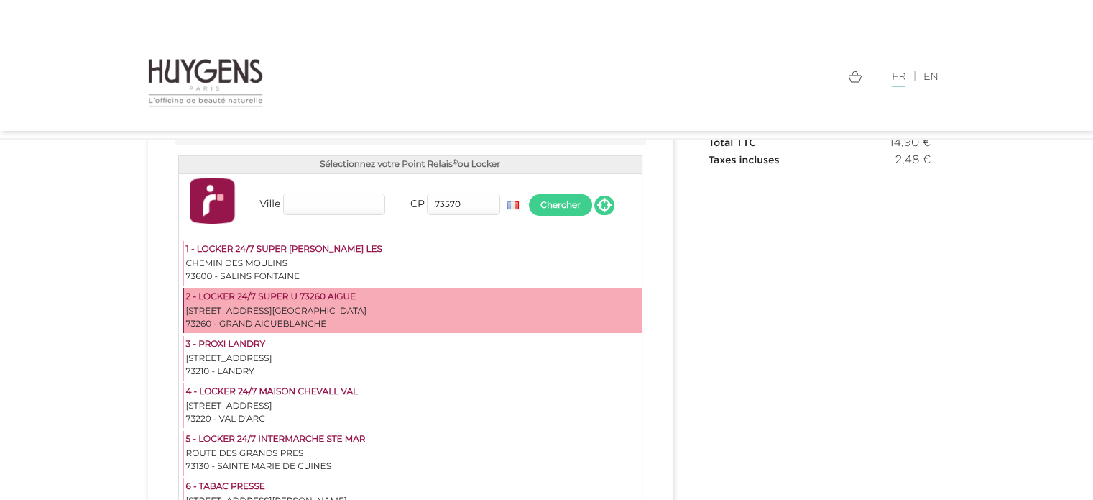
scroll to position [166, 0]
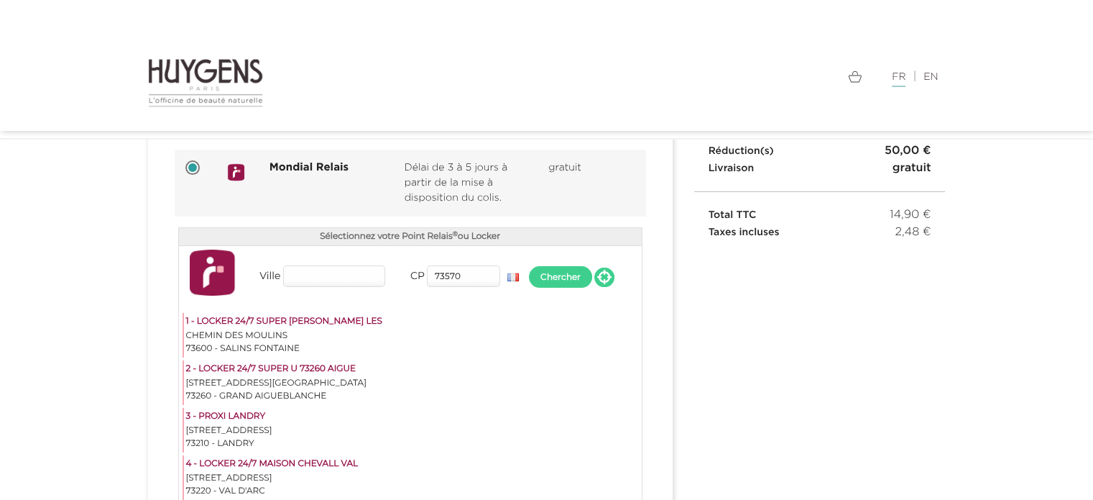
click at [308, 276] on input "Ville" at bounding box center [334, 276] width 102 height 22
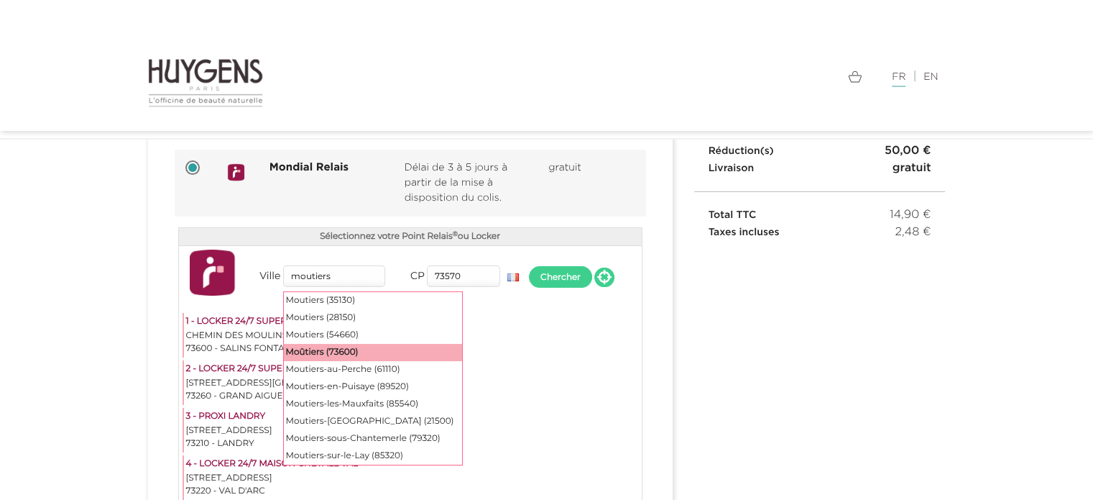
click at [349, 350] on div "Moûtiers (73600)" at bounding box center [373, 352] width 178 height 17
type input "Moûtiers"
type input "73600"
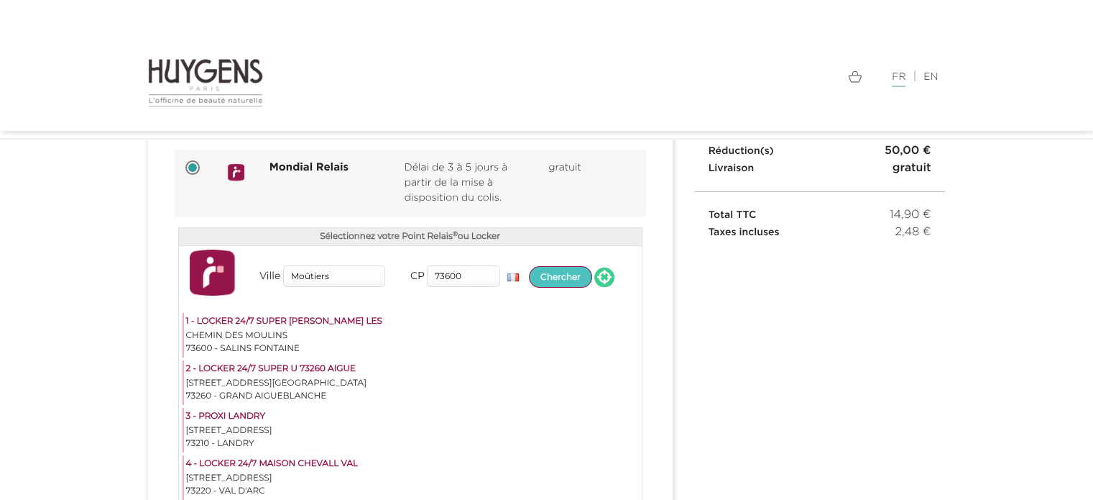
click at [567, 278] on button "Chercher" at bounding box center [560, 277] width 63 height 22
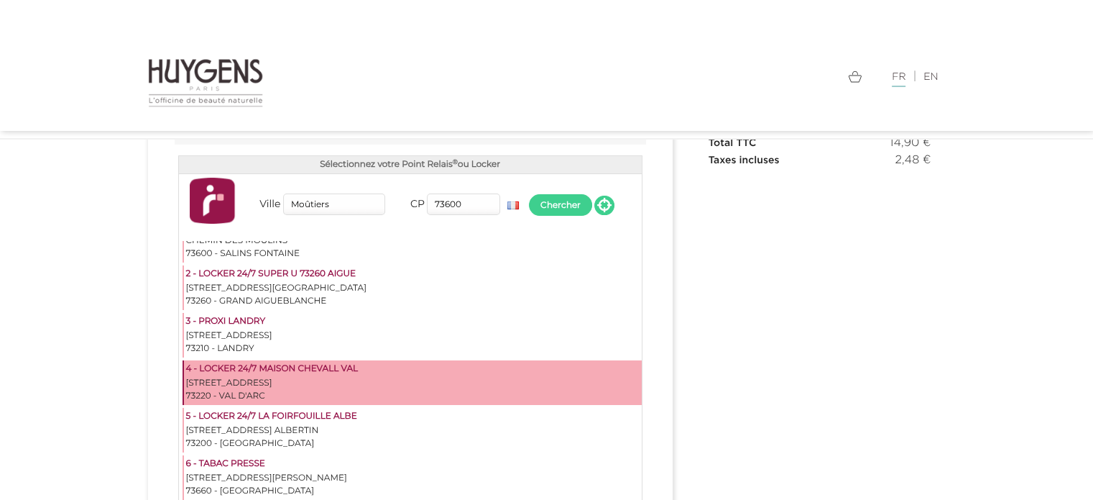
scroll to position [0, 0]
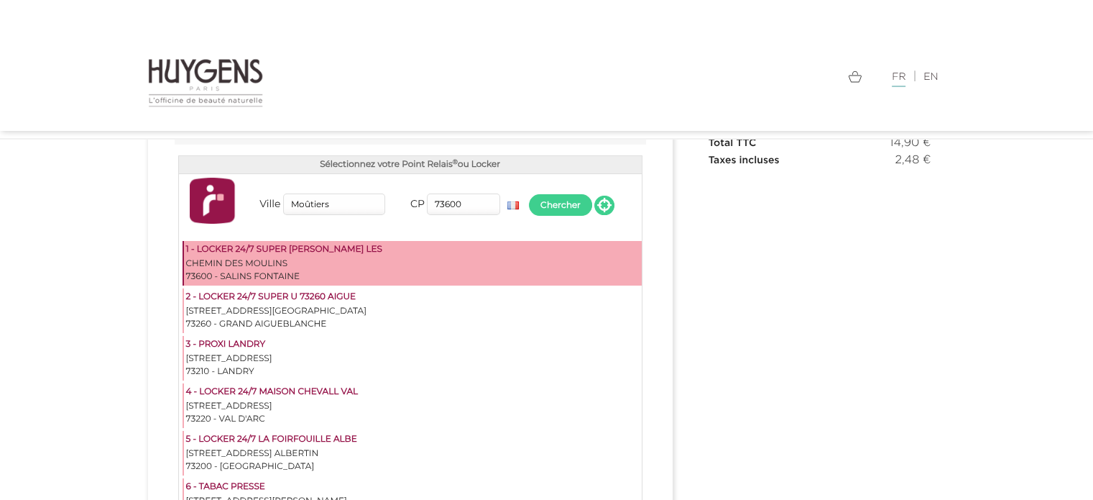
click at [317, 252] on div "1 - LOCKER 24/7 SUPER [PERSON_NAME] LES" at bounding box center [413, 250] width 454 height 14
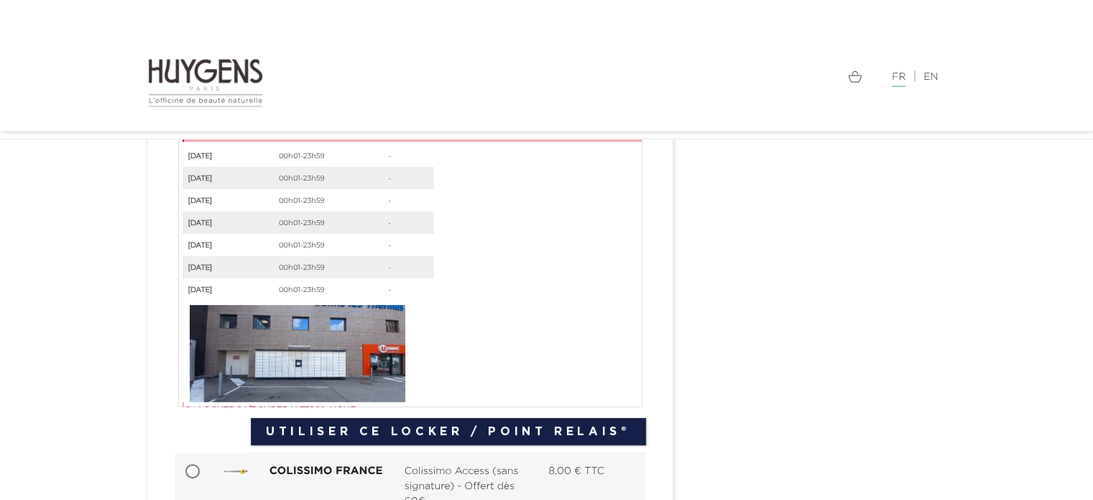
scroll to position [166, 0]
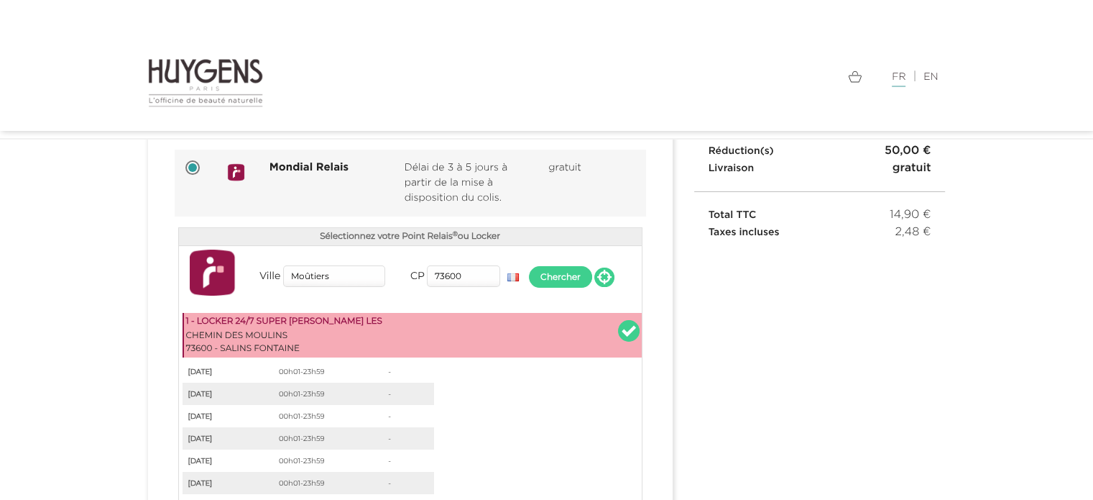
click at [612, 329] on div "1 - LOCKER 24/7 SUPER U SALINS LES CHEMIN DES MOULINS 73600 - SALINS FONTAINE" at bounding box center [412, 335] width 459 height 45
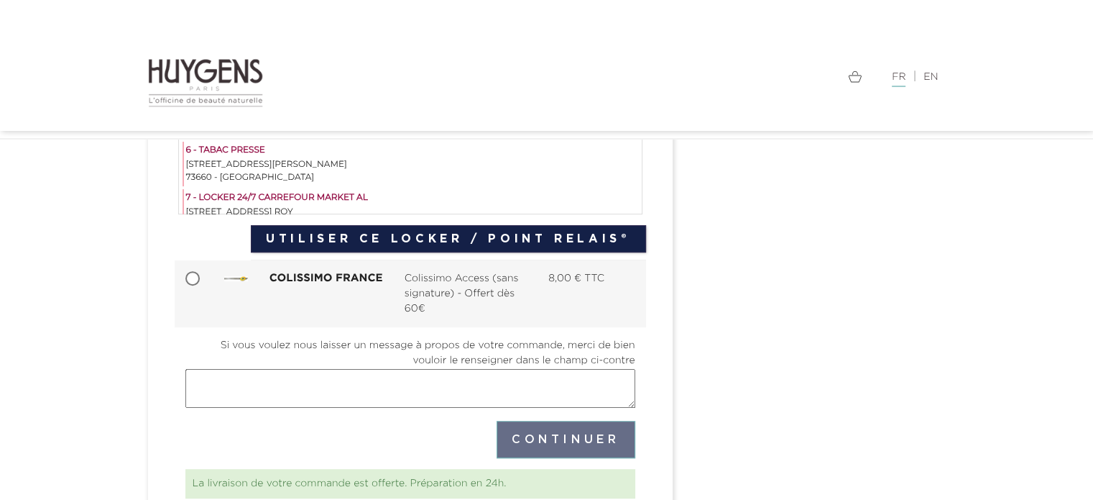
scroll to position [597, 0]
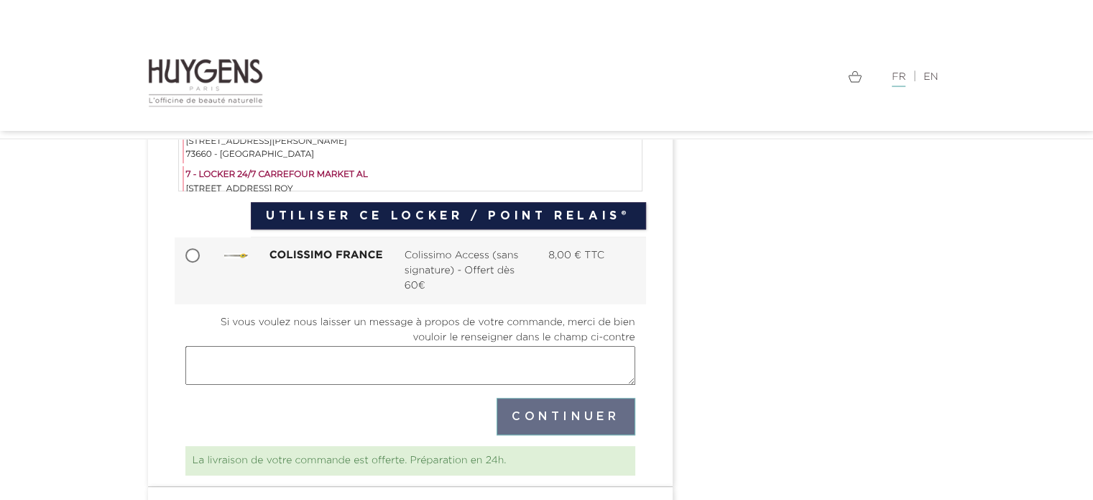
click at [428, 212] on button "Utiliser ce Locker / Point Relais®" at bounding box center [448, 215] width 395 height 27
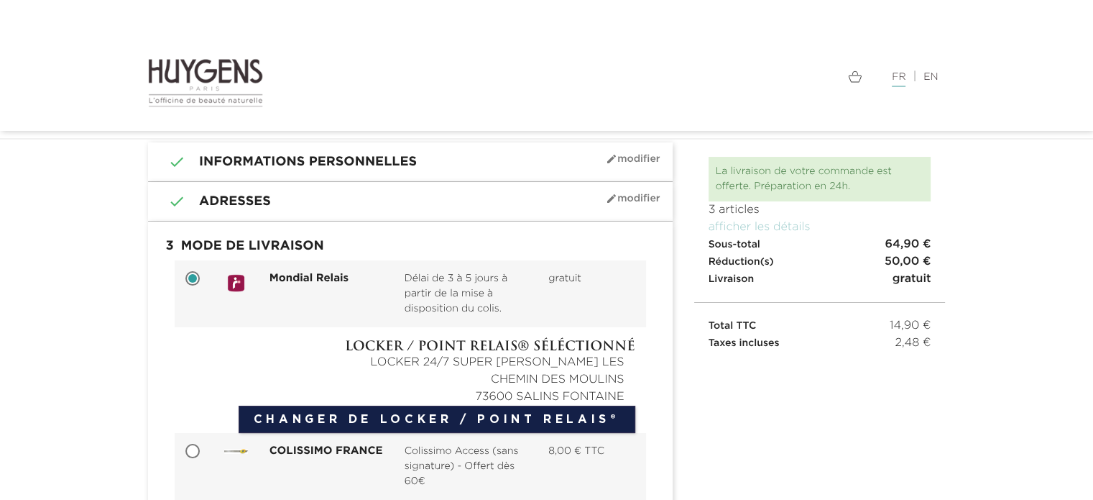
scroll to position [127, 0]
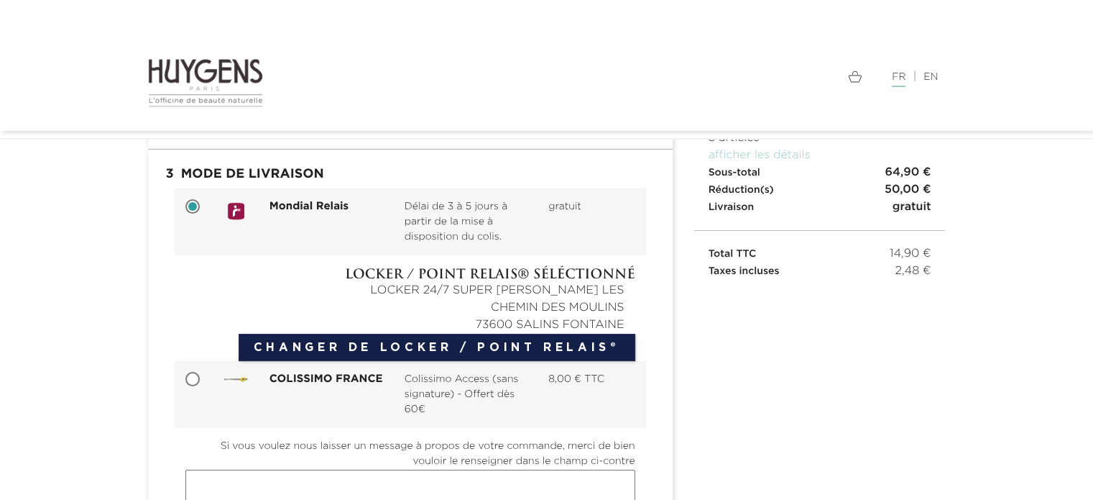
drag, startPoint x: 414, startPoint y: 288, endPoint x: 630, endPoint y: 324, distance: 218.8
click at [633, 324] on div "Locker / Point Relais® séléctionné LOCKER 24/7 SUPER U SALINS LES CHEMIN DES MO…" at bounding box center [410, 300] width 450 height 68
copy div "LOCKER 24/7 SUPER U SALINS LES CHEMIN DES MOULINS 73600 SALINS FONTAINE"
click at [514, 304] on div "CHEMIN DES MOULINS" at bounding box center [410, 307] width 450 height 17
drag, startPoint x: 605, startPoint y: 288, endPoint x: 624, endPoint y: 324, distance: 40.9
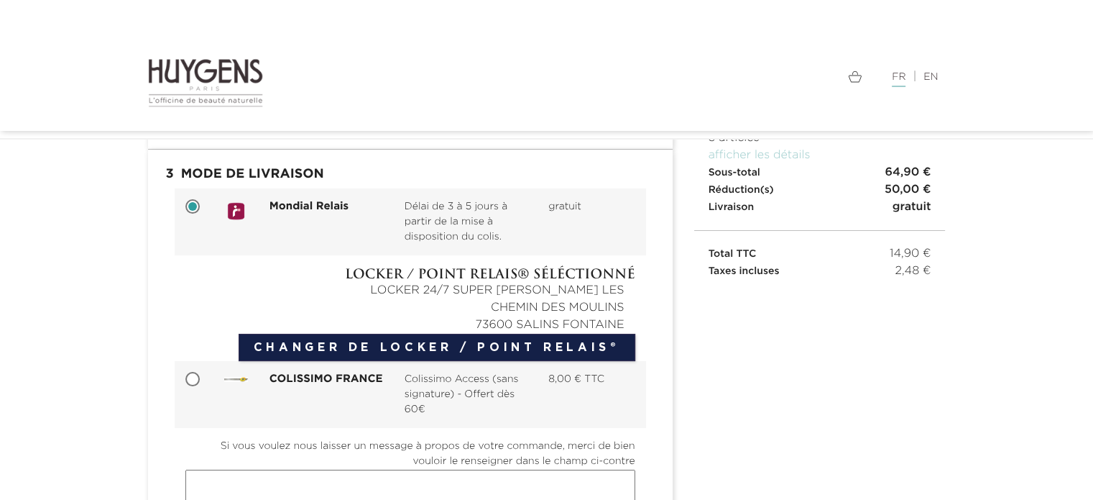
click at [624, 324] on div "Locker / Point Relais® séléctionné LOCKER 24/7 SUPER U SALINS LES CHEMIN DES MO…" at bounding box center [410, 300] width 450 height 68
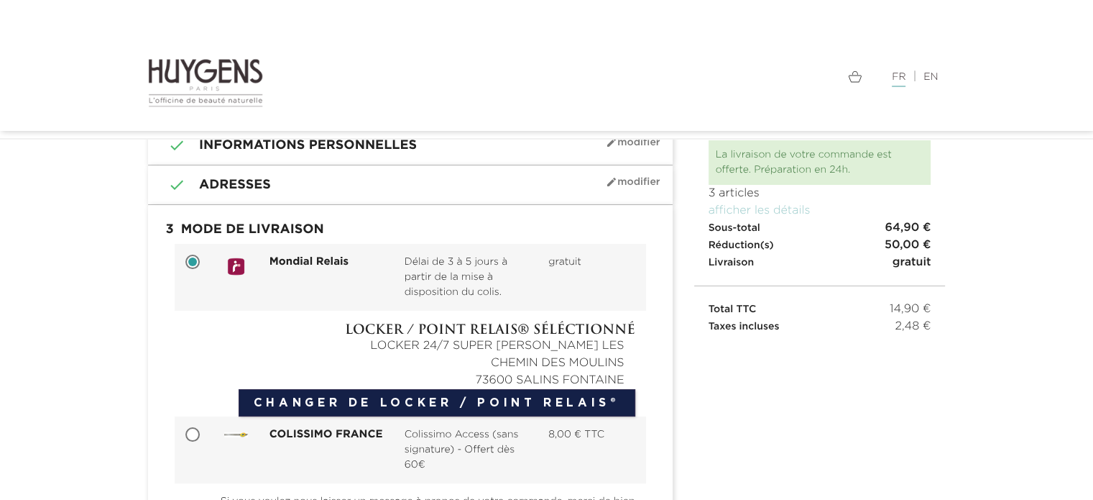
scroll to position [144, 0]
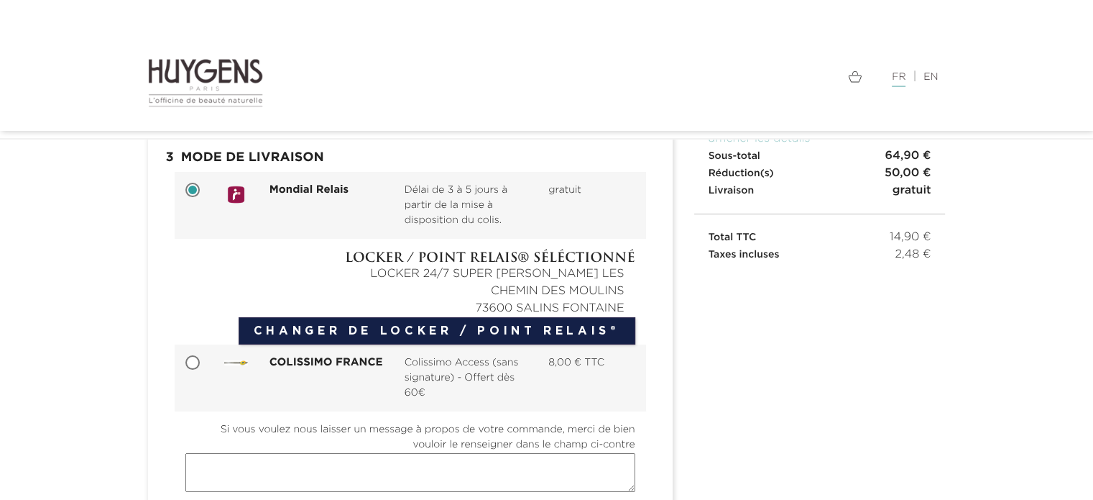
click at [624, 285] on div "CHEMIN DES MOULINS" at bounding box center [410, 291] width 450 height 17
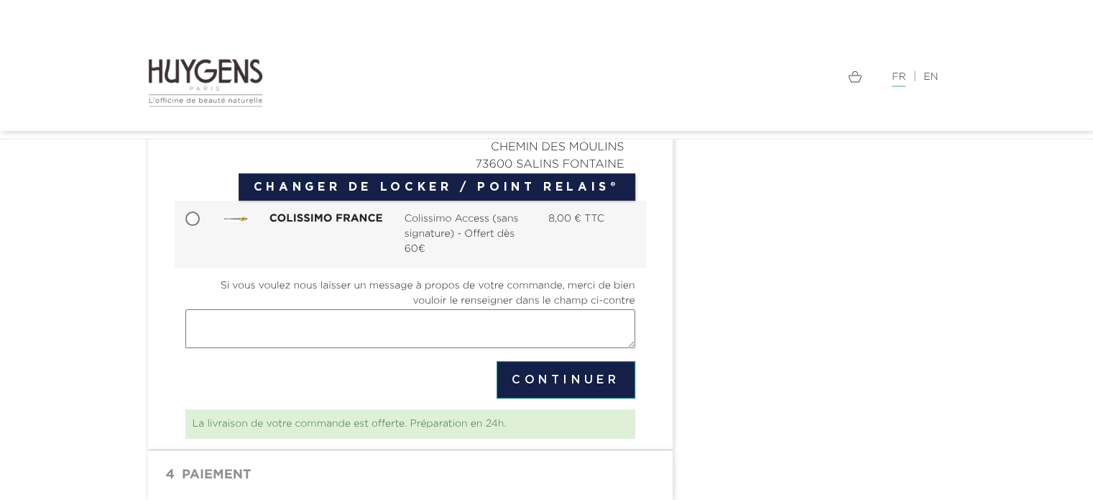
scroll to position [342, 0]
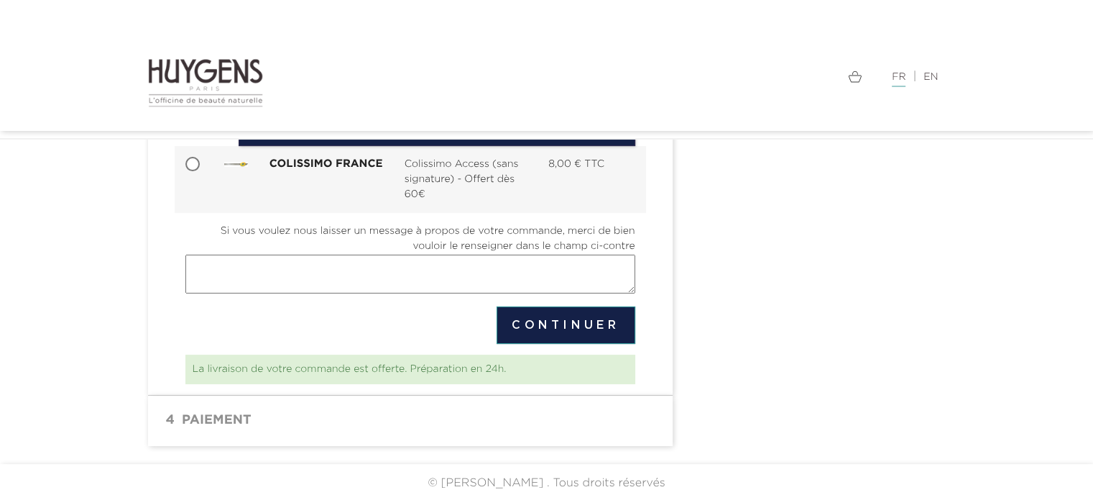
click at [564, 318] on button "Continuer" at bounding box center [566, 324] width 139 height 37
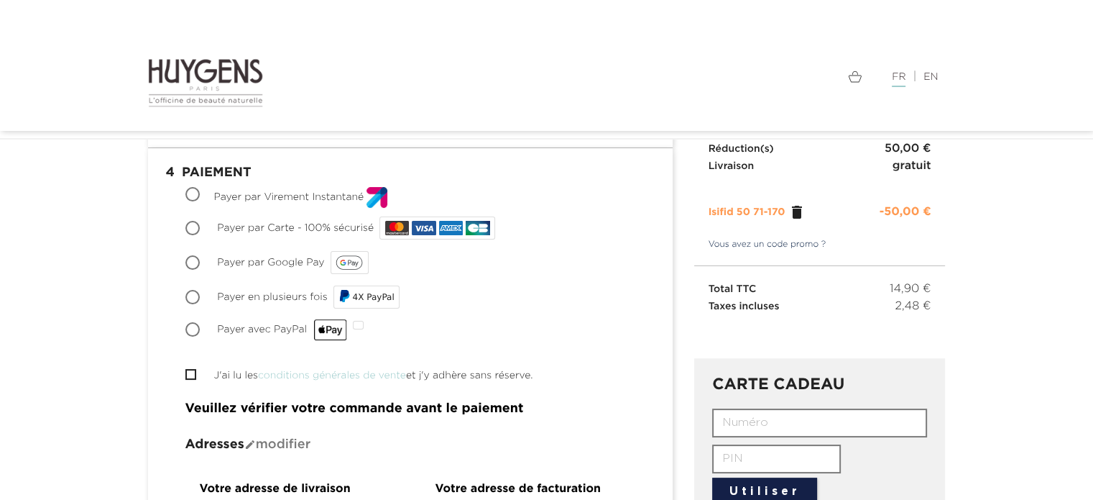
scroll to position [144, 0]
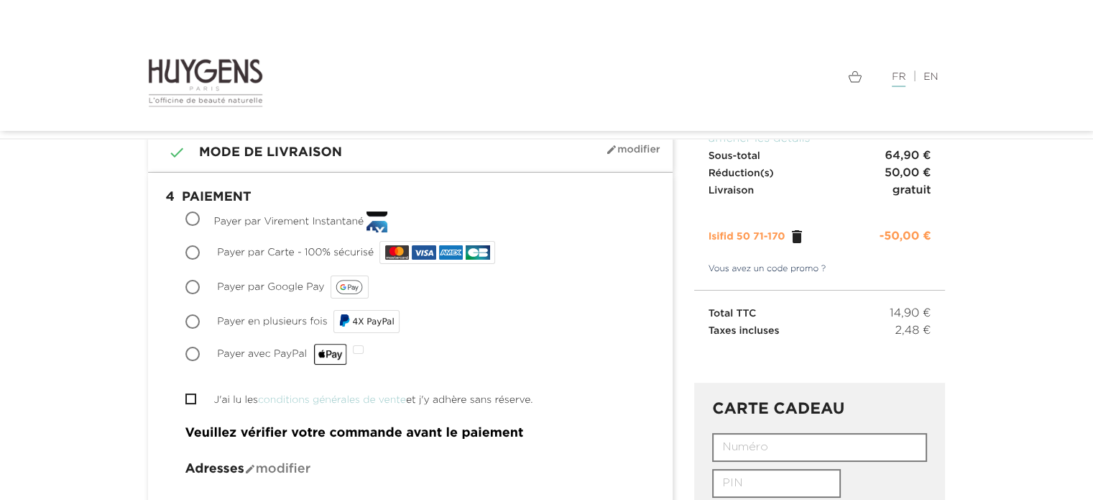
click at [192, 252] on input "Payer par Carte - 100% sécurisé" at bounding box center [194, 254] width 14 height 14
radio input "true"
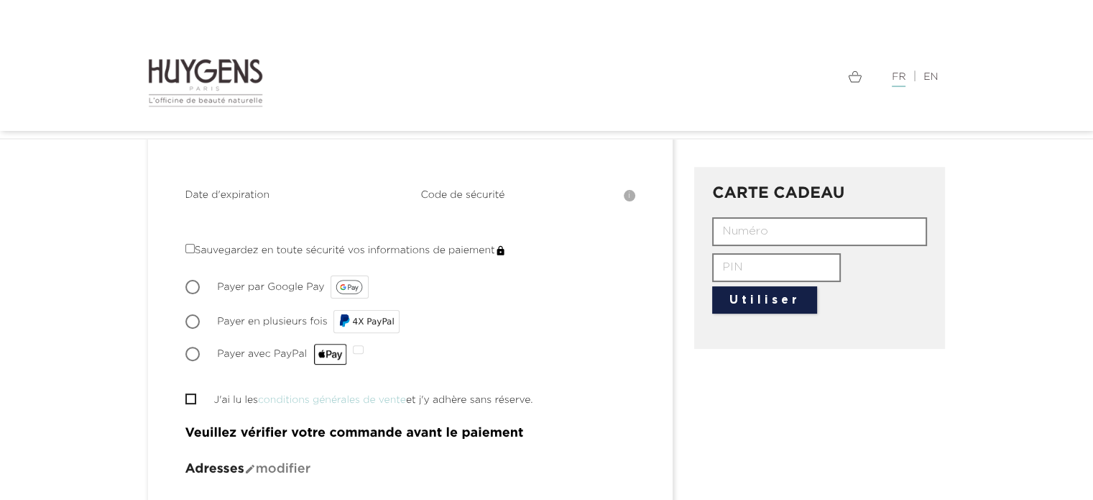
scroll to position [431, 0]
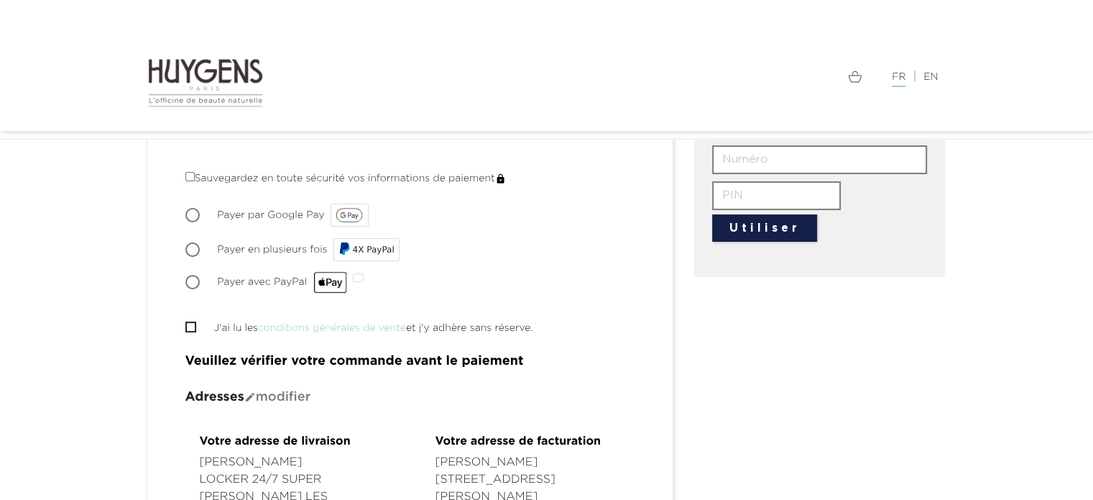
click at [185, 322] on input "J'ai lu les conditions générales de vente et j'y adhère sans réserve." at bounding box center [189, 326] width 9 height 9
checkbox input "true"
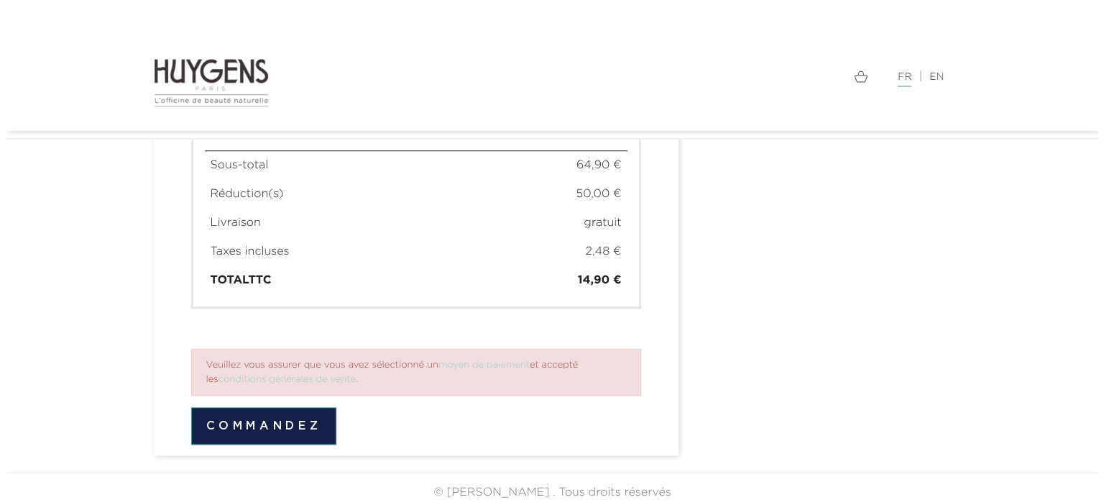
scroll to position [1180, 0]
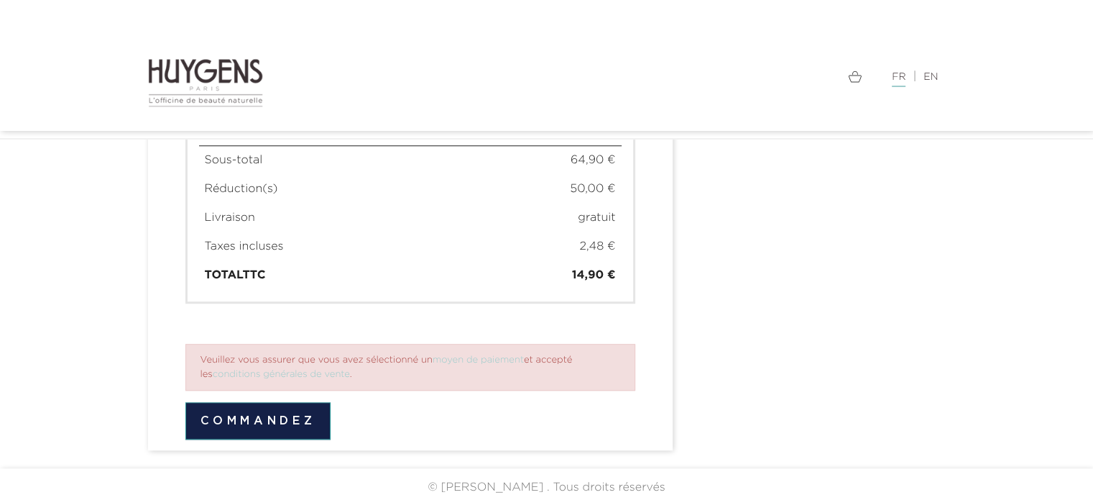
click at [271, 421] on button "Commandez" at bounding box center [258, 420] width 146 height 37
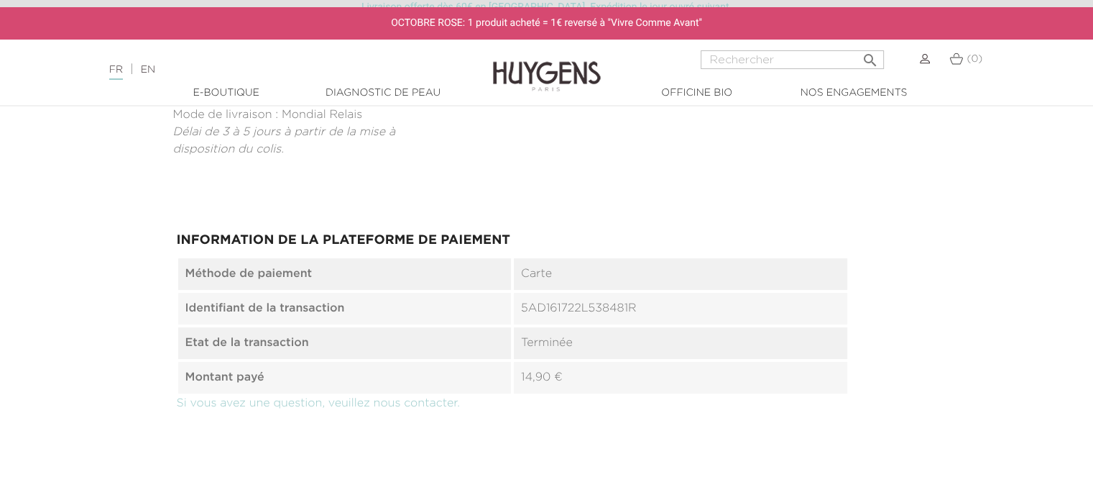
scroll to position [144, 0]
